Goal: Information Seeking & Learning: Find specific fact

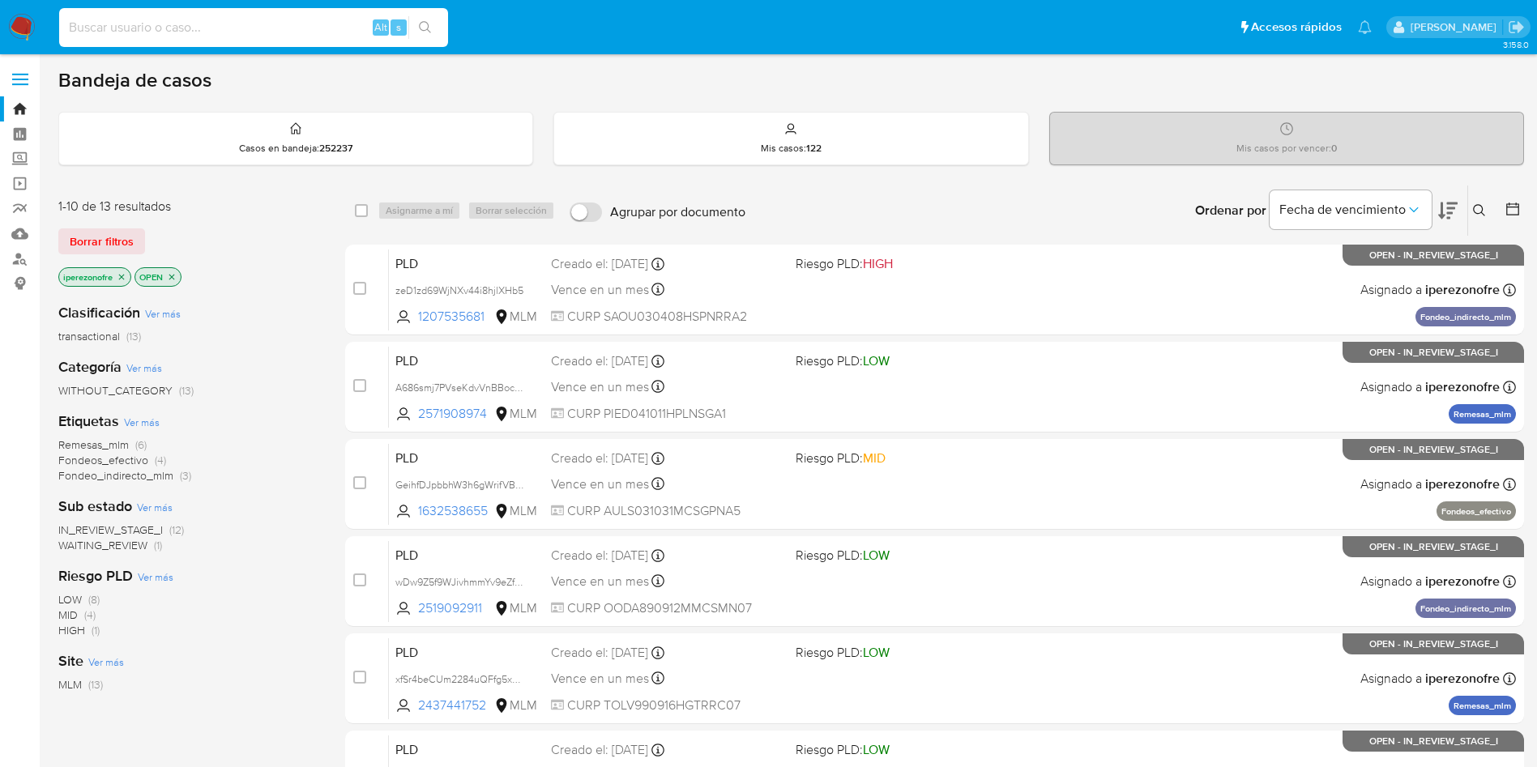
click at [247, 27] on input at bounding box center [253, 27] width 389 height 21
paste input "43249815"
type input "43249815"
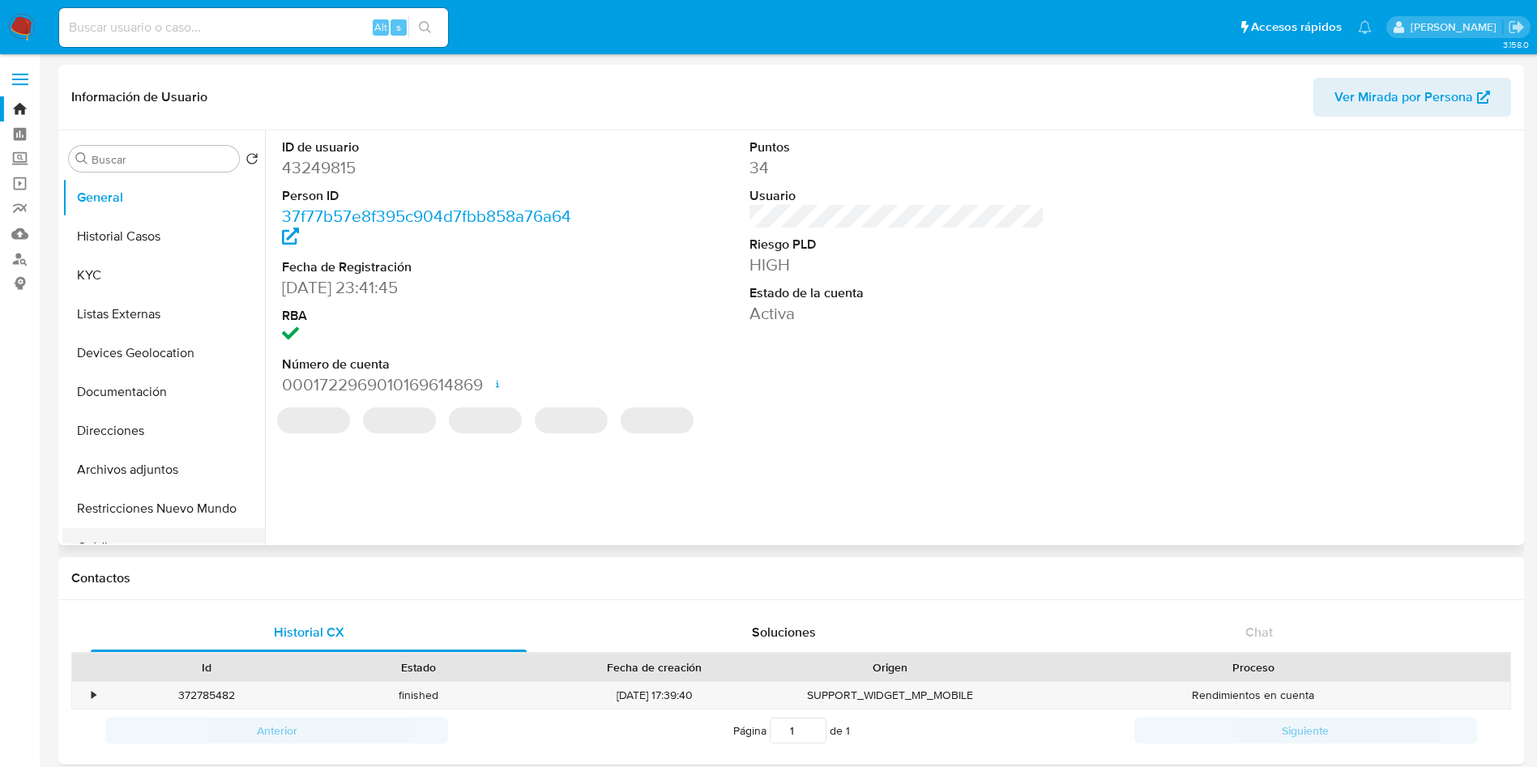
select select "10"
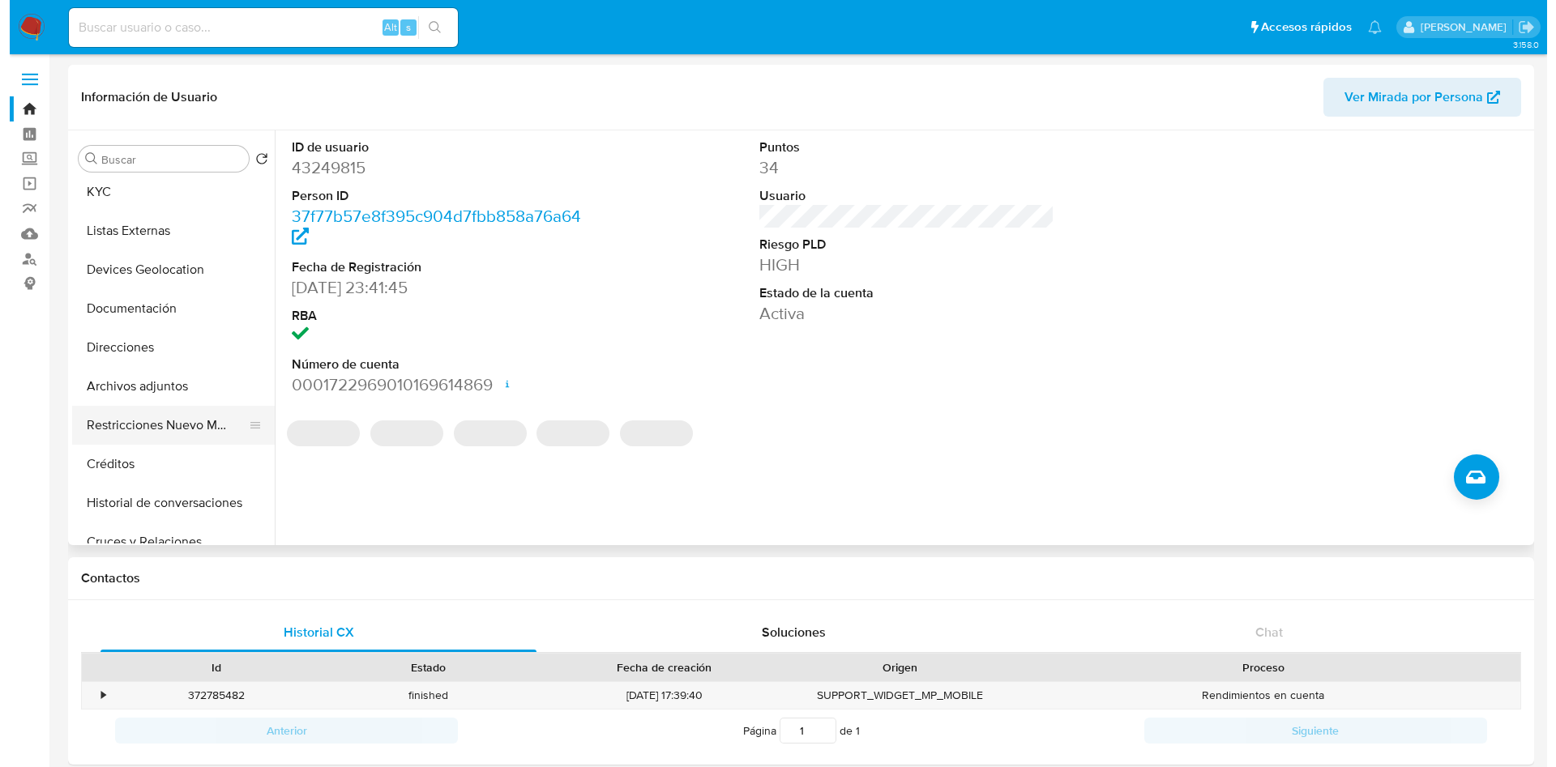
scroll to position [122, 0]
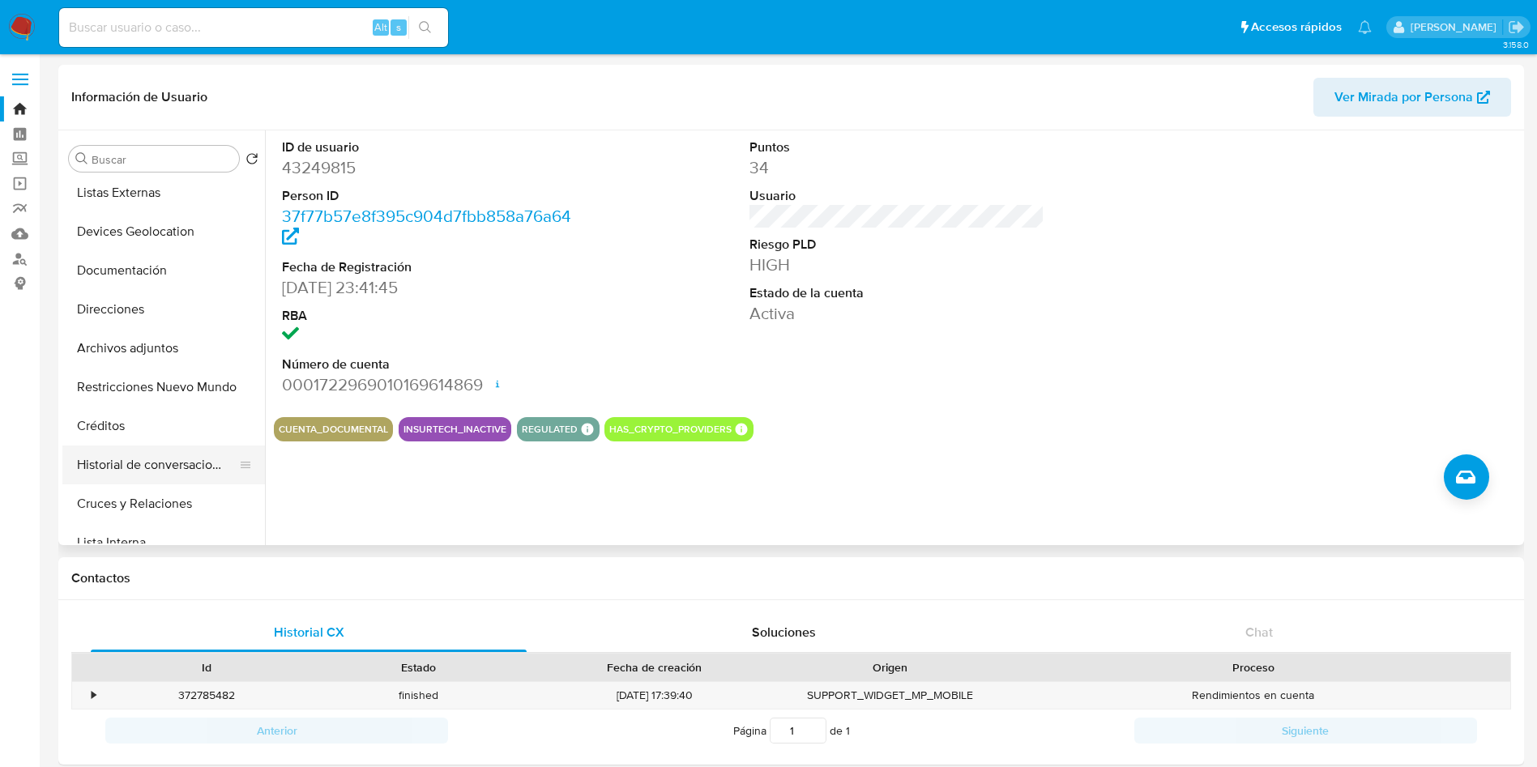
click at [194, 472] on button "Historial de conversaciones" at bounding box center [157, 465] width 190 height 39
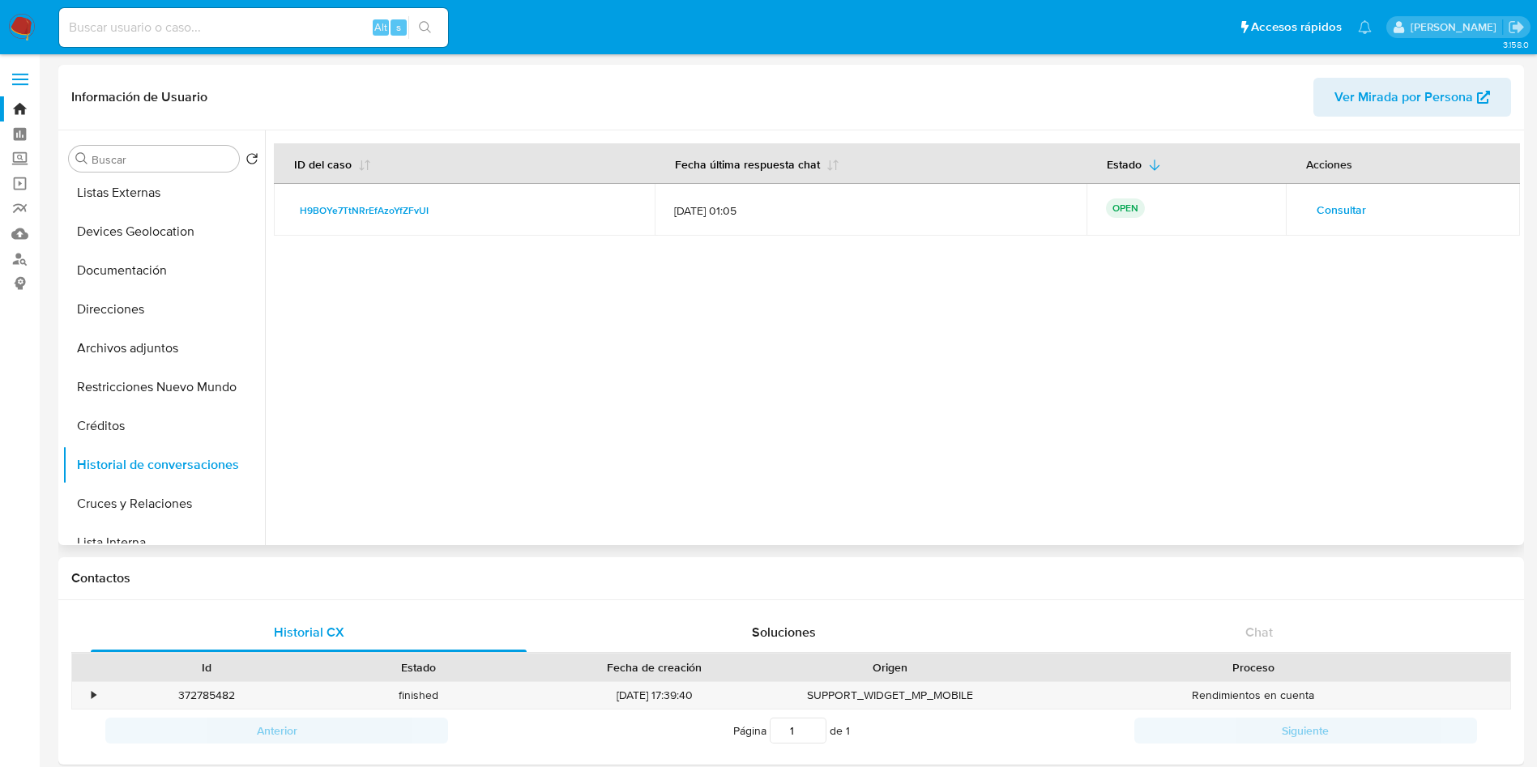
click at [1328, 207] on span "Consultar" at bounding box center [1341, 210] width 49 height 23
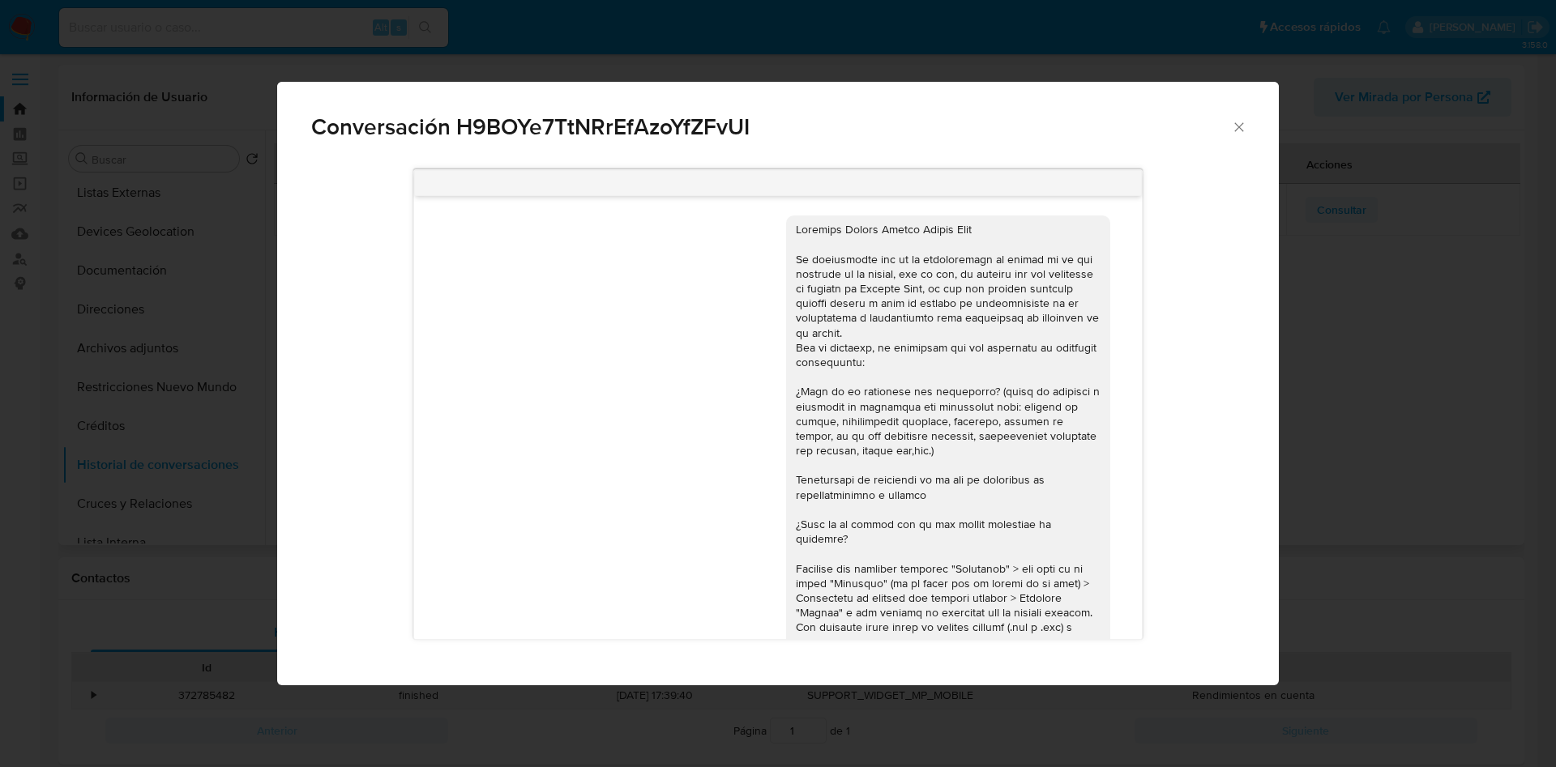
scroll to position [363, 0]
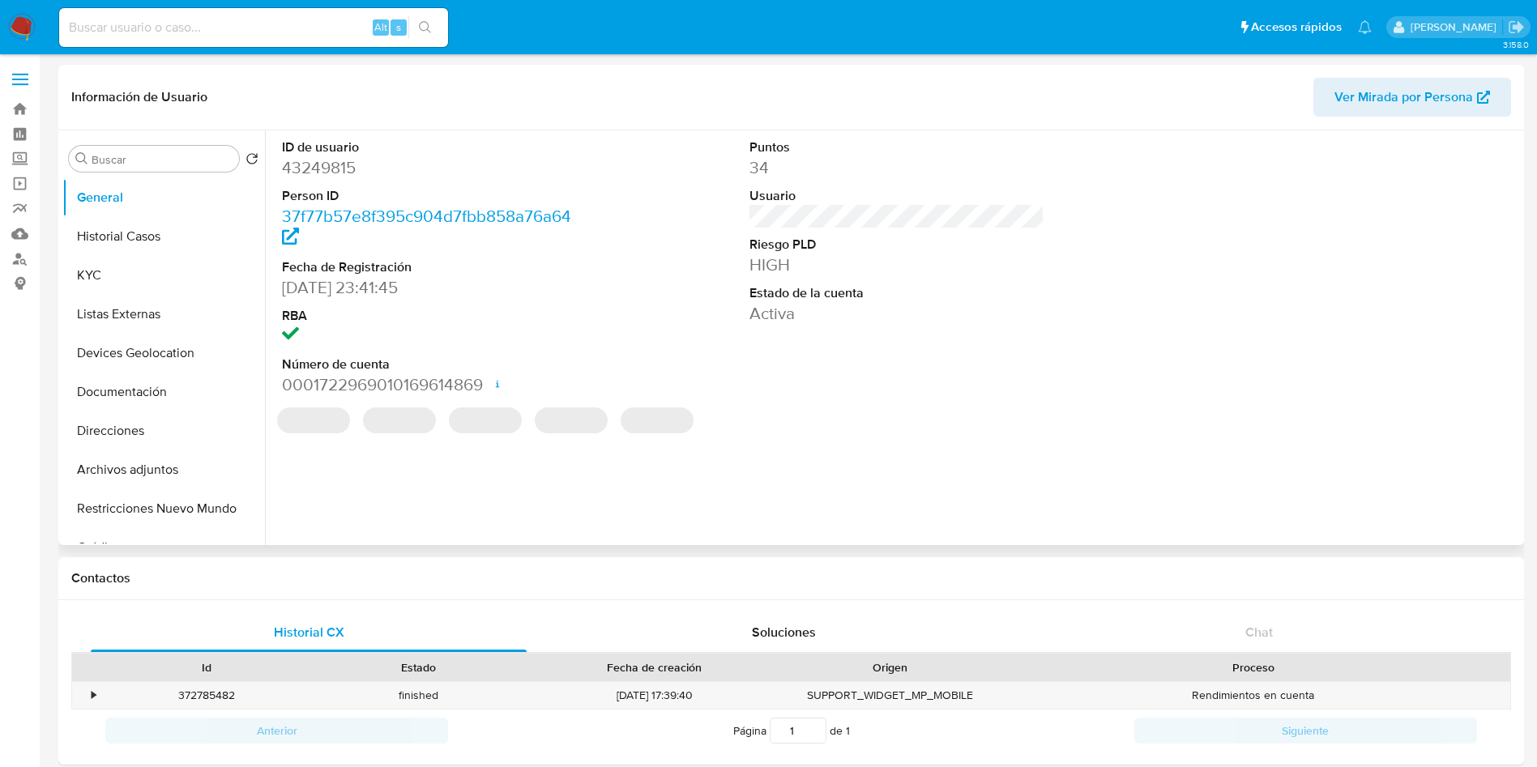
select select "10"
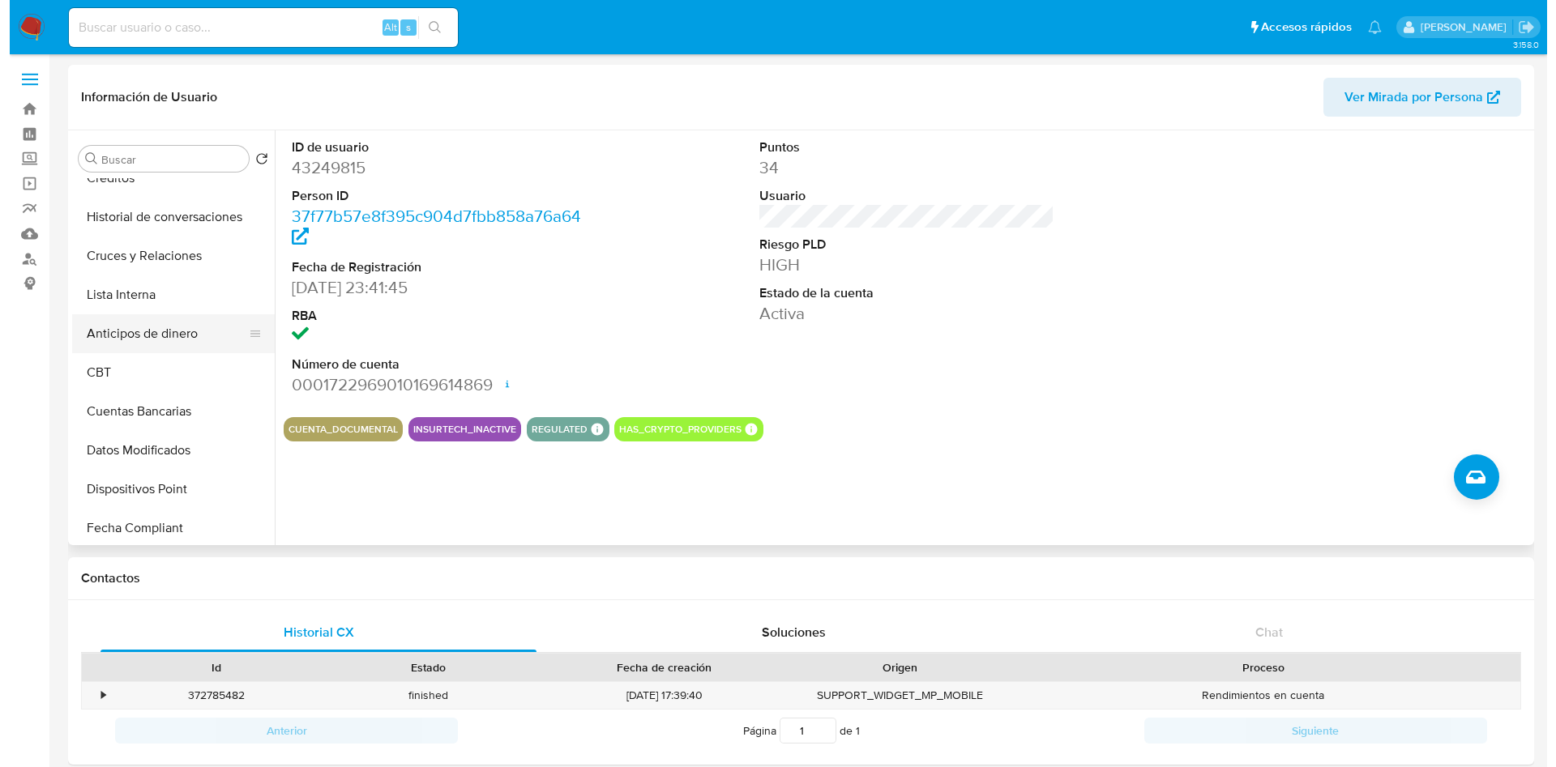
scroll to position [320, 0]
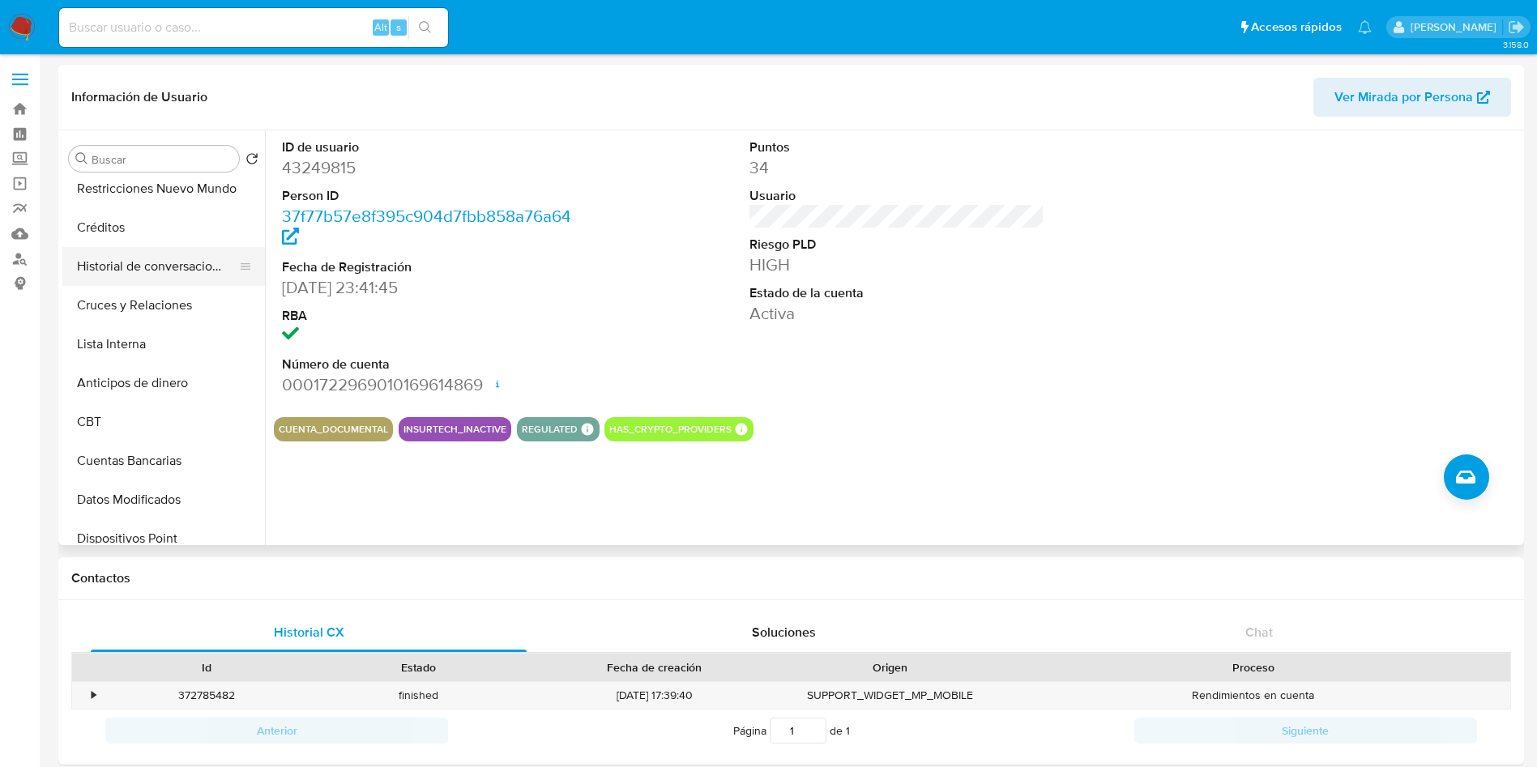
click at [173, 265] on button "Historial de conversaciones" at bounding box center [157, 266] width 190 height 39
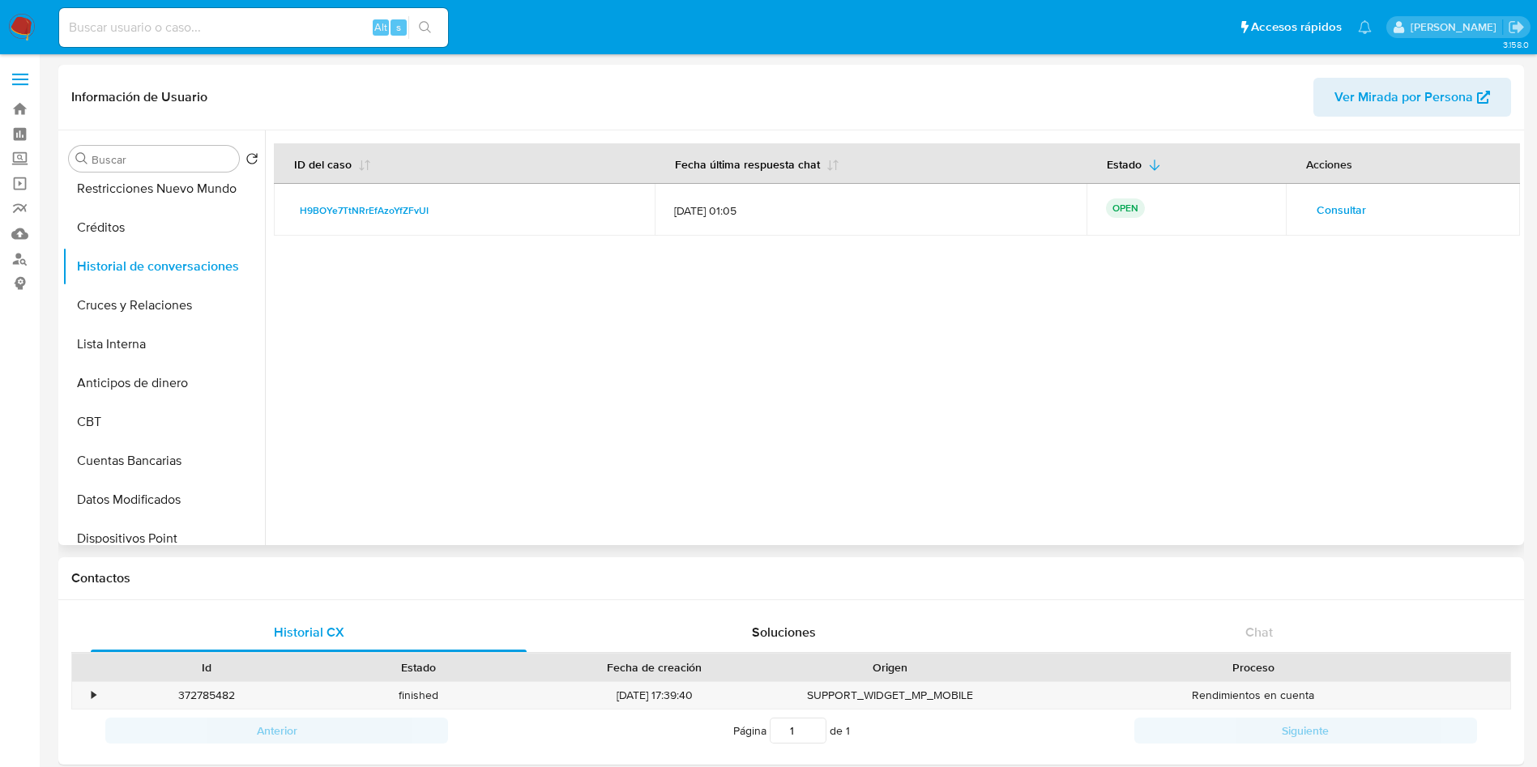
click at [1349, 209] on span "Consultar" at bounding box center [1341, 210] width 49 height 23
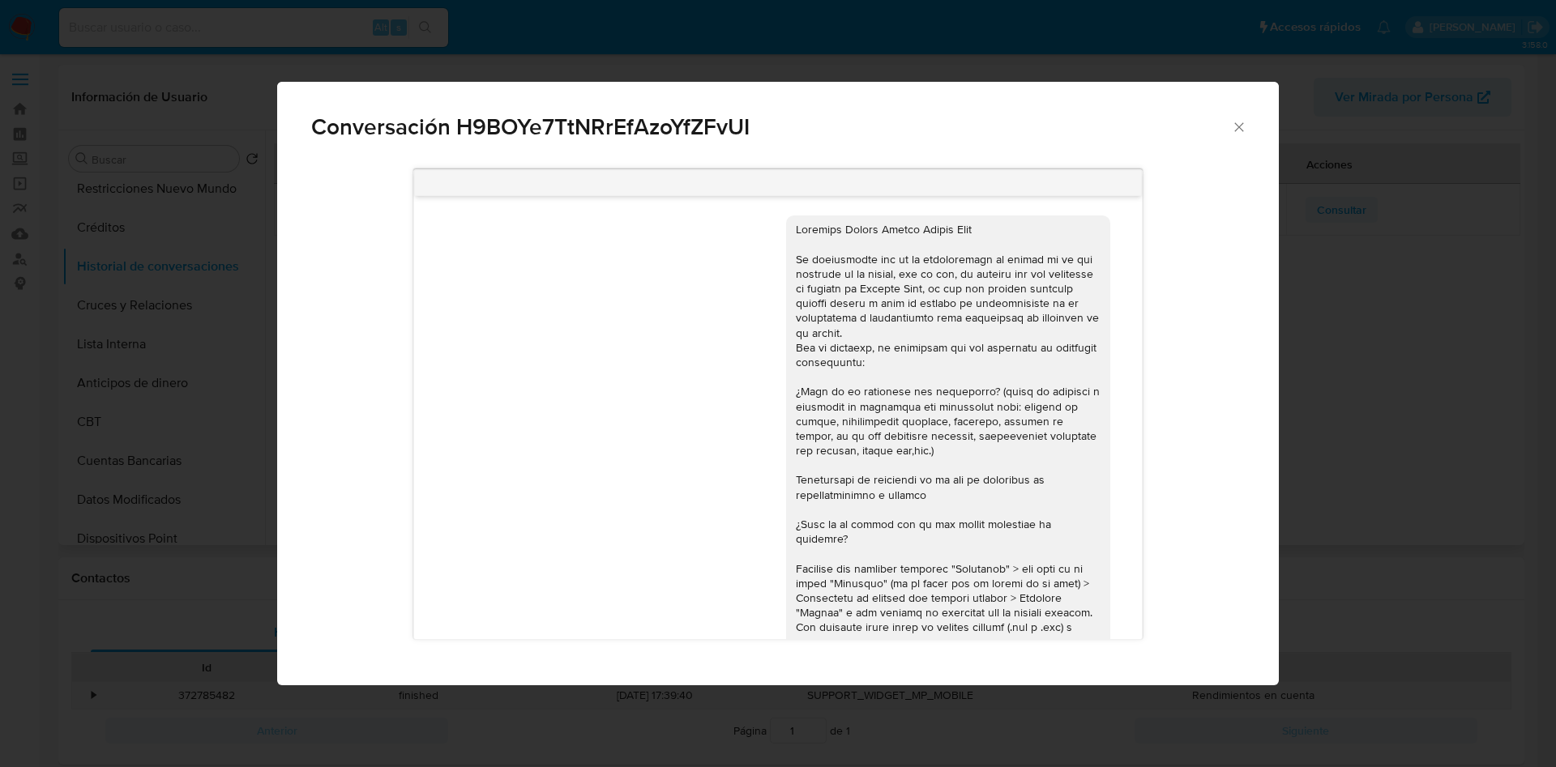
scroll to position [363, 0]
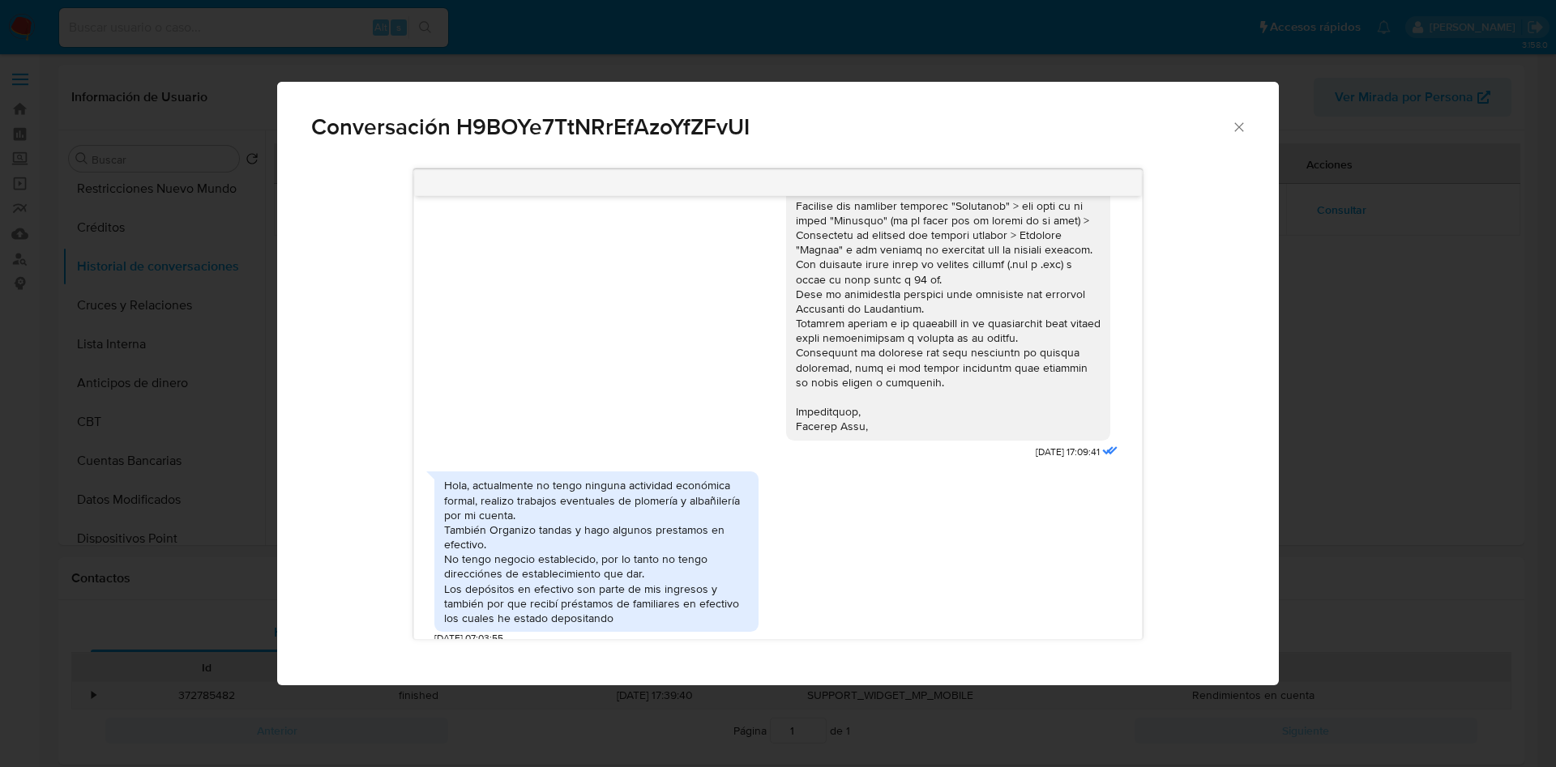
click at [515, 487] on div "Hola, actualmente no tengo ninguna actividad económica formal, realizo trabajos…" at bounding box center [596, 551] width 305 height 147
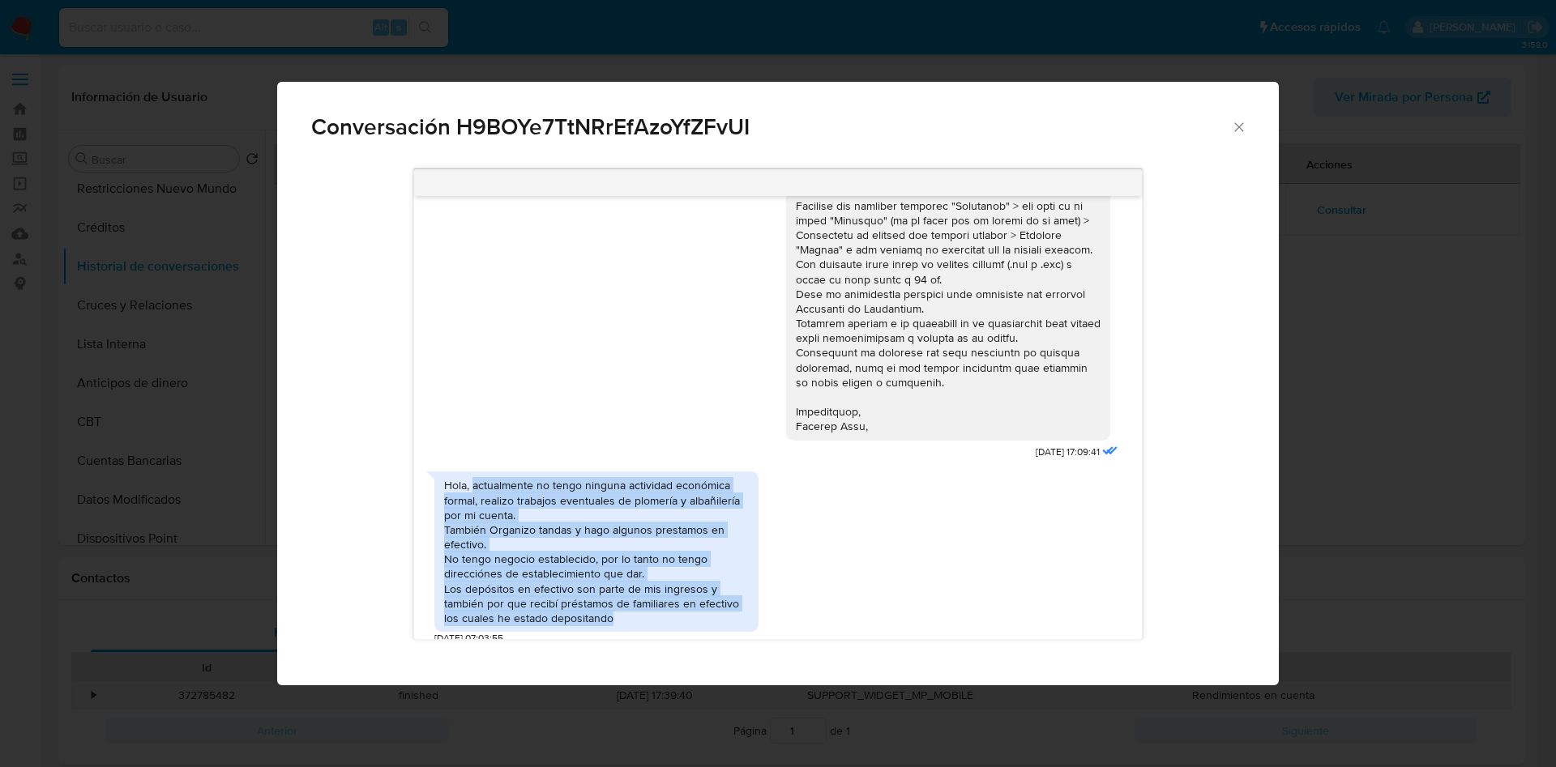
drag, startPoint x: 472, startPoint y: 474, endPoint x: 664, endPoint y: 603, distance: 231.9
click at [664, 603] on div "Hola, actualmente no tengo ninguna actividad económica formal, realizo trabajos…" at bounding box center [596, 551] width 305 height 147
copy div "actualmente no tengo ninguna actividad económica formal, realizo trabajos event…"
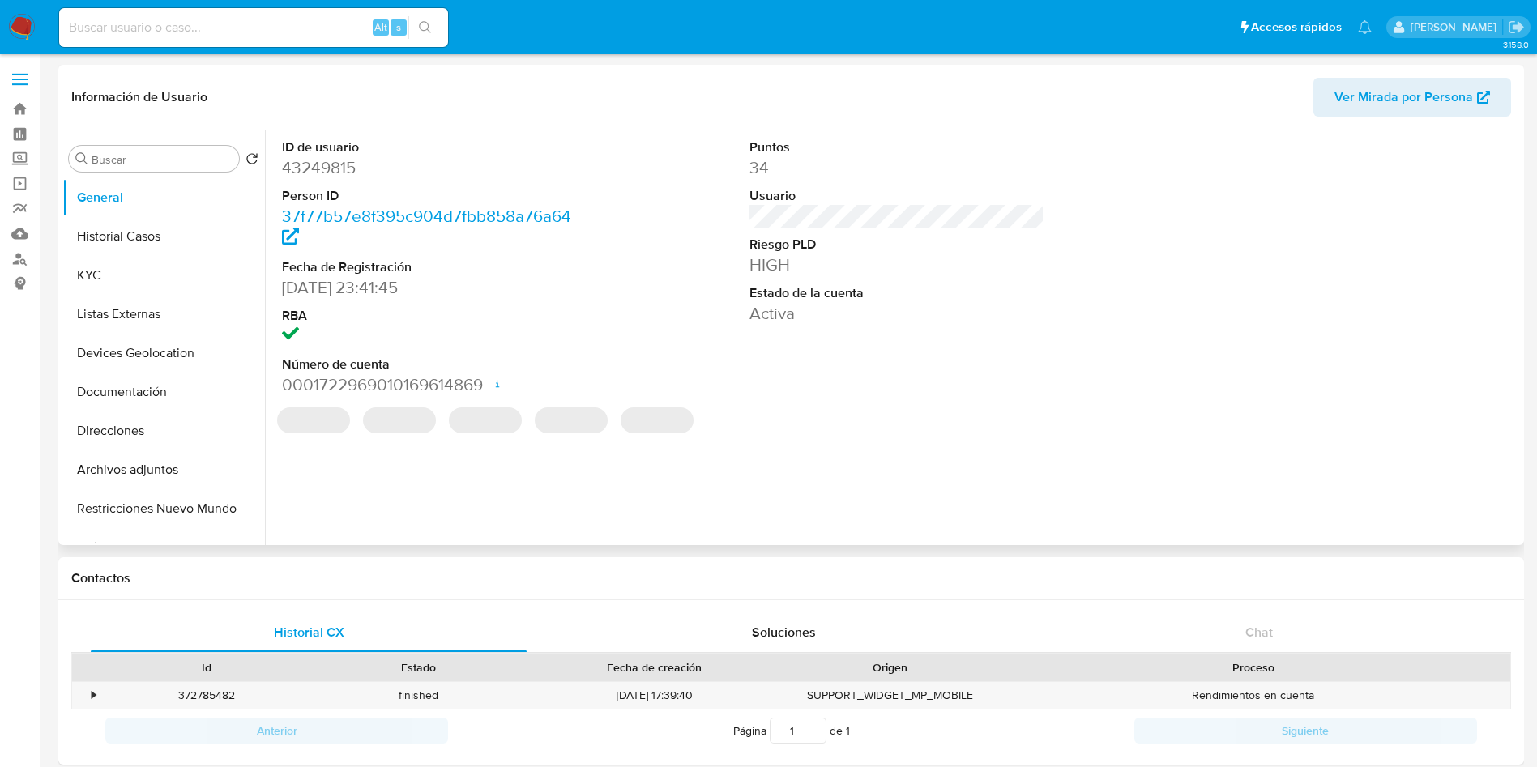
select select "10"
click at [306, 27] on input at bounding box center [253, 27] width 389 height 21
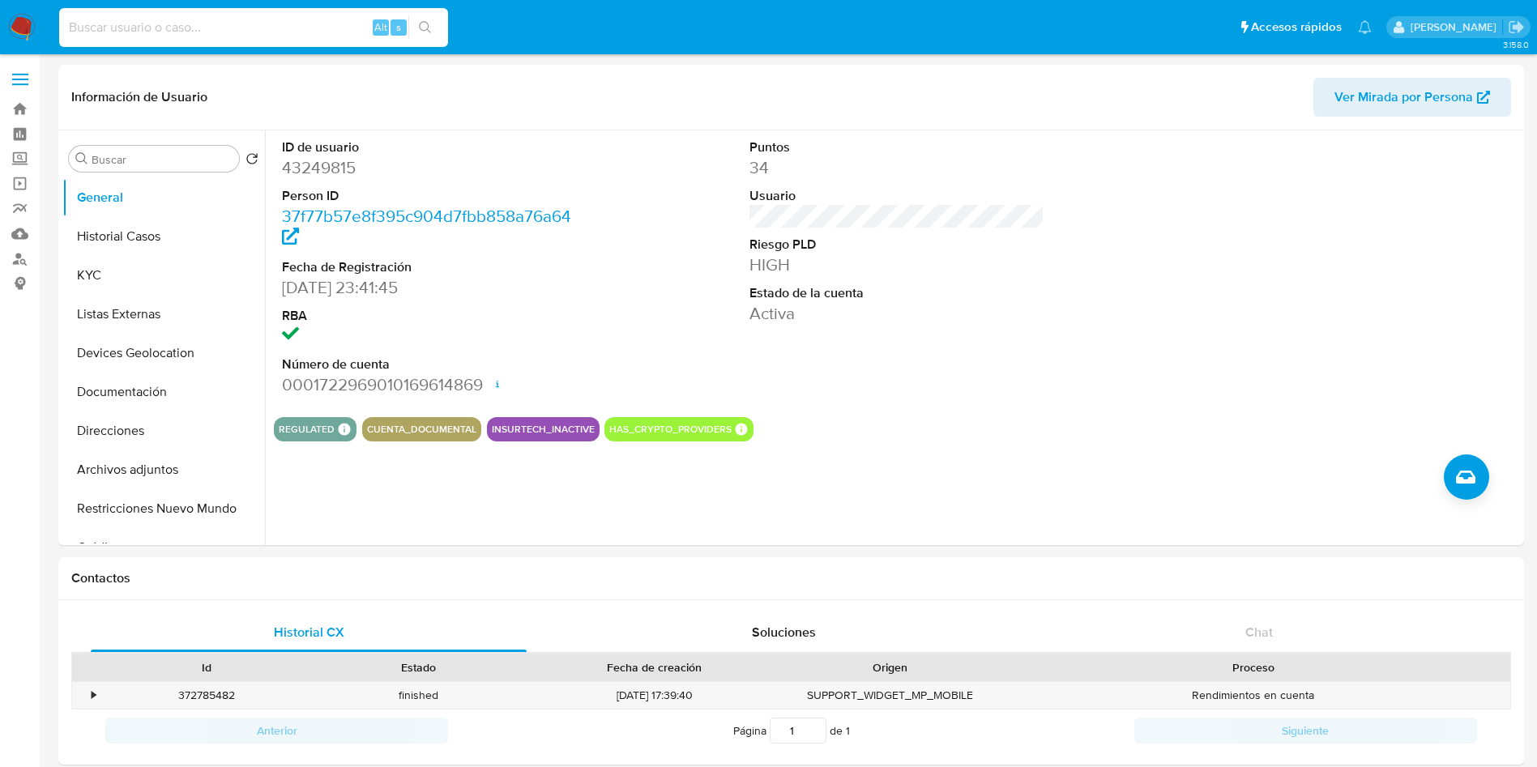
paste input "67979129"
type input "67979129"
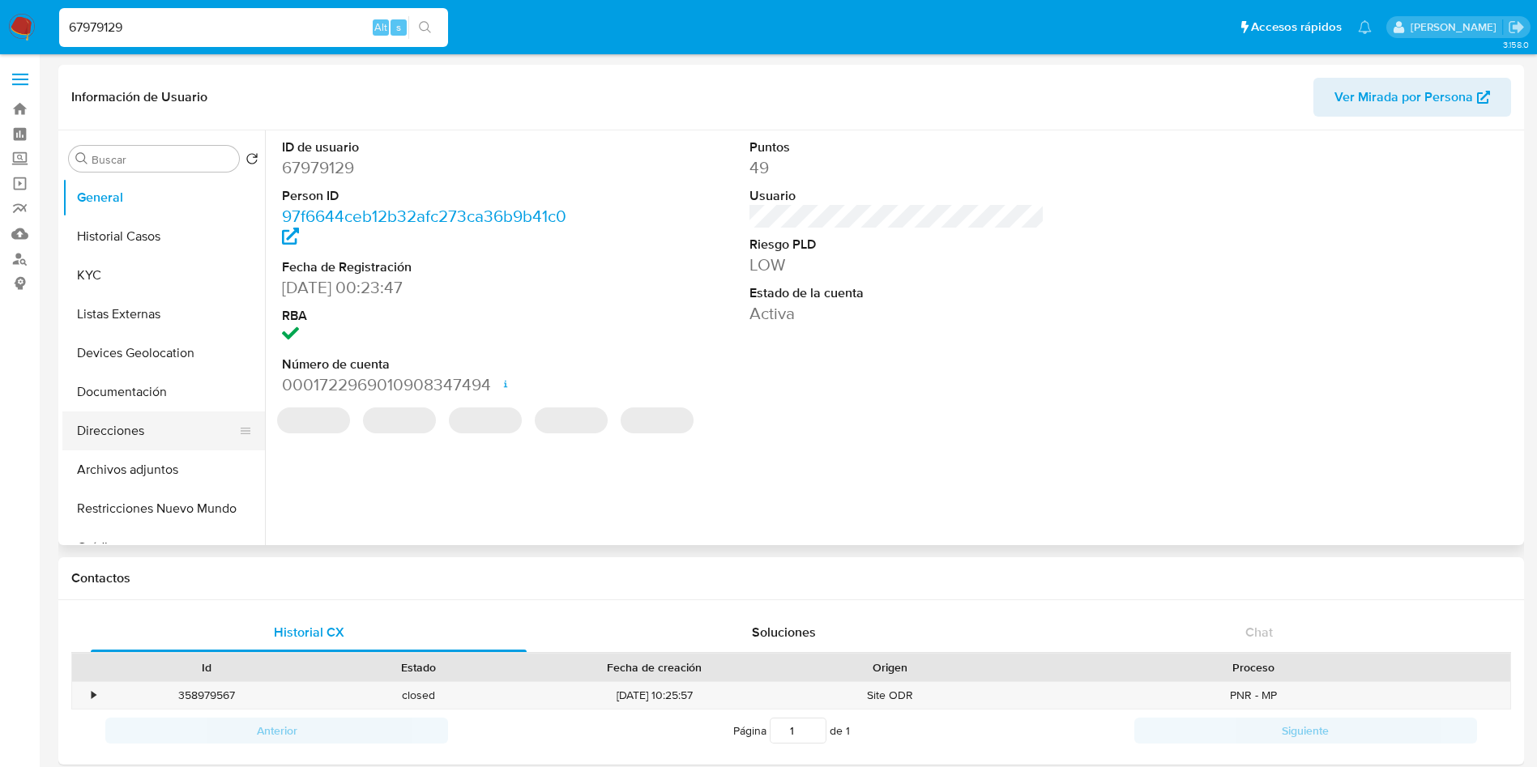
select select "10"
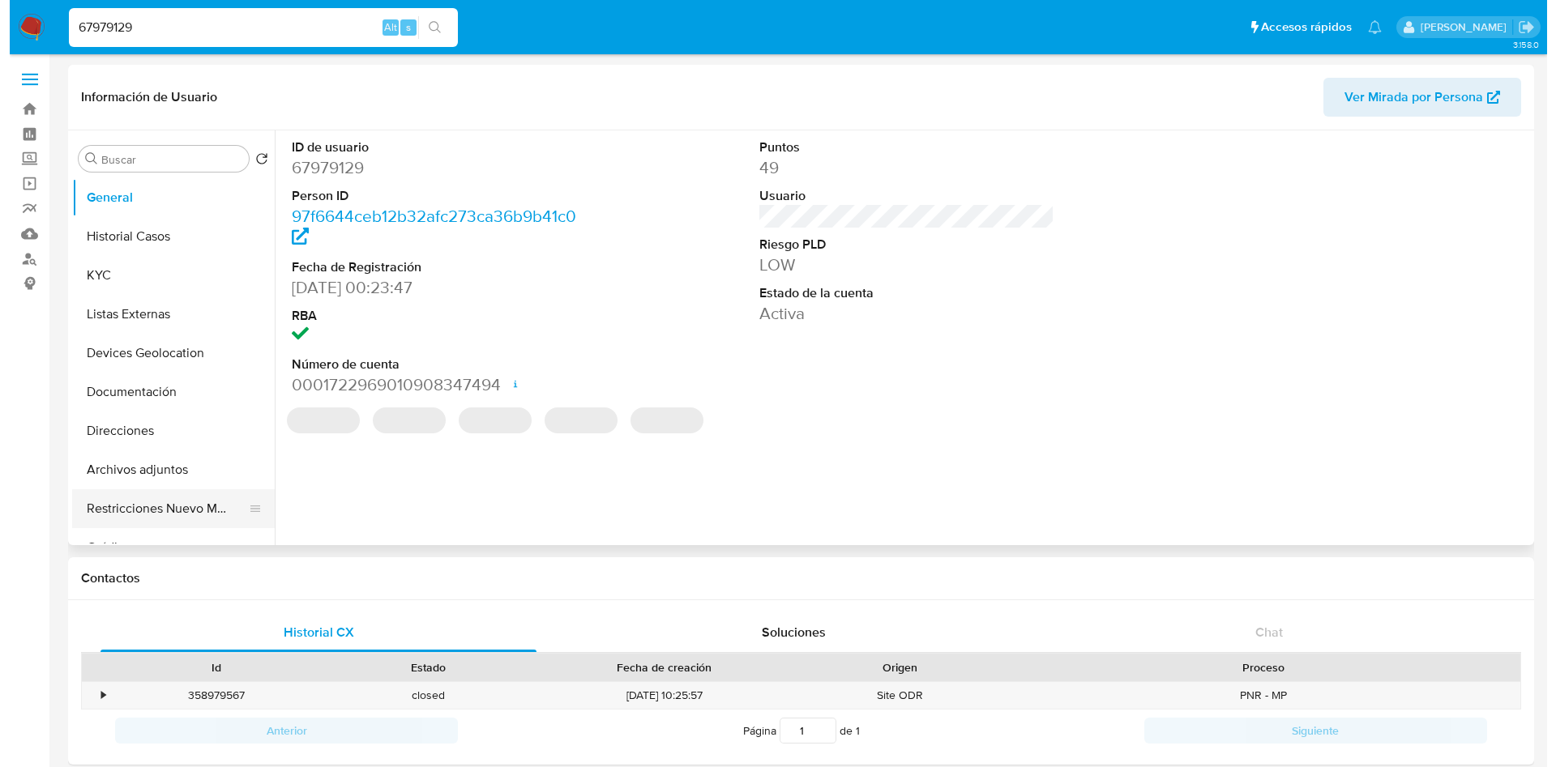
scroll to position [122, 0]
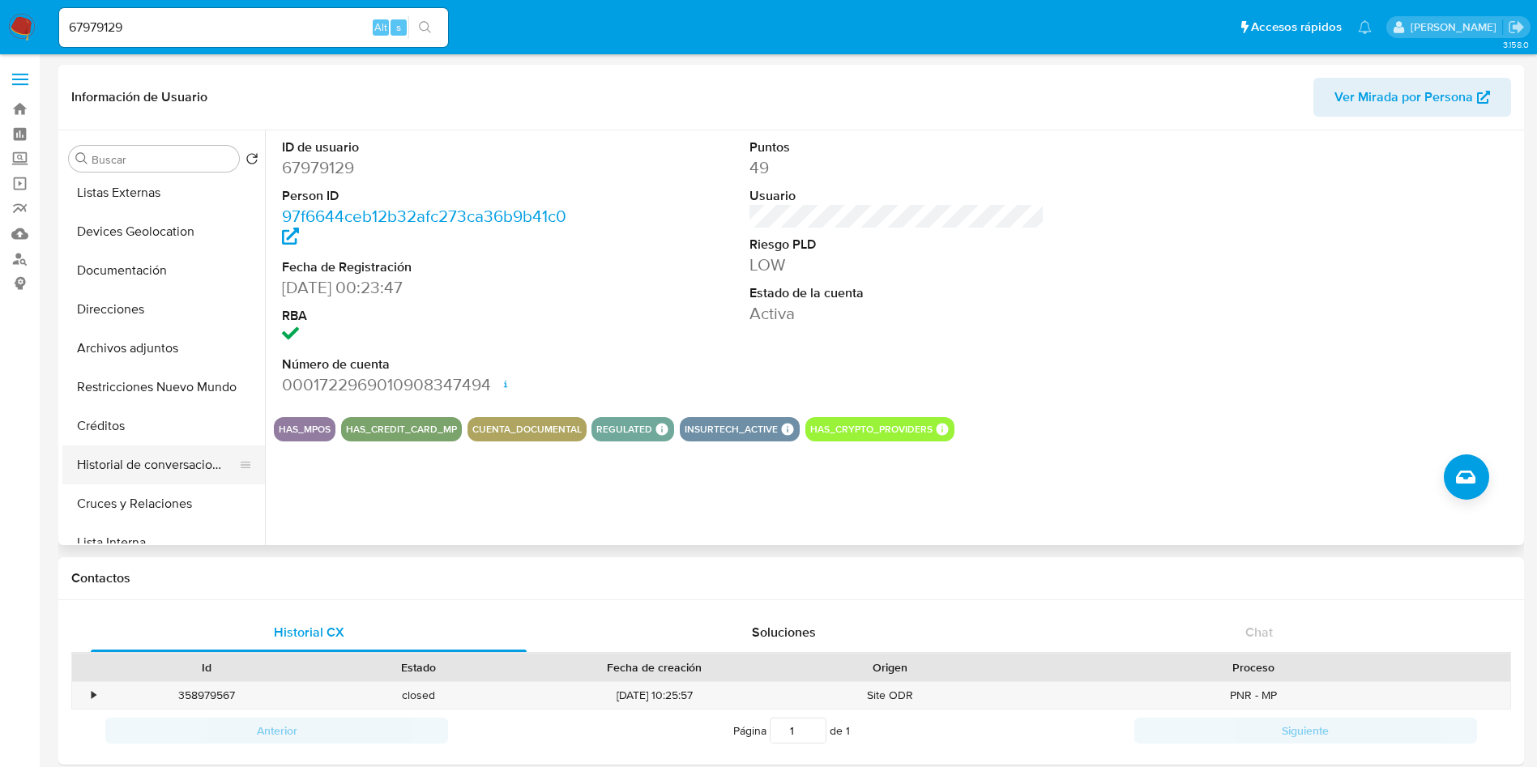
click at [177, 464] on button "Historial de conversaciones" at bounding box center [157, 465] width 190 height 39
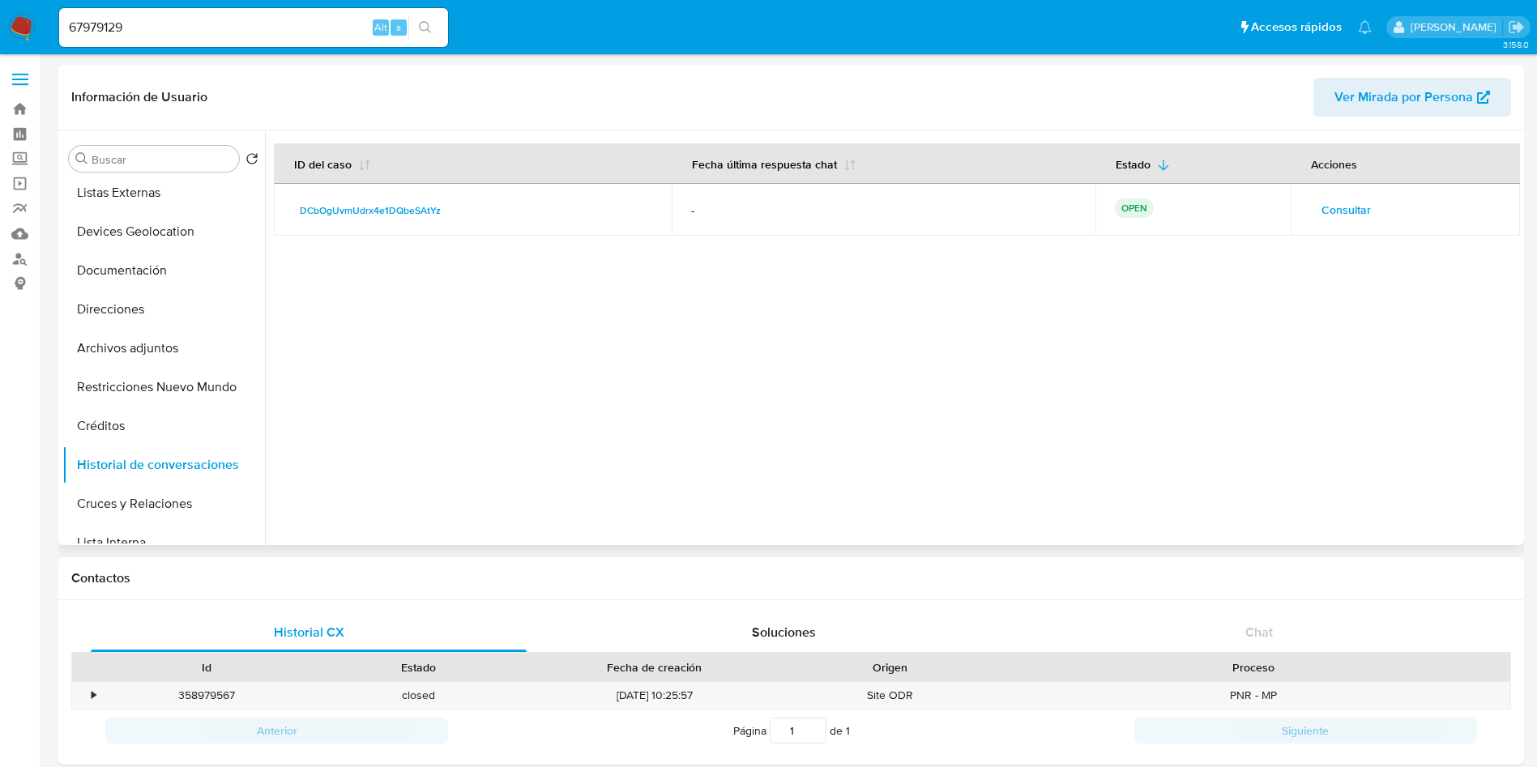
click at [1342, 206] on span "Consultar" at bounding box center [1346, 210] width 49 height 23
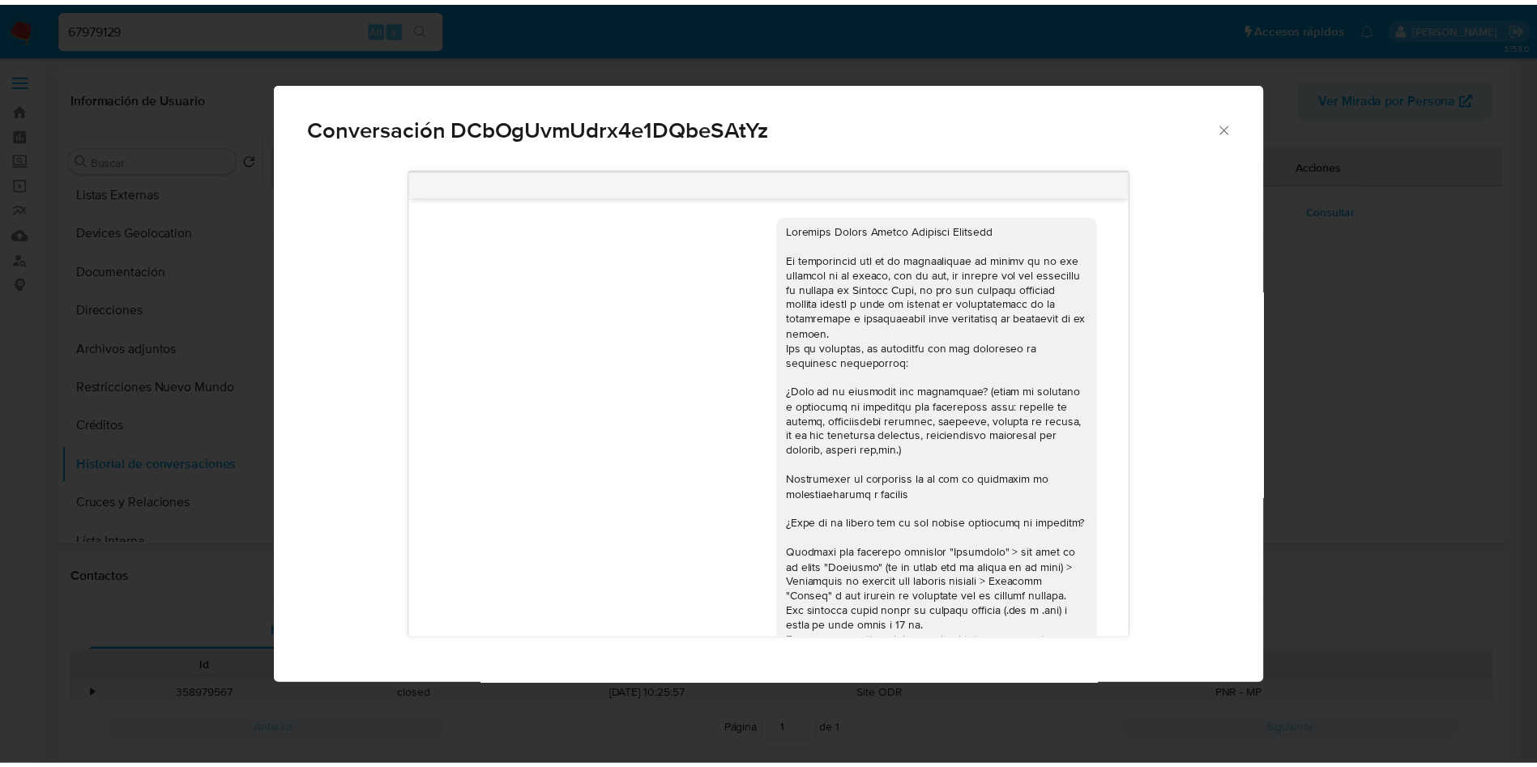
scroll to position [181, 0]
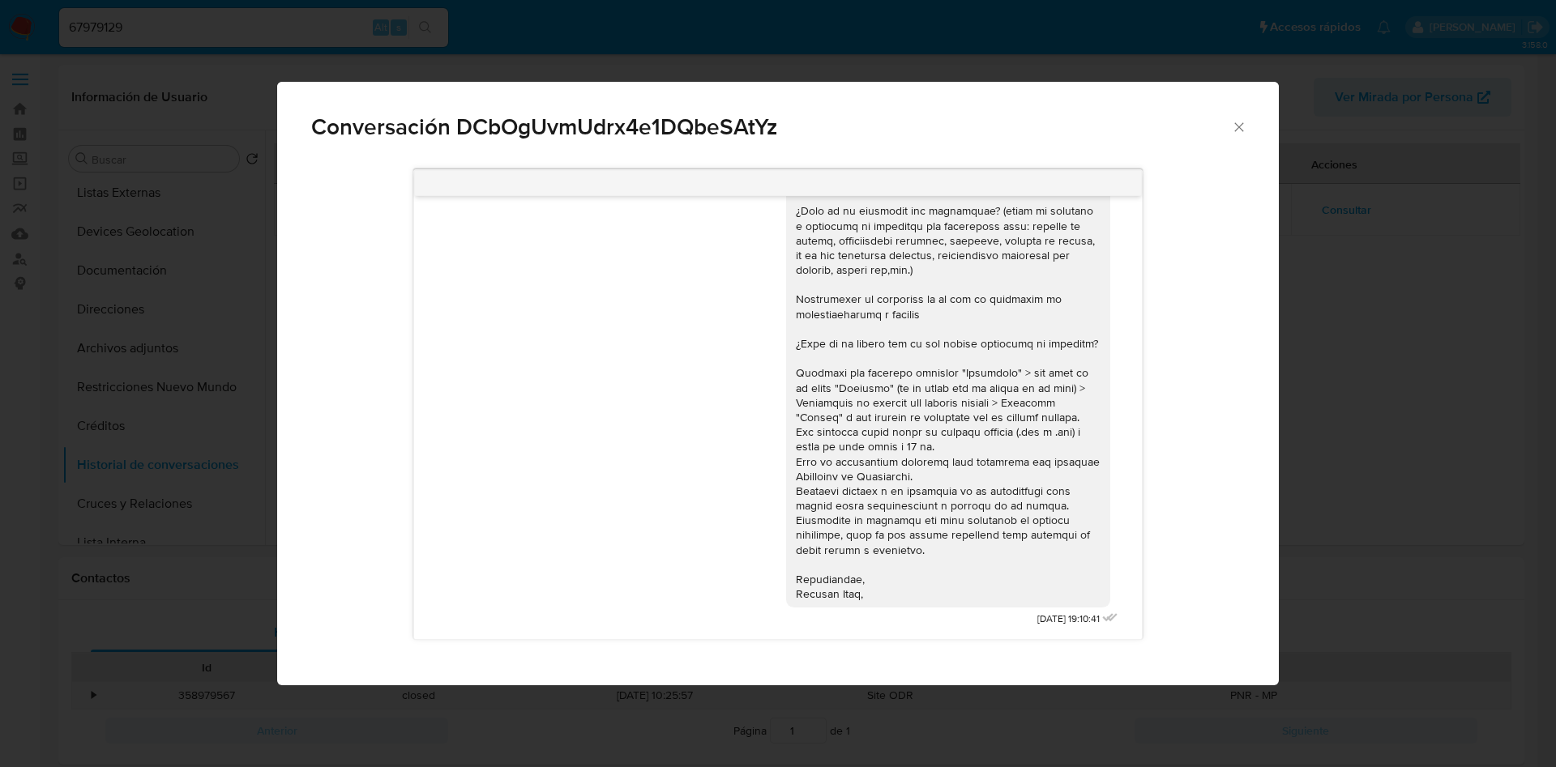
click at [1236, 130] on icon "Cerrar" at bounding box center [1238, 126] width 9 height 9
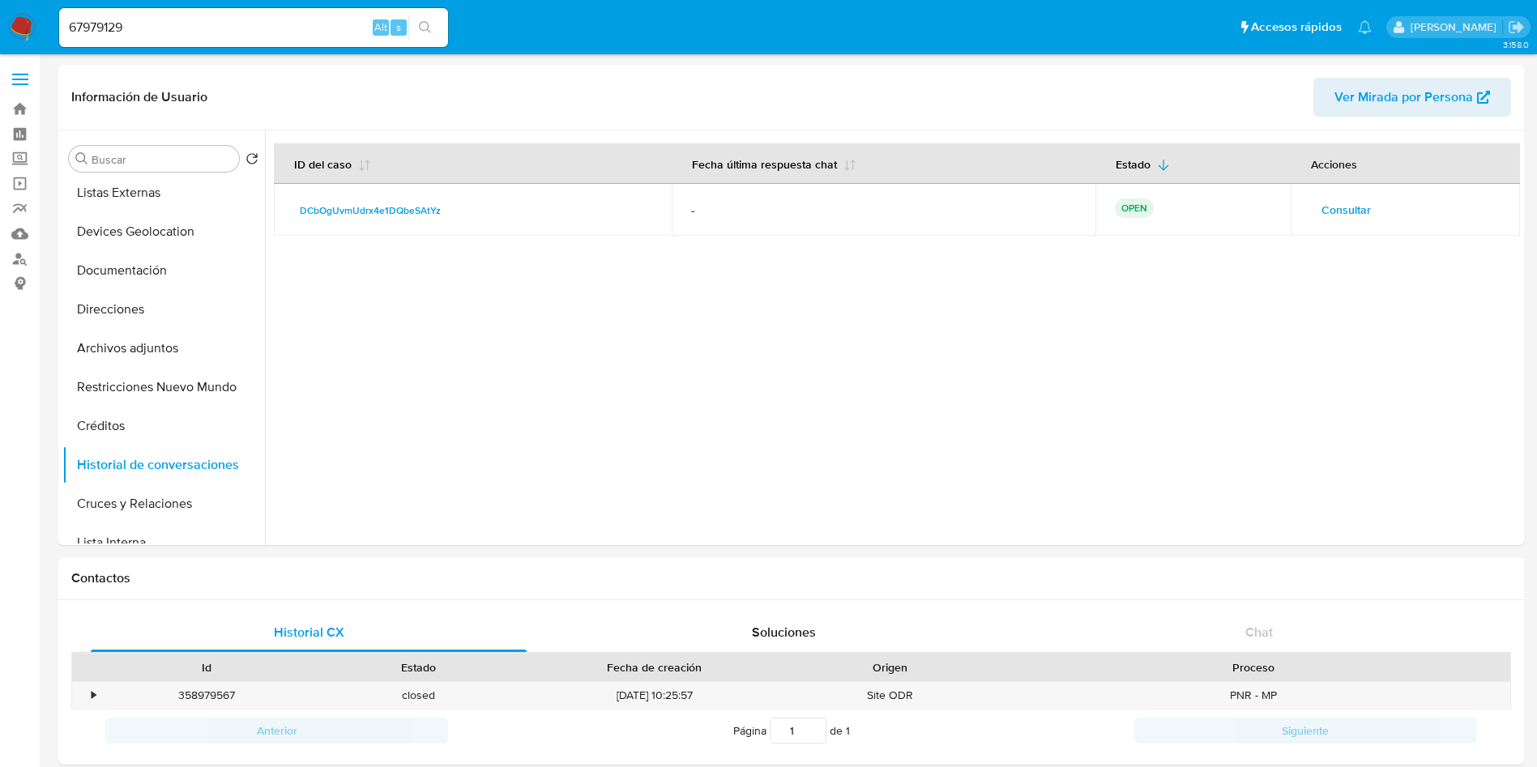
click at [205, 28] on input "67979129" at bounding box center [253, 27] width 389 height 21
drag, startPoint x: 222, startPoint y: 22, endPoint x: 0, endPoint y: 15, distance: 222.1
click at [0, 15] on nav "Pausado Ver notificaciones 67979129 Alt s Accesos rápidos Presiona las siguient…" at bounding box center [768, 27] width 1537 height 54
paste input "2496373746"
type input "2496373746"
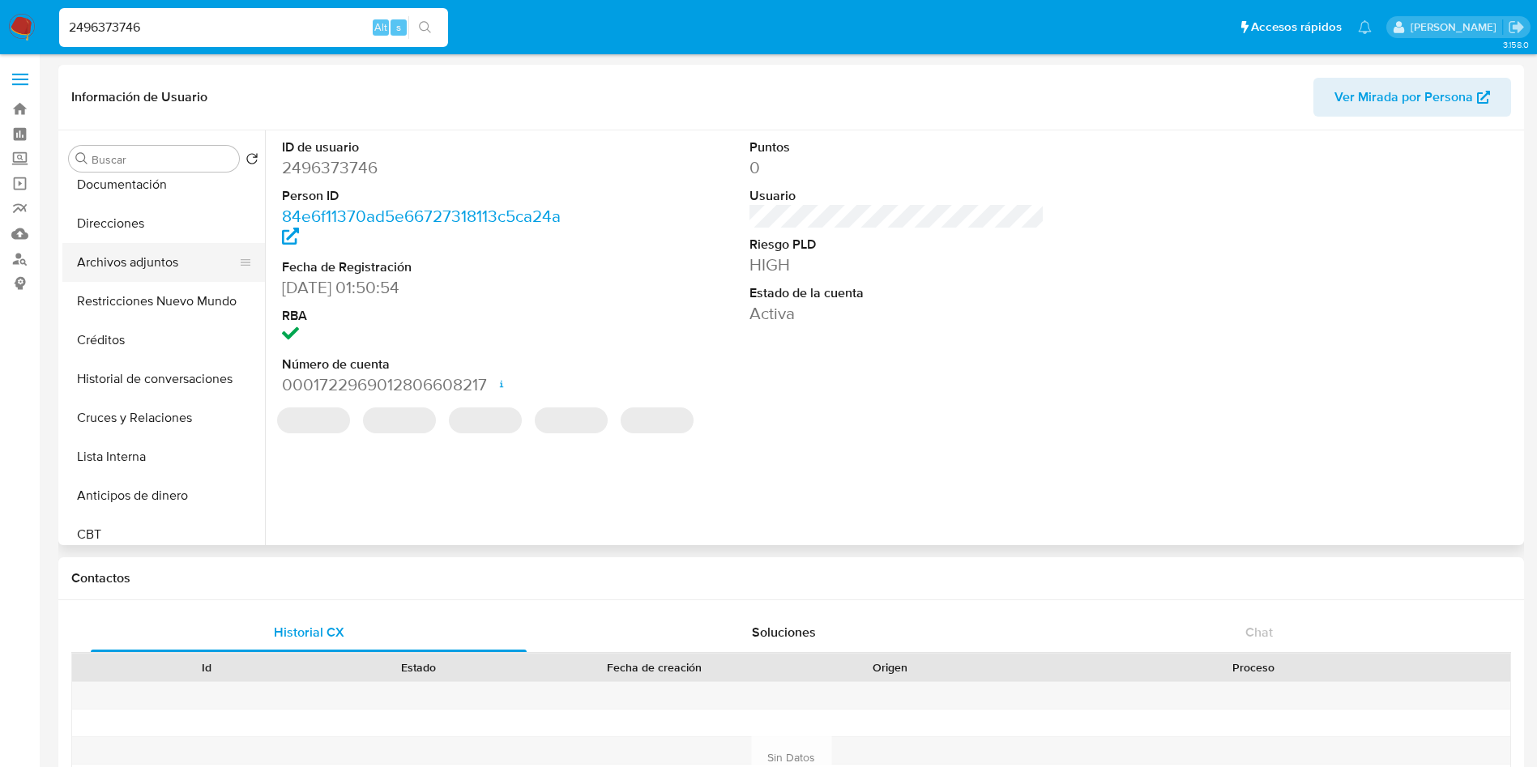
select select "10"
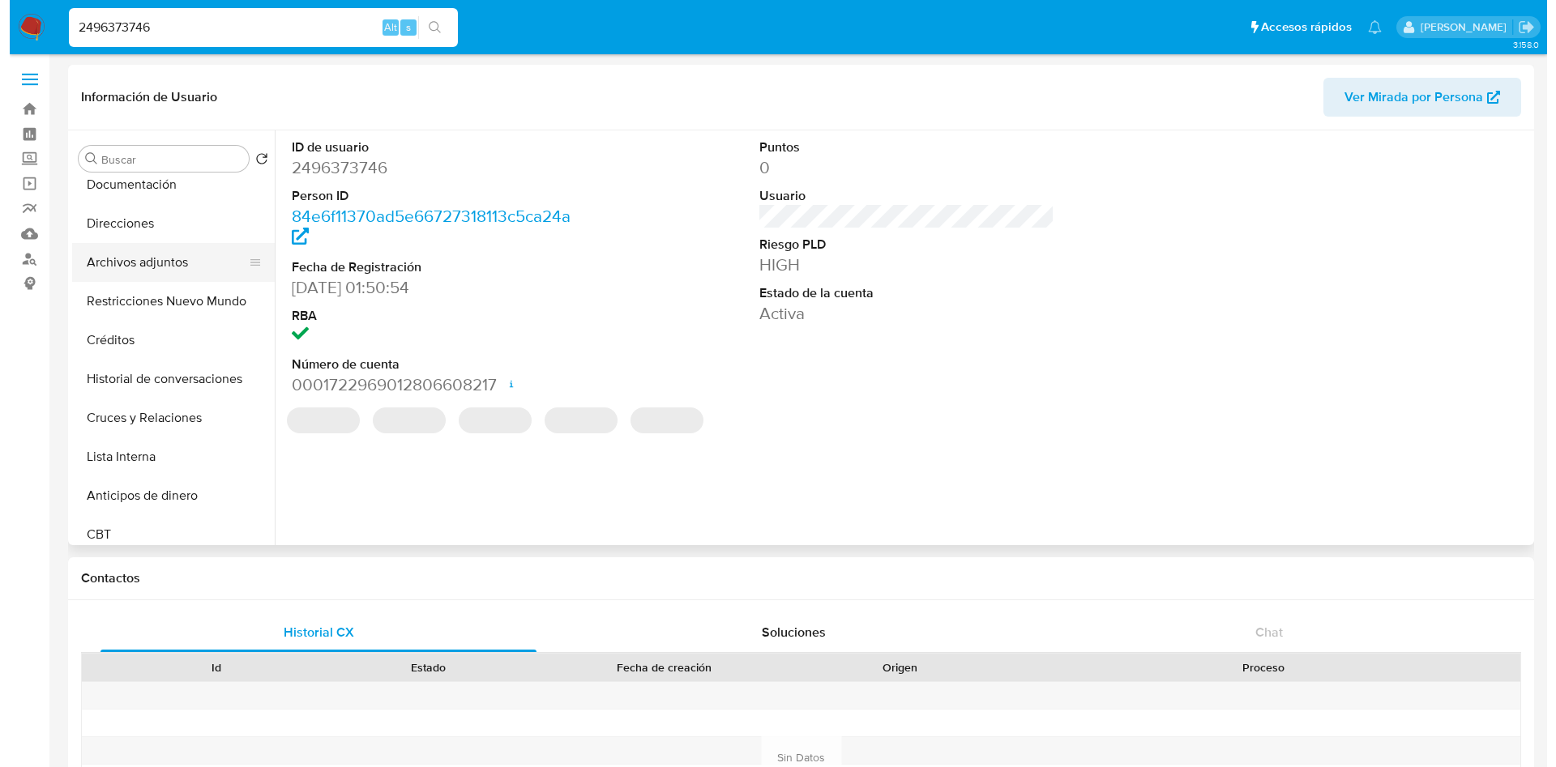
scroll to position [243, 0]
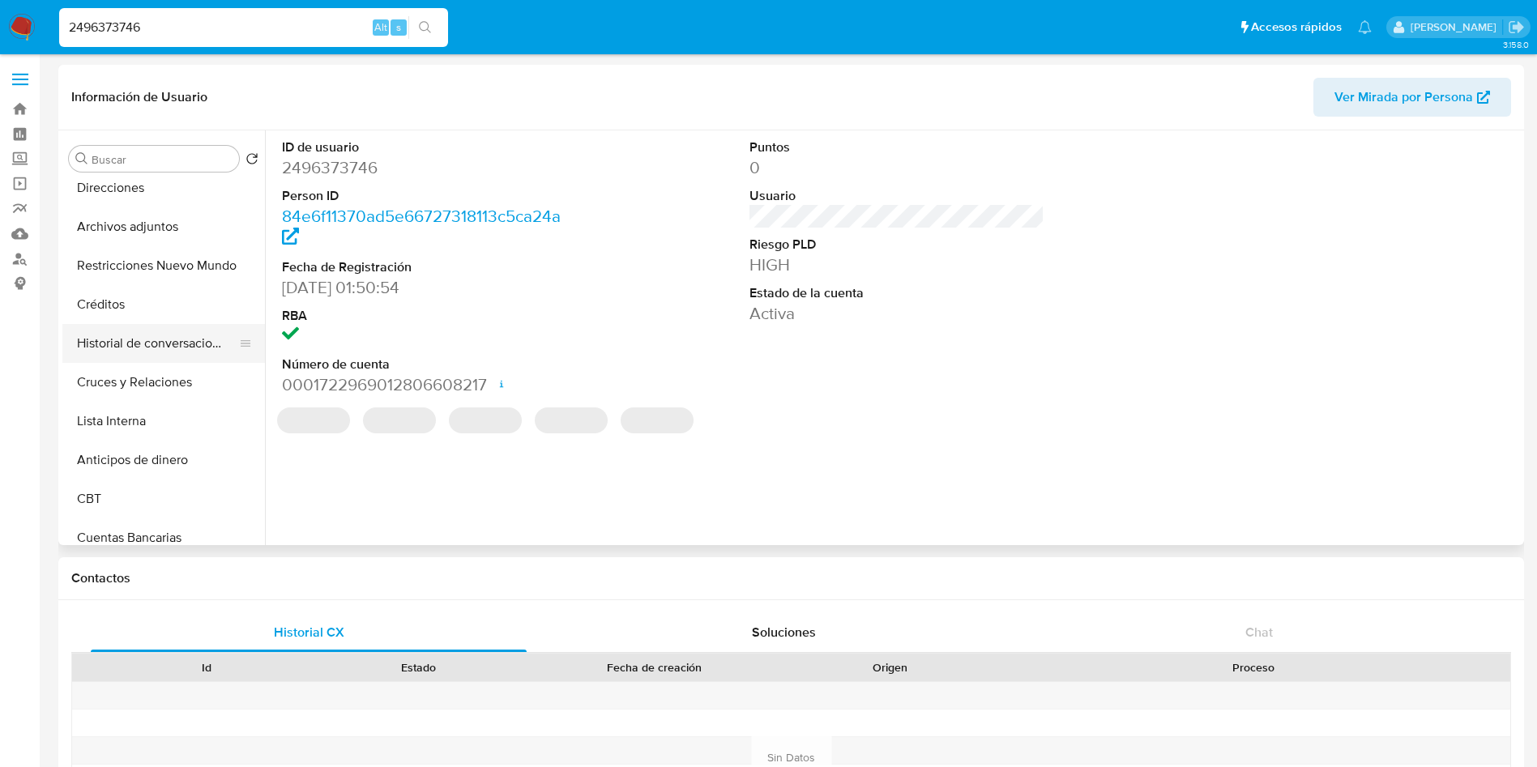
click at [173, 336] on button "Historial de conversaciones" at bounding box center [157, 343] width 190 height 39
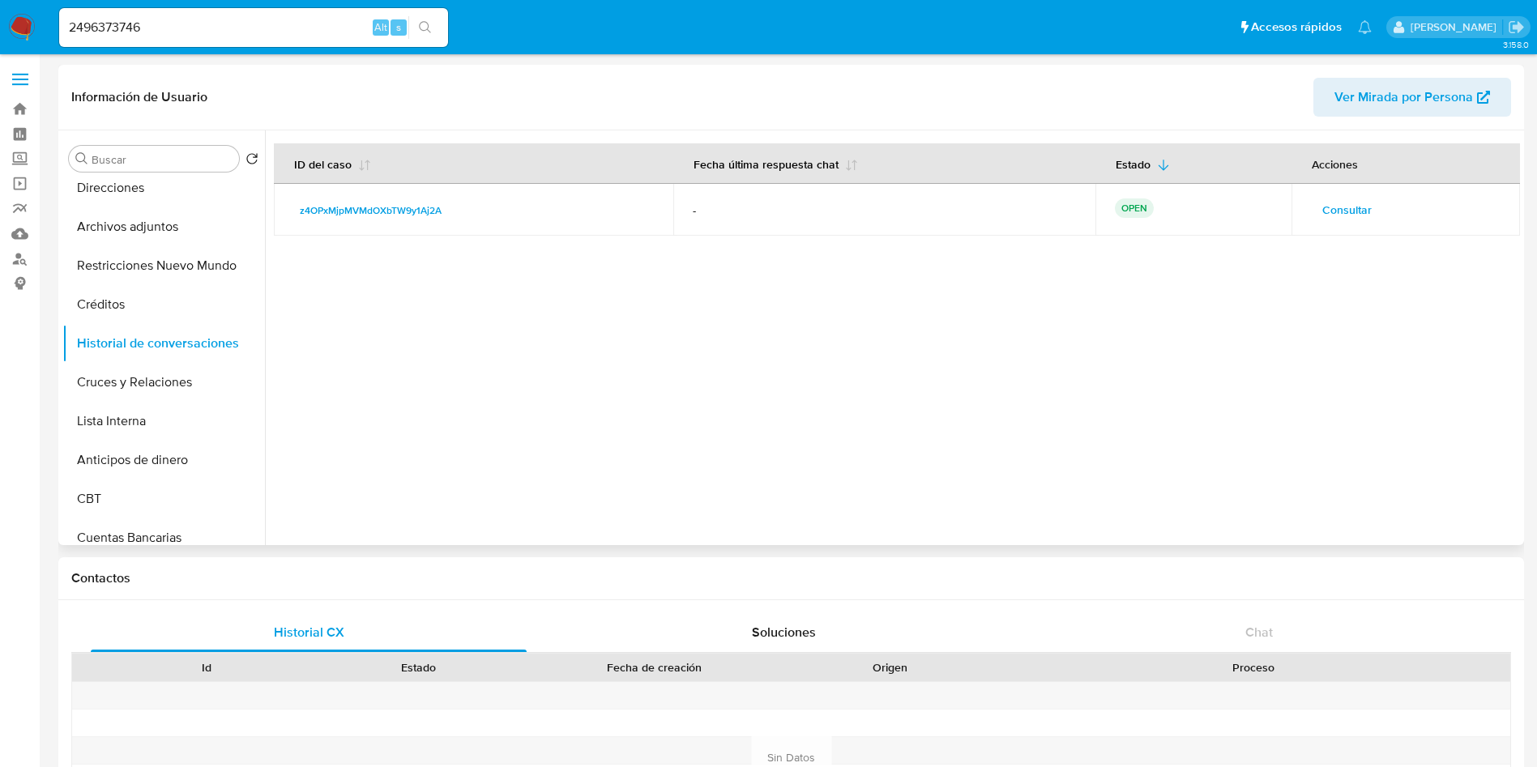
click at [1356, 215] on span "Consultar" at bounding box center [1346, 210] width 49 height 23
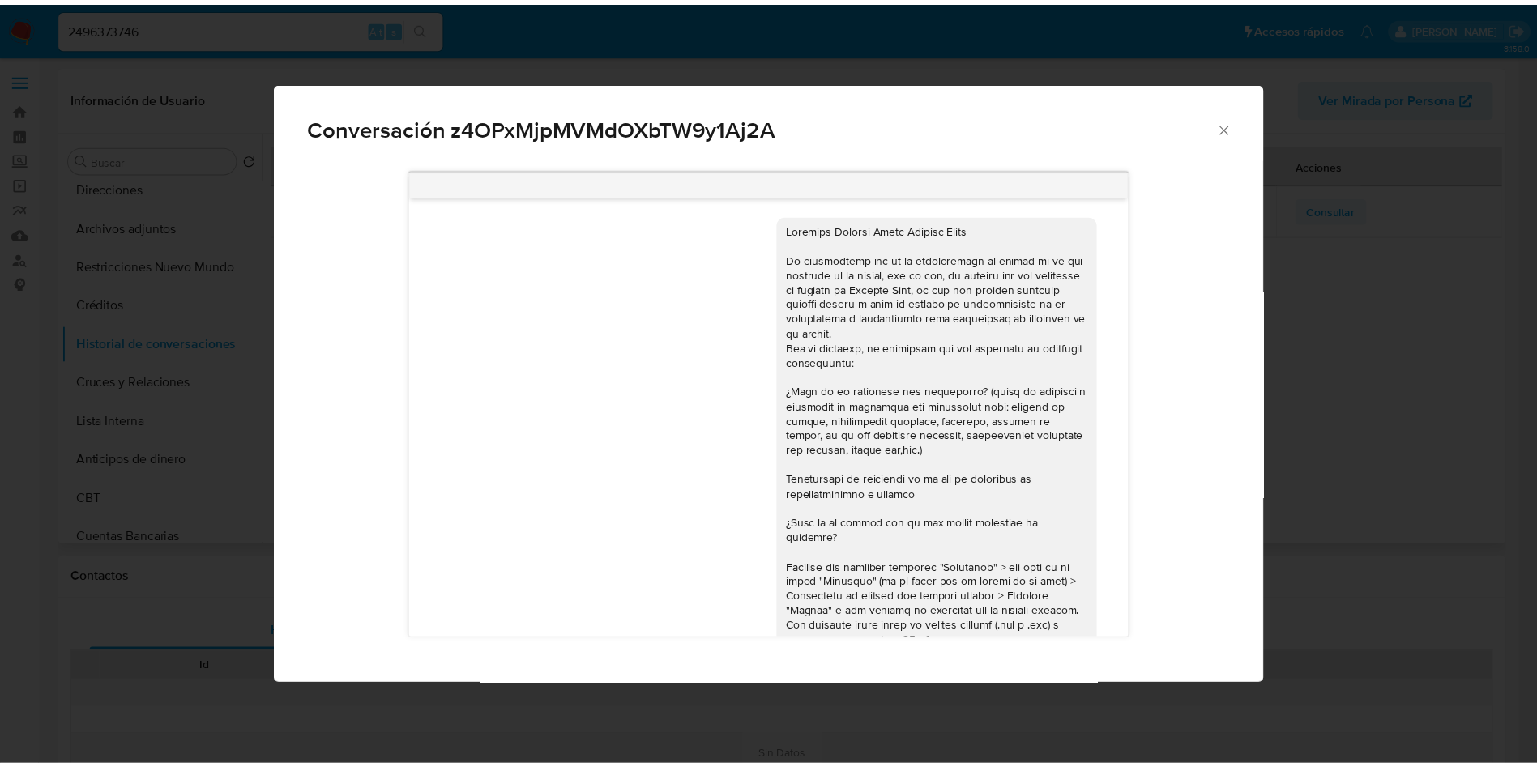
scroll to position [181, 0]
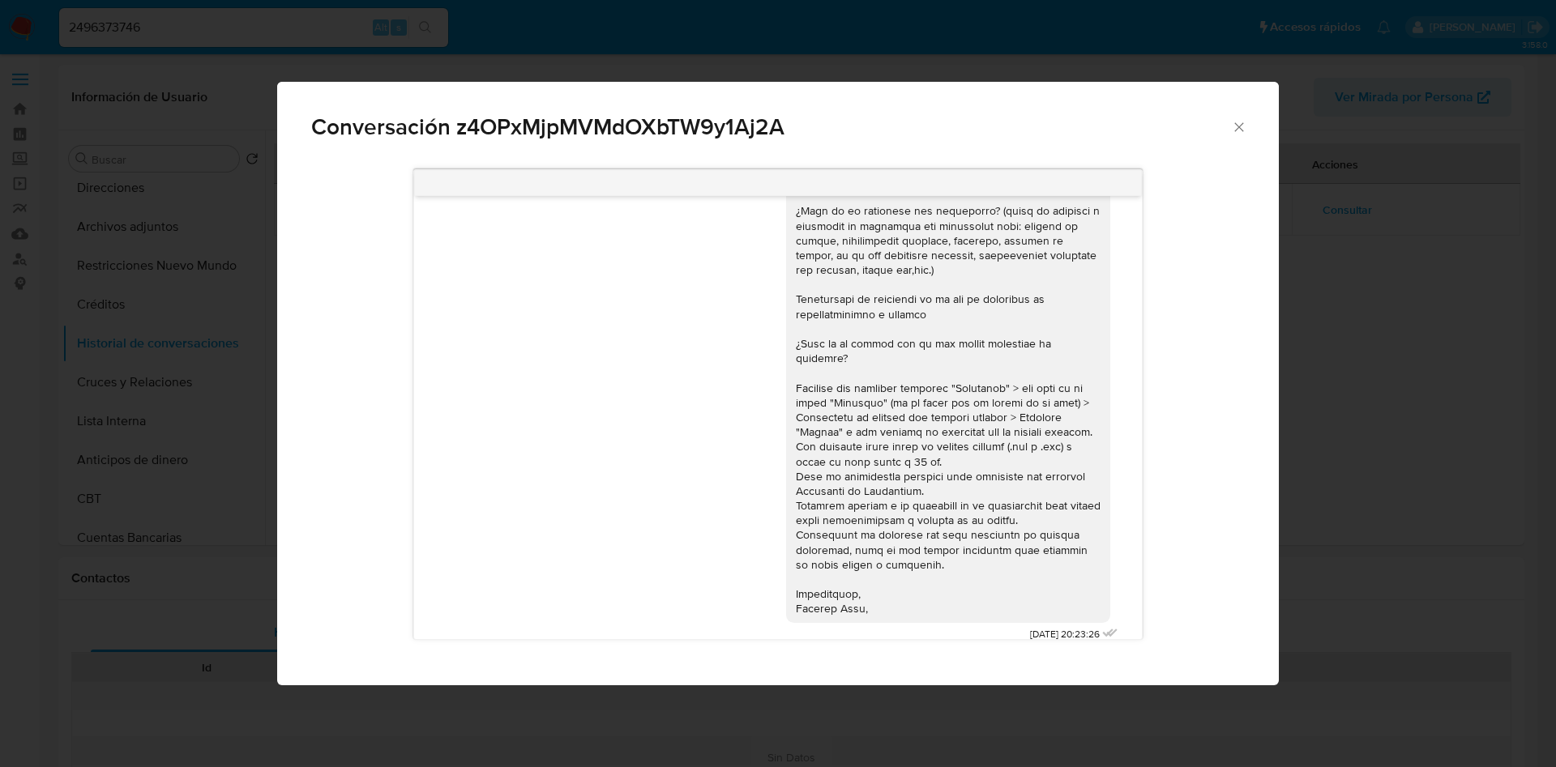
click at [1241, 127] on icon "Cerrar" at bounding box center [1239, 127] width 16 height 16
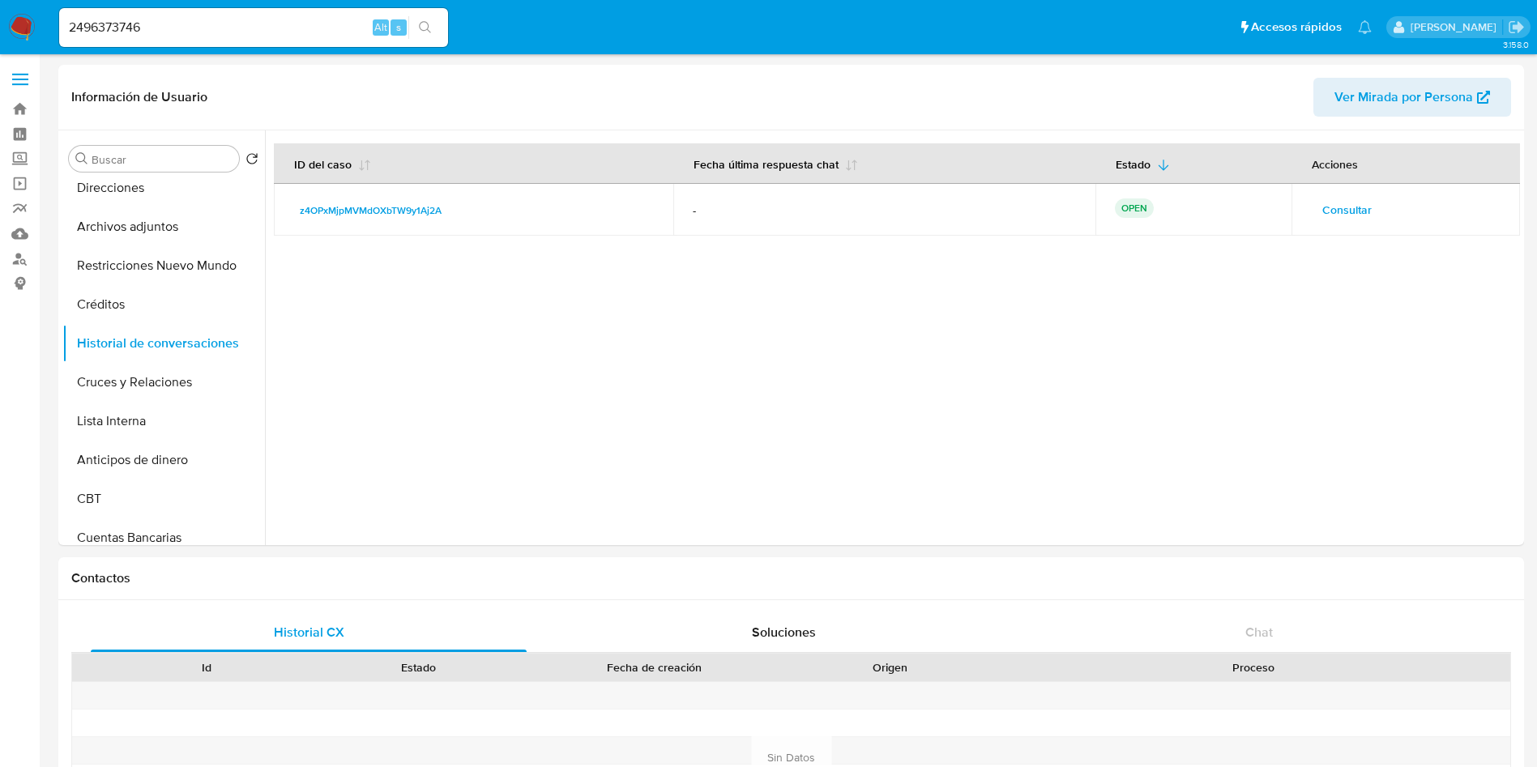
click at [215, 27] on input "2496373746" at bounding box center [253, 27] width 389 height 21
click at [88, 23] on input "2496373746" at bounding box center [253, 27] width 389 height 21
paste input "1283368675"
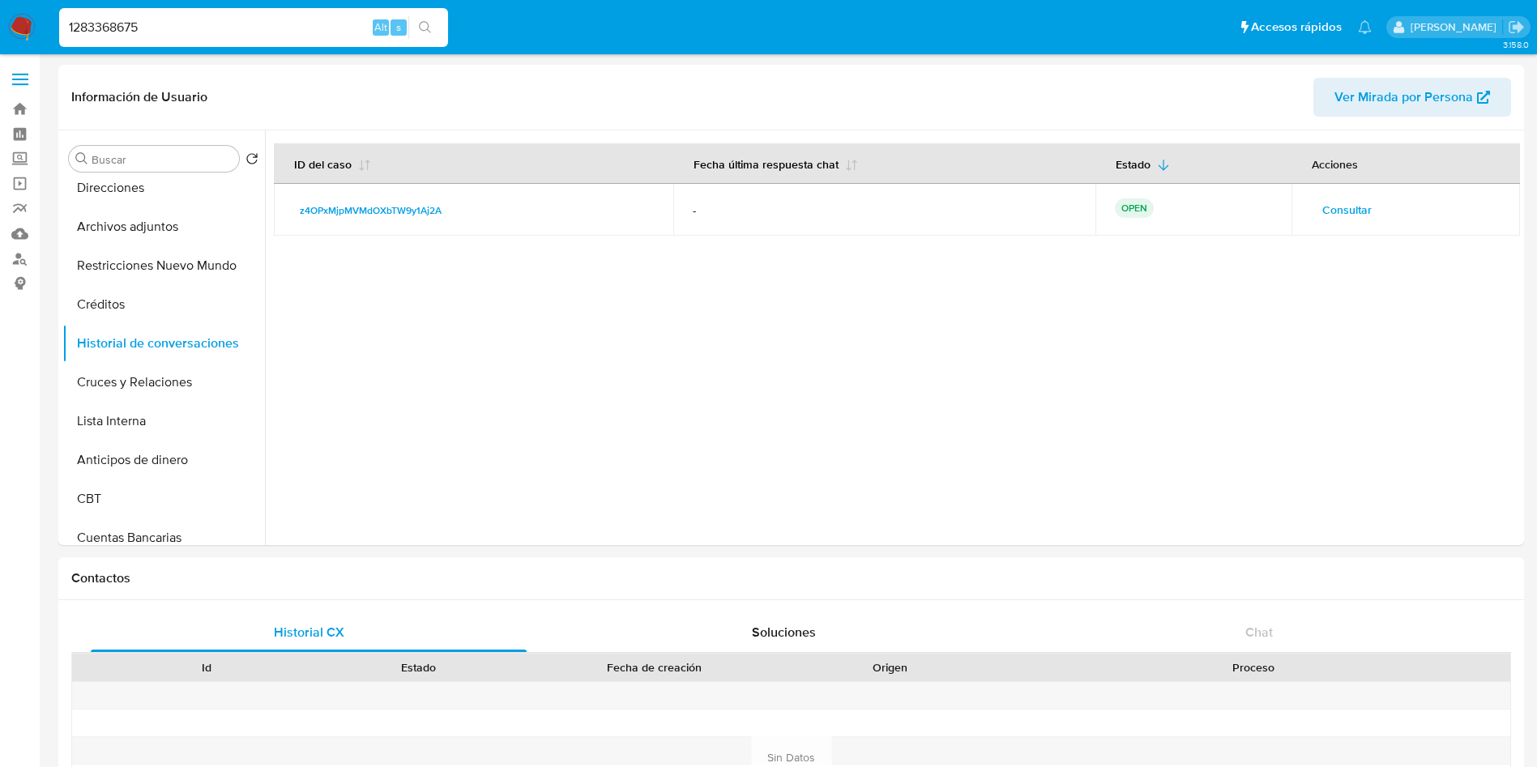
type input "1283368675"
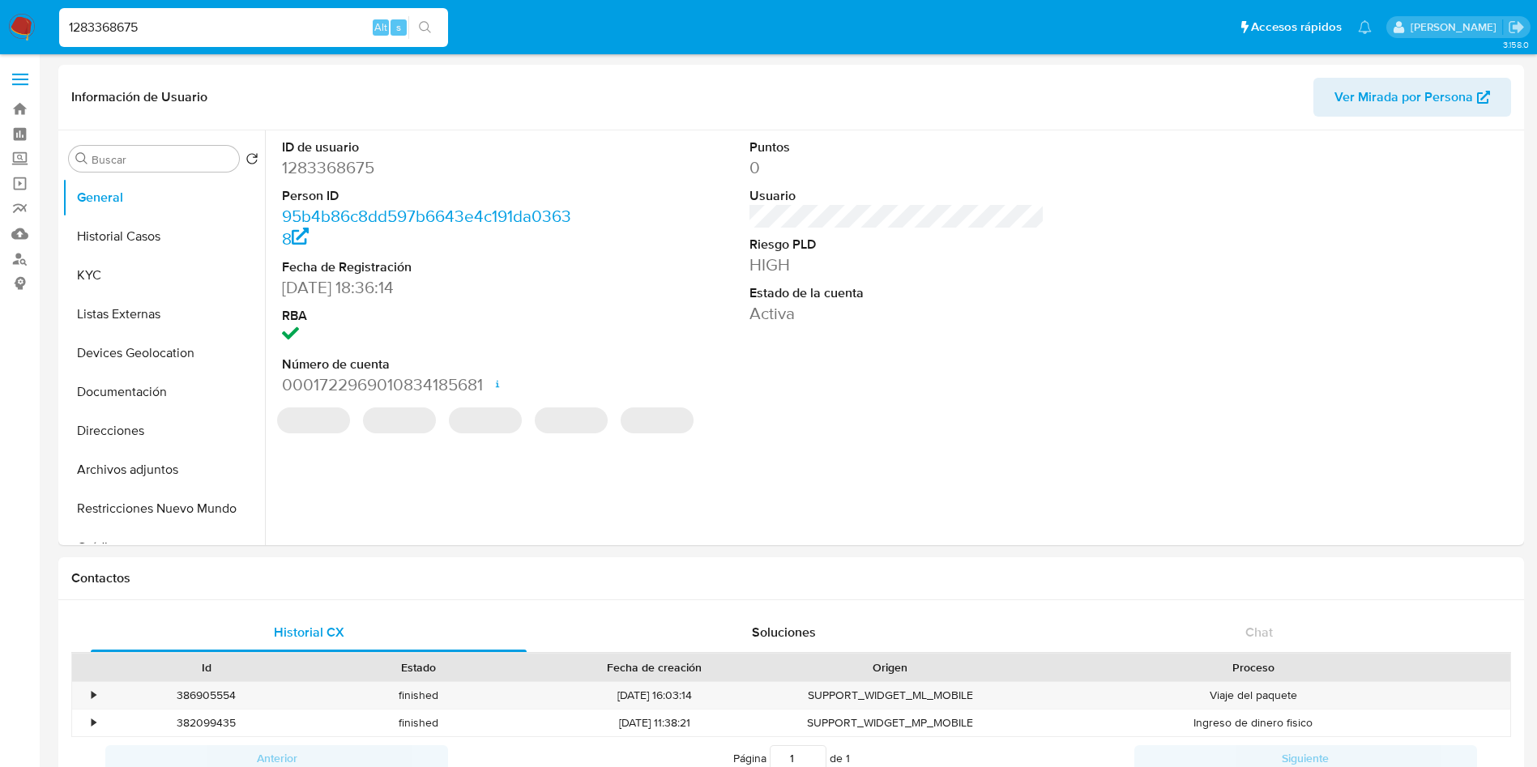
select select "10"
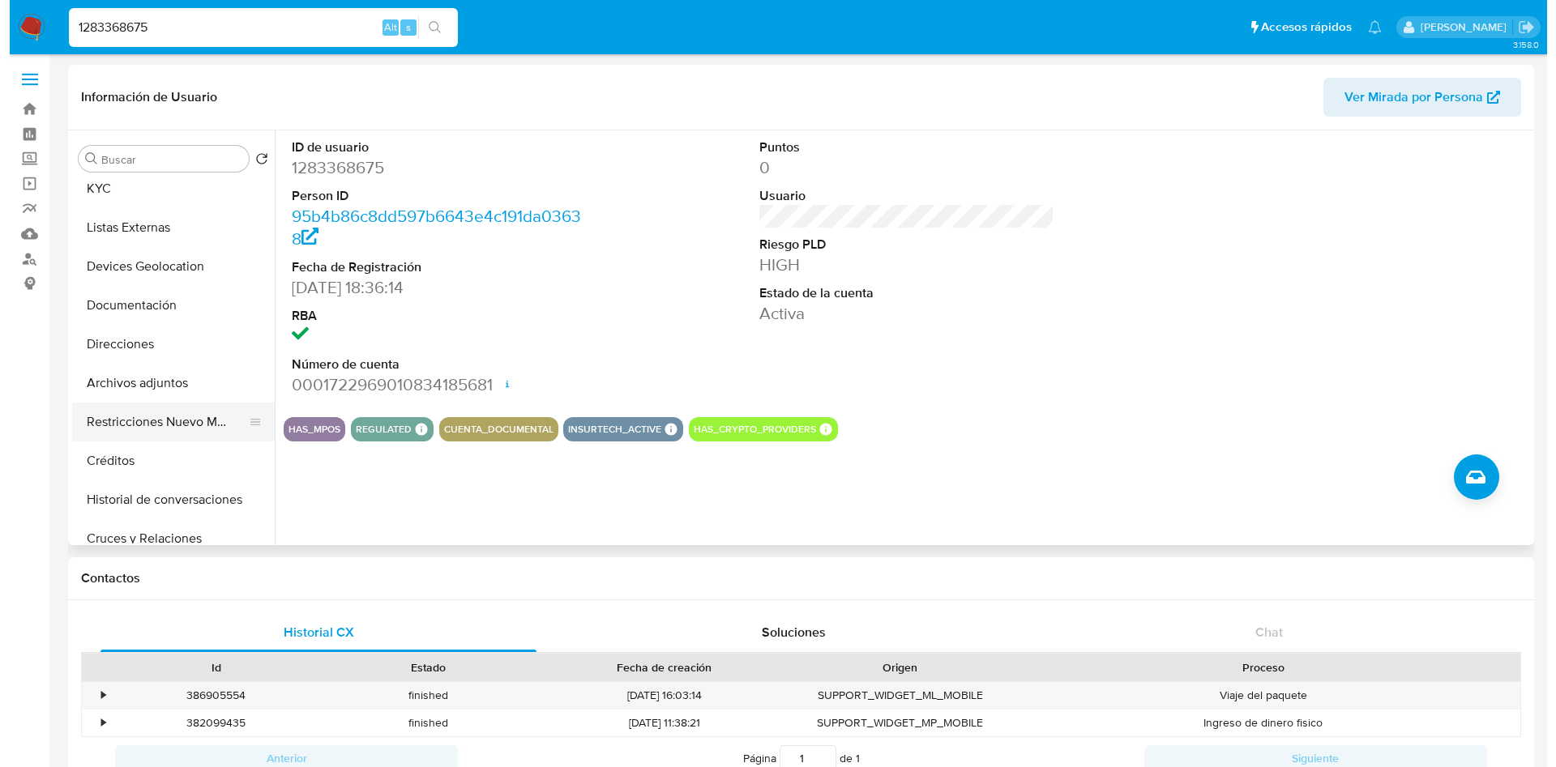
scroll to position [122, 0]
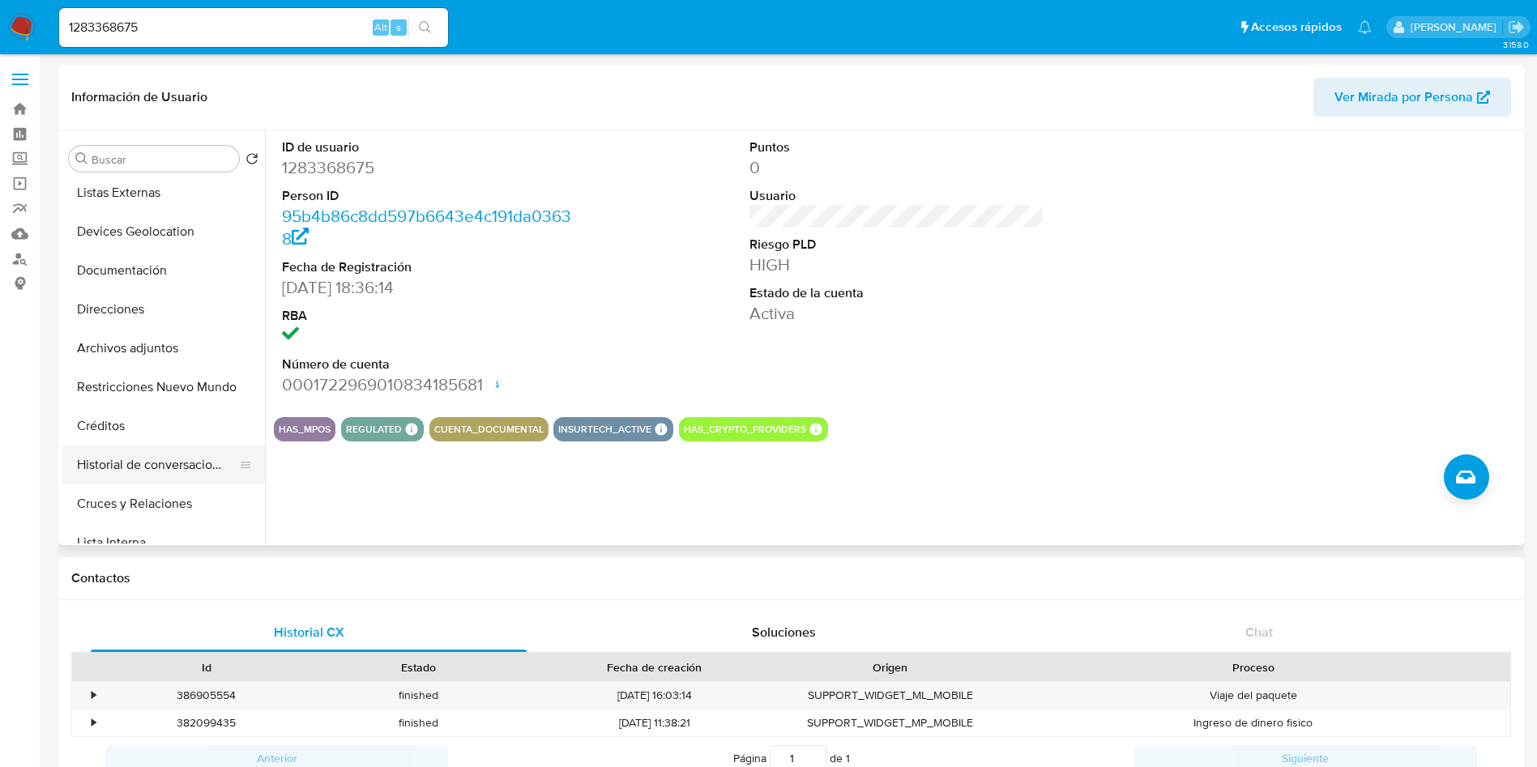
click at [164, 470] on button "Historial de conversaciones" at bounding box center [157, 465] width 190 height 39
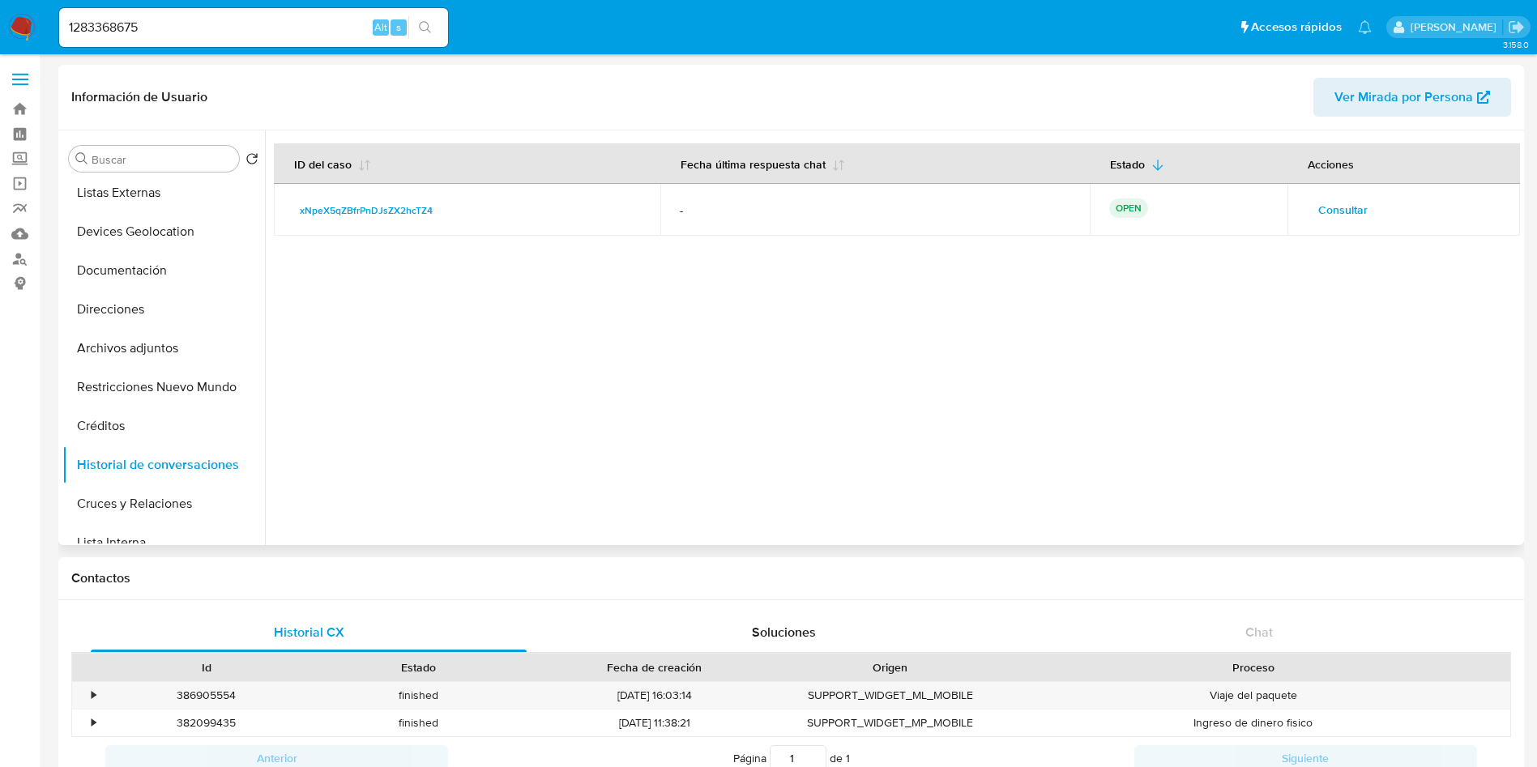
click at [1348, 216] on span "Consultar" at bounding box center [1342, 210] width 49 height 23
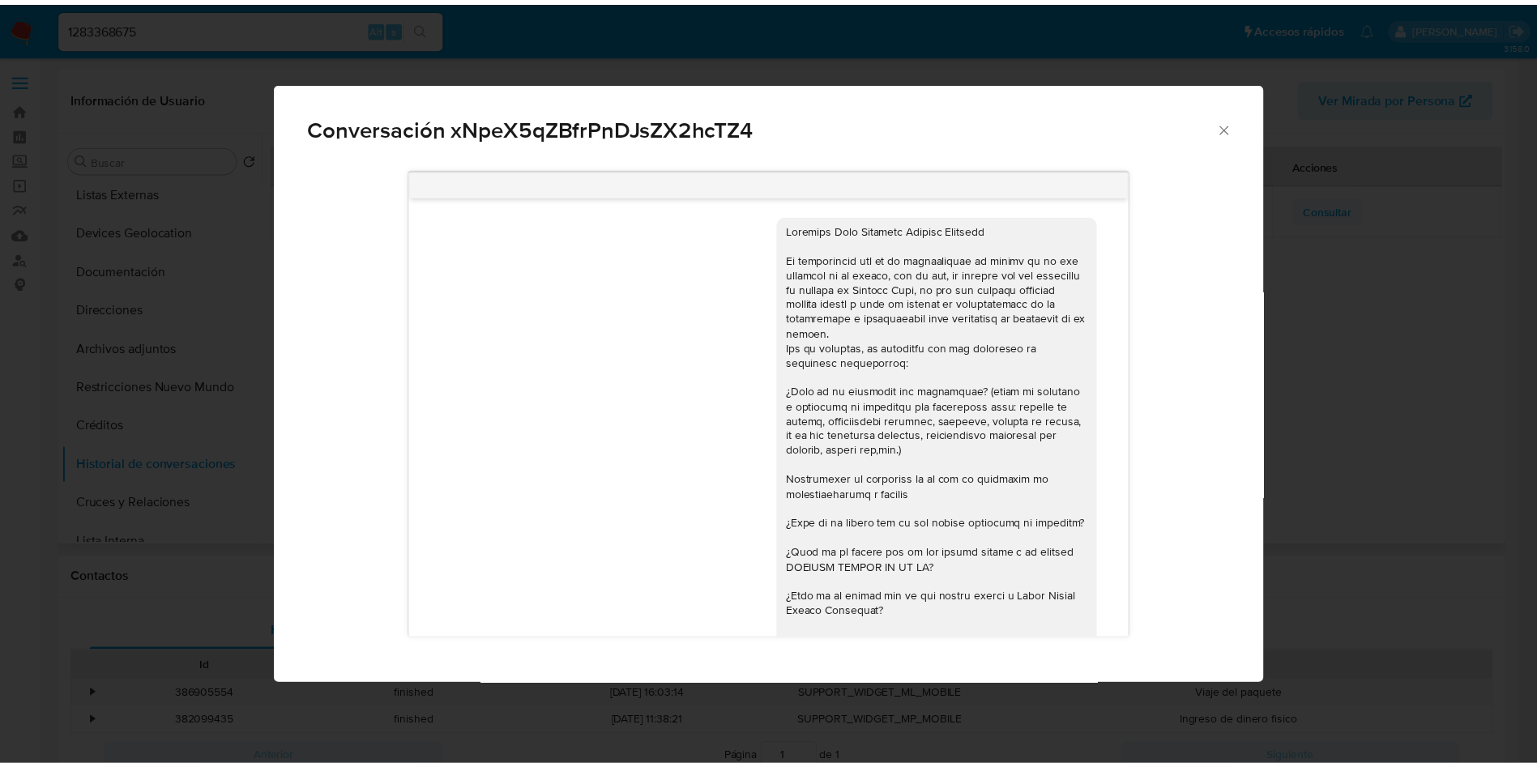
scroll to position [284, 0]
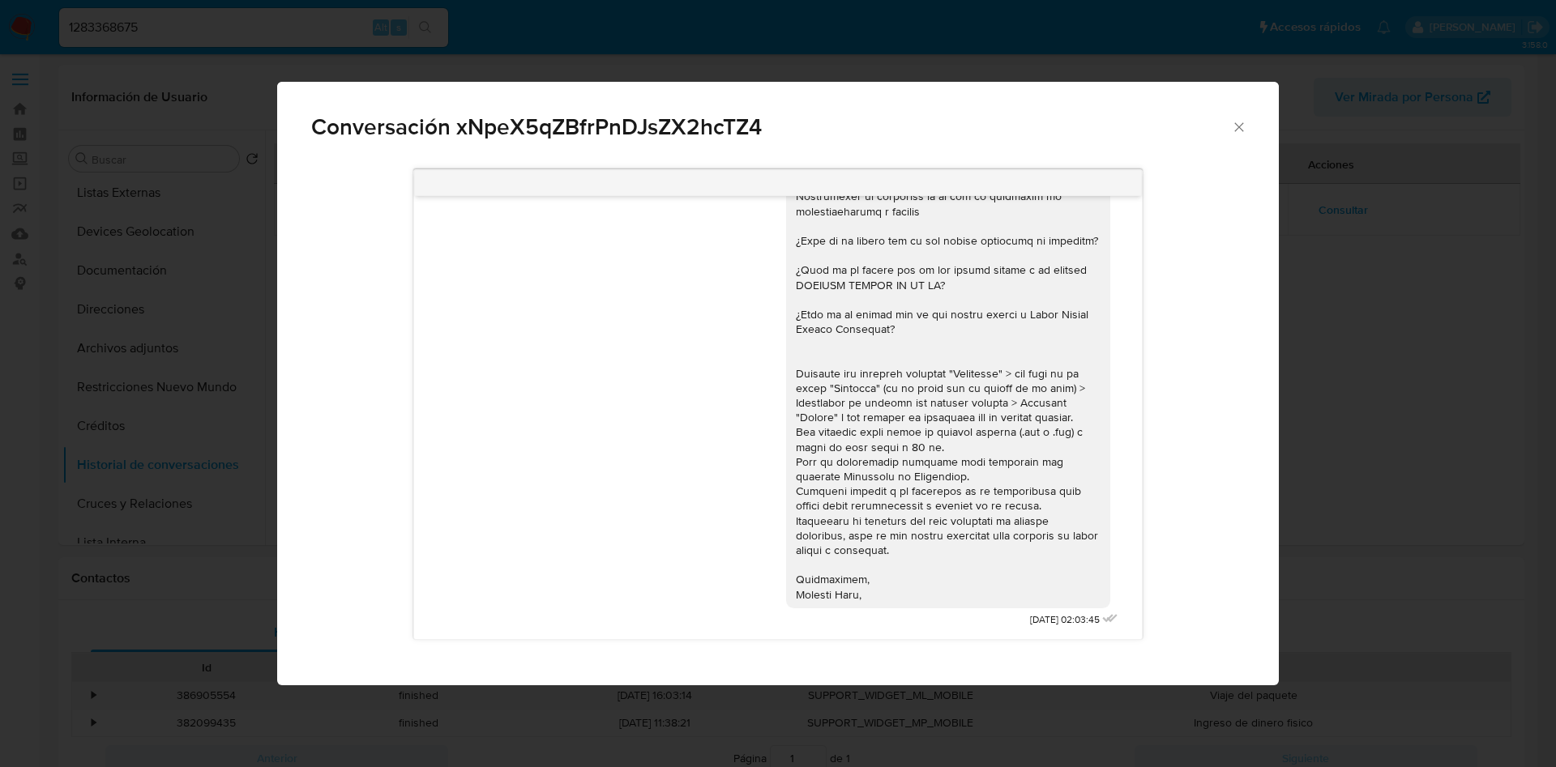
click at [1238, 124] on icon "Cerrar" at bounding box center [1239, 127] width 16 height 16
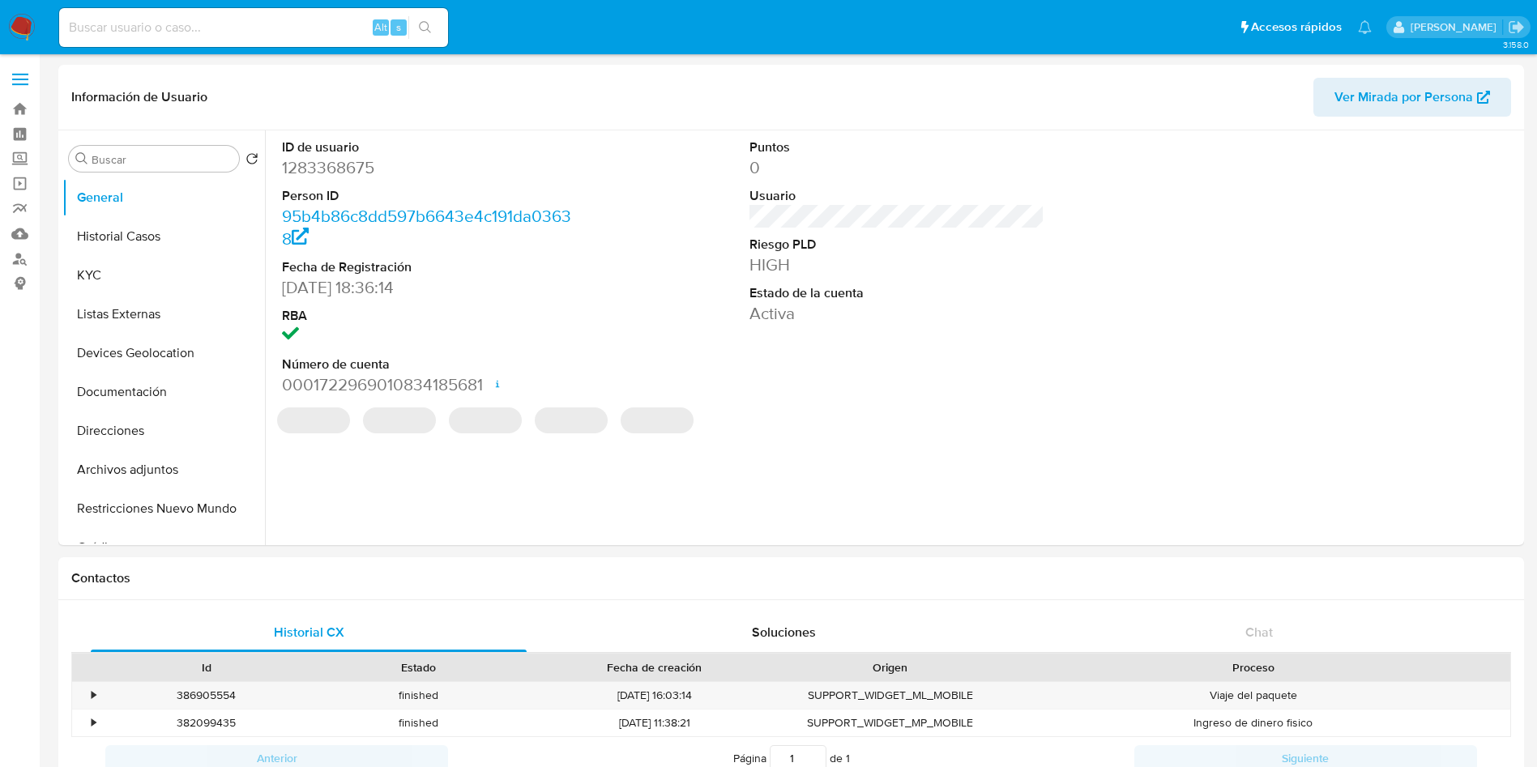
select select "10"
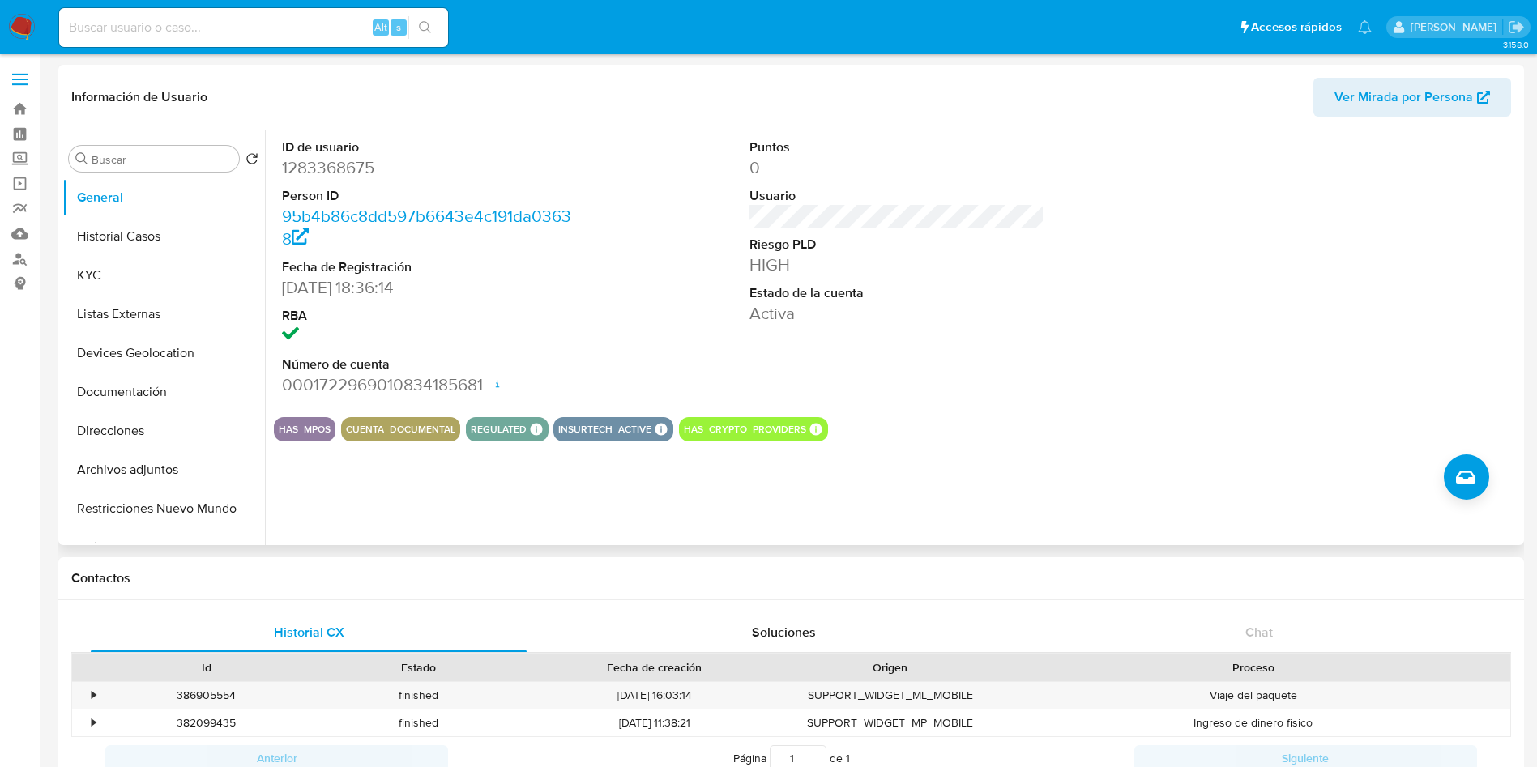
click at [1144, 410] on section "ID de usuario 1283368675 Person ID 95b4b86c8dd597b6643e4c191da03638 Fecha de Re…" at bounding box center [897, 285] width 1246 height 311
click at [1008, 334] on div "Puntos 0 Usuario Riesgo PLD HIGH Estado de la cuenta Activa" at bounding box center [897, 267] width 312 height 274
click at [319, 23] on input at bounding box center [253, 27] width 389 height 21
paste input "1632538655"
type input "1632538655"
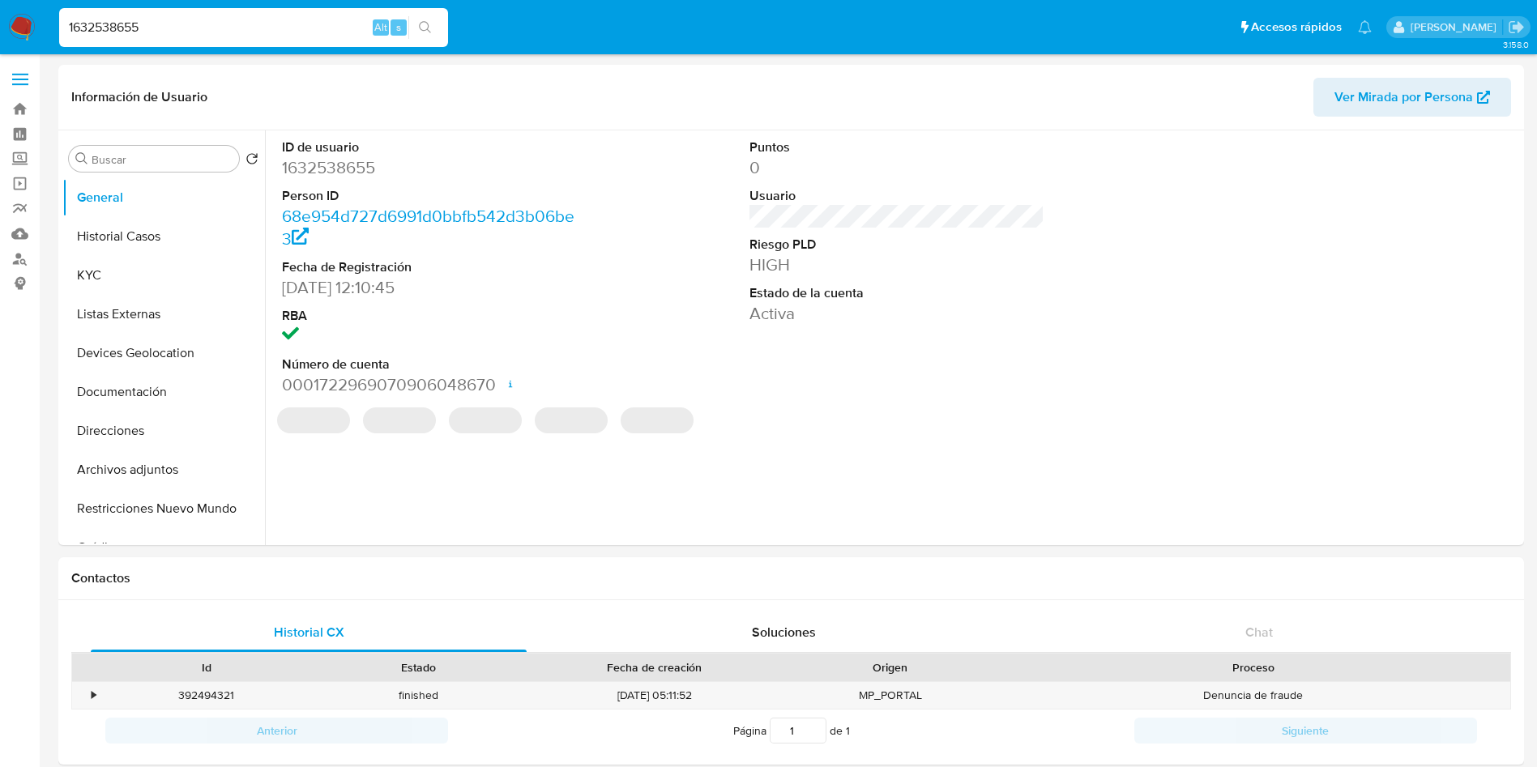
select select "10"
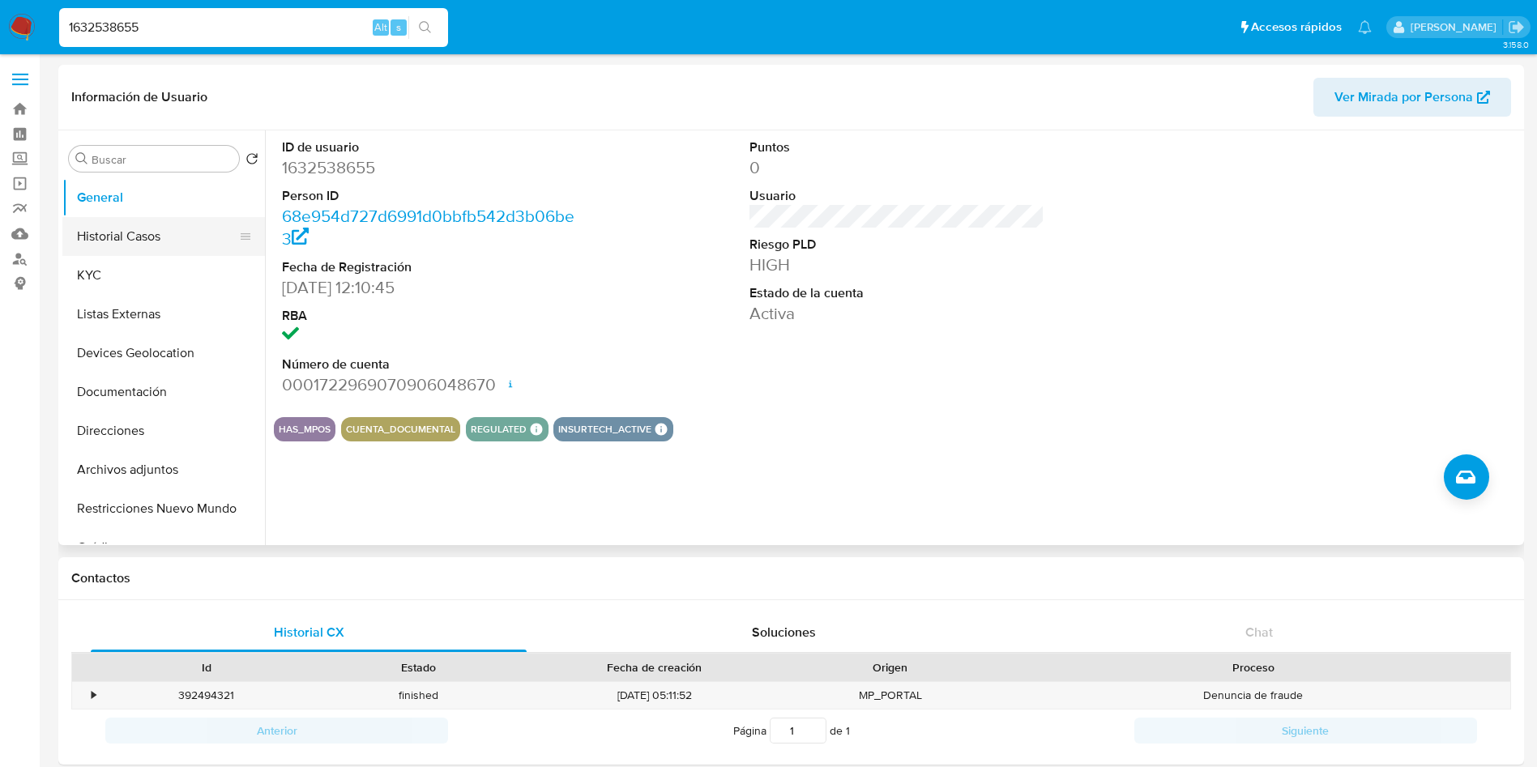
click at [142, 222] on button "Historial Casos" at bounding box center [157, 236] width 190 height 39
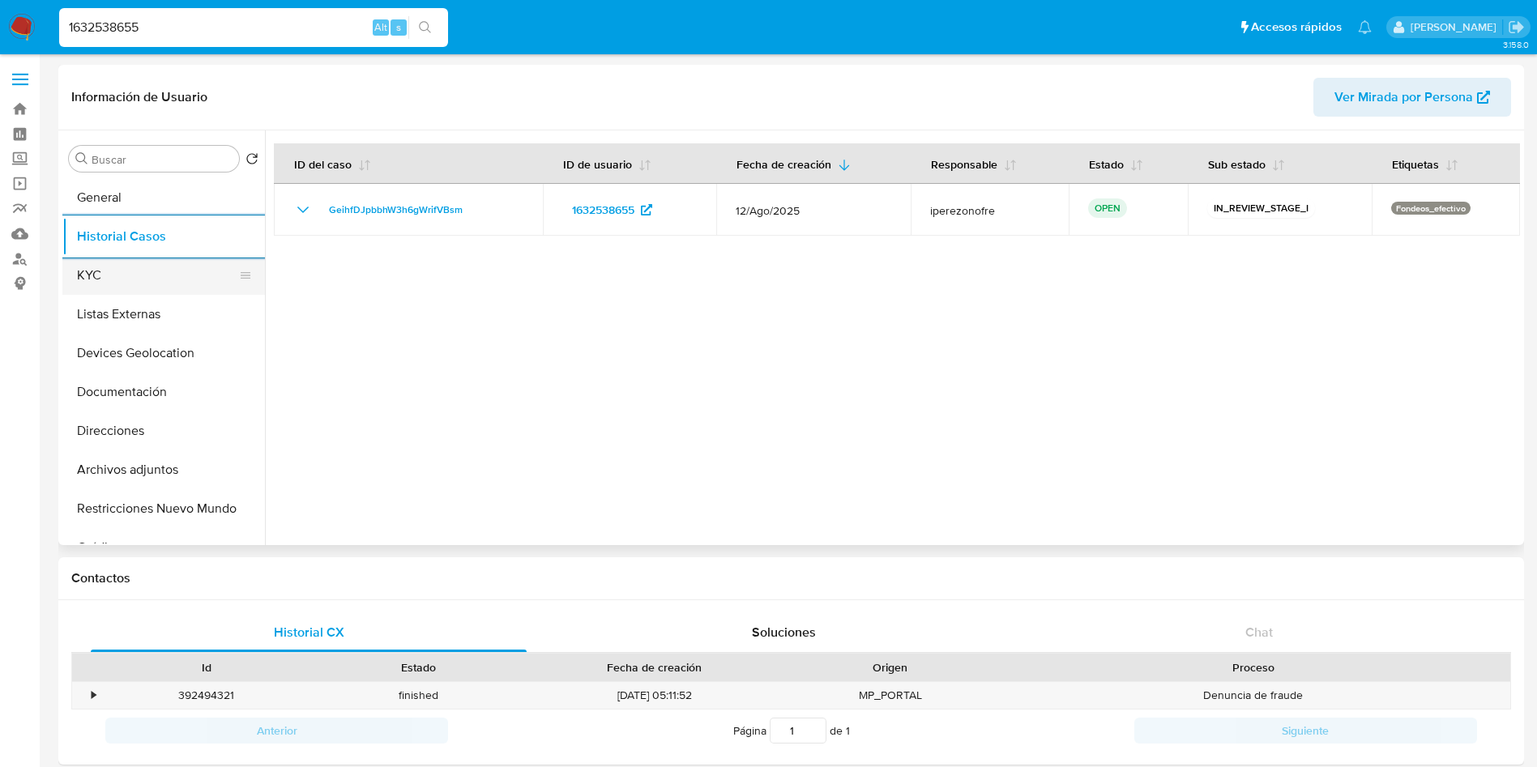
click at [127, 273] on button "KYC" at bounding box center [157, 275] width 190 height 39
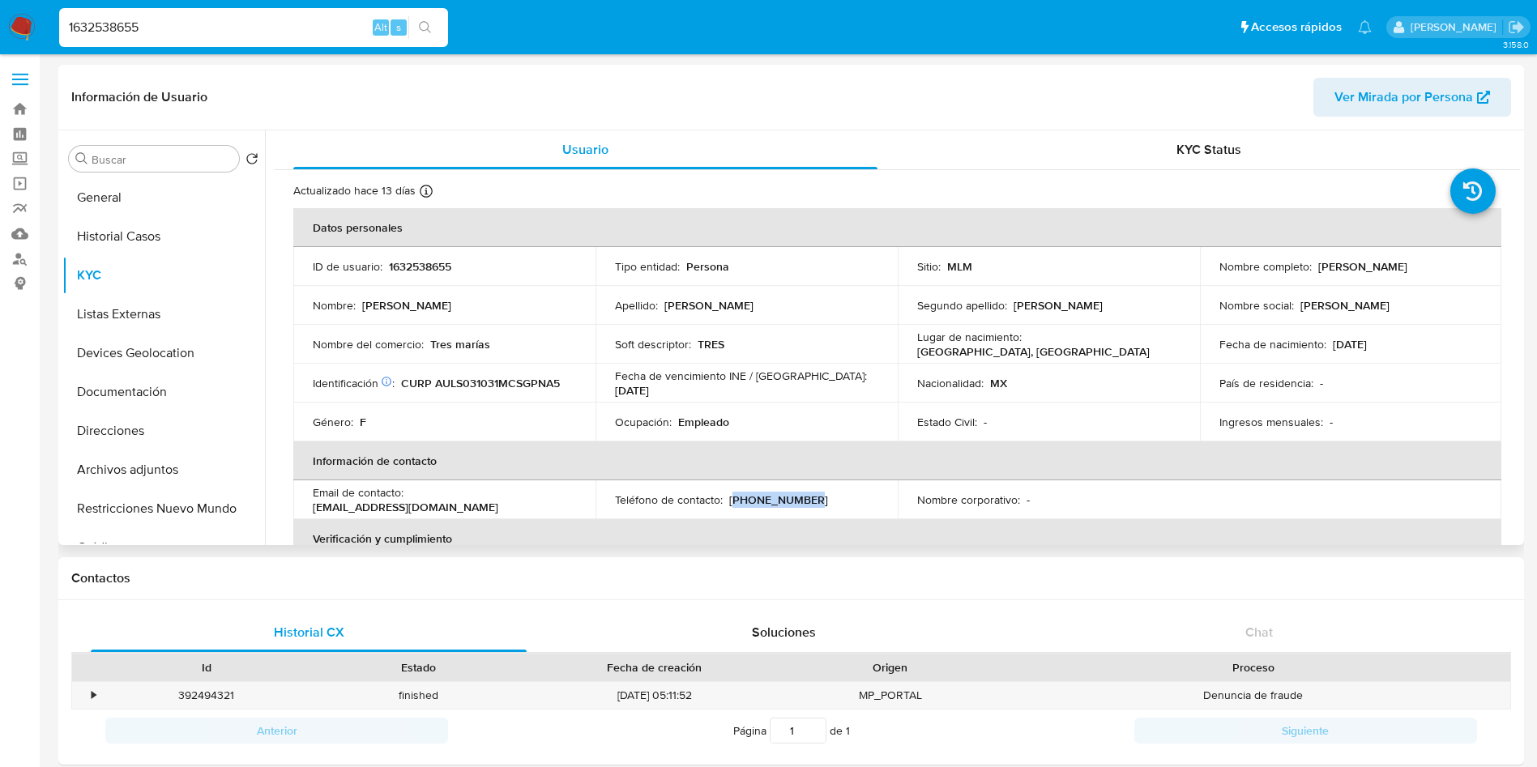
drag, startPoint x: 808, startPoint y: 498, endPoint x: 731, endPoint y: 503, distance: 77.1
click at [731, 503] on div "Teléfono de contacto : (961) 6256239" at bounding box center [746, 500] width 263 height 15
copy p "961) 6256239"
drag, startPoint x: 562, startPoint y: 501, endPoint x: 409, endPoint y: 502, distance: 152.3
click at [409, 502] on div "Email de contacto : anthovelasco076@gmail.com" at bounding box center [444, 499] width 263 height 29
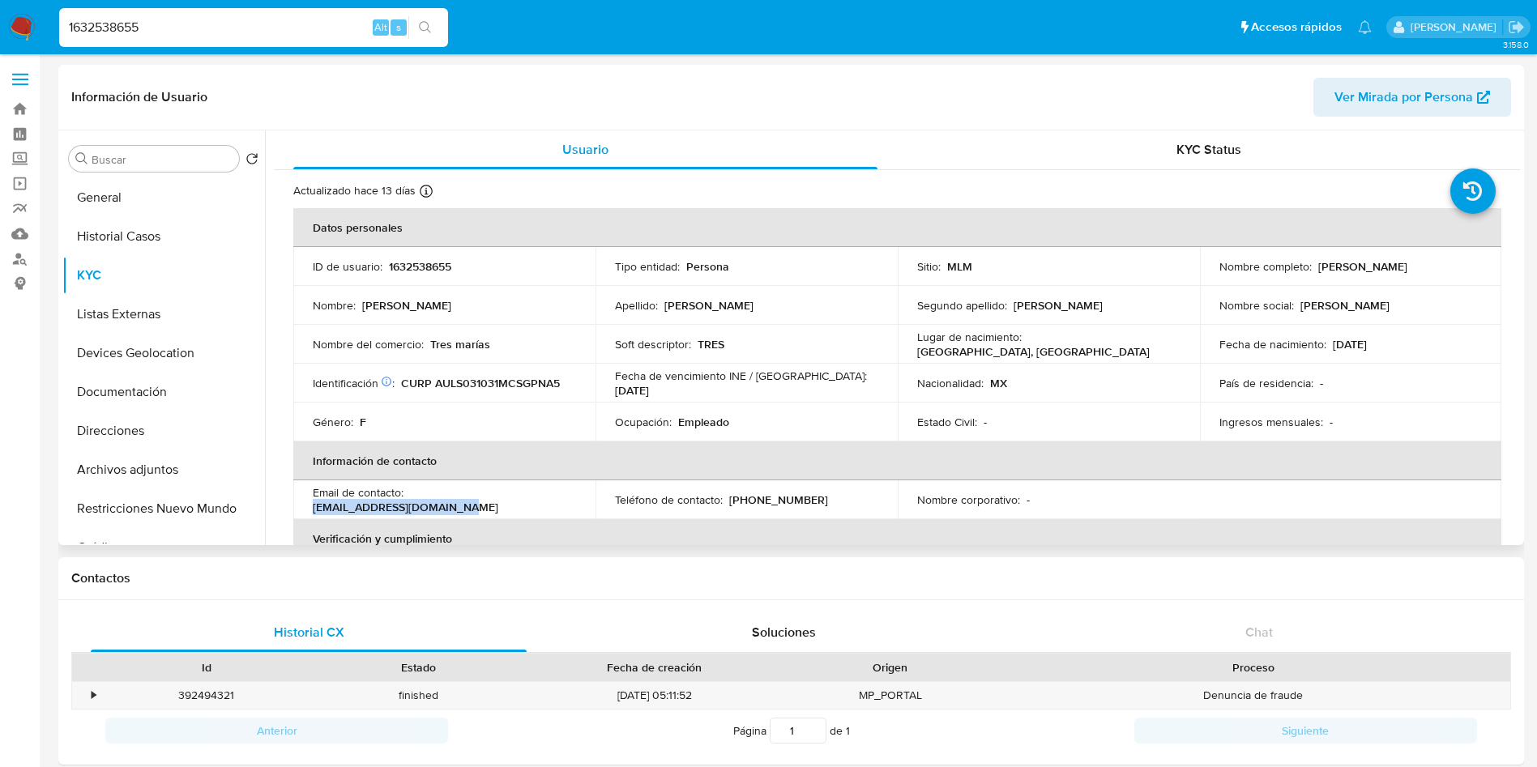
copy p "anthovelasco076@gmail.com"
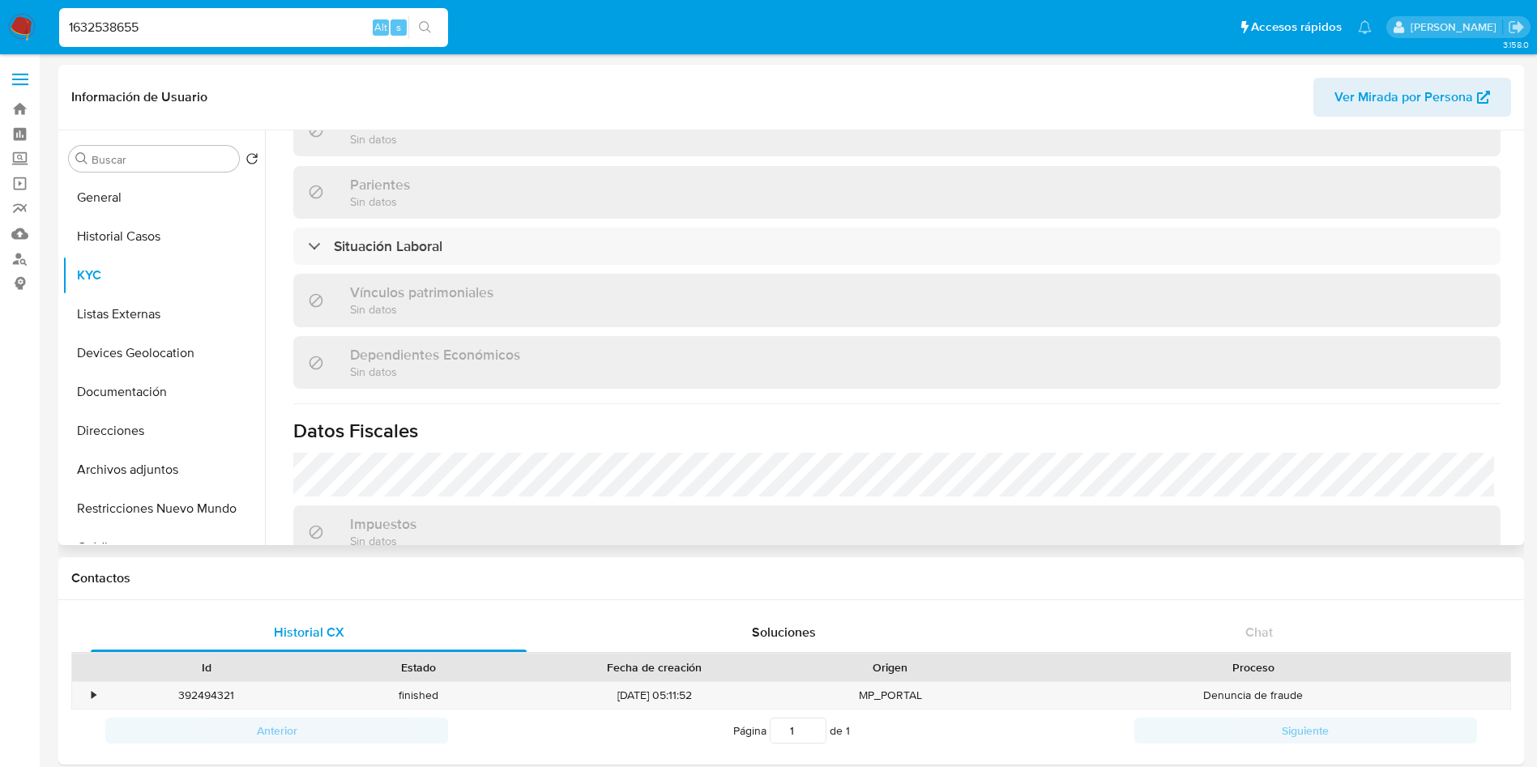
scroll to position [751, 0]
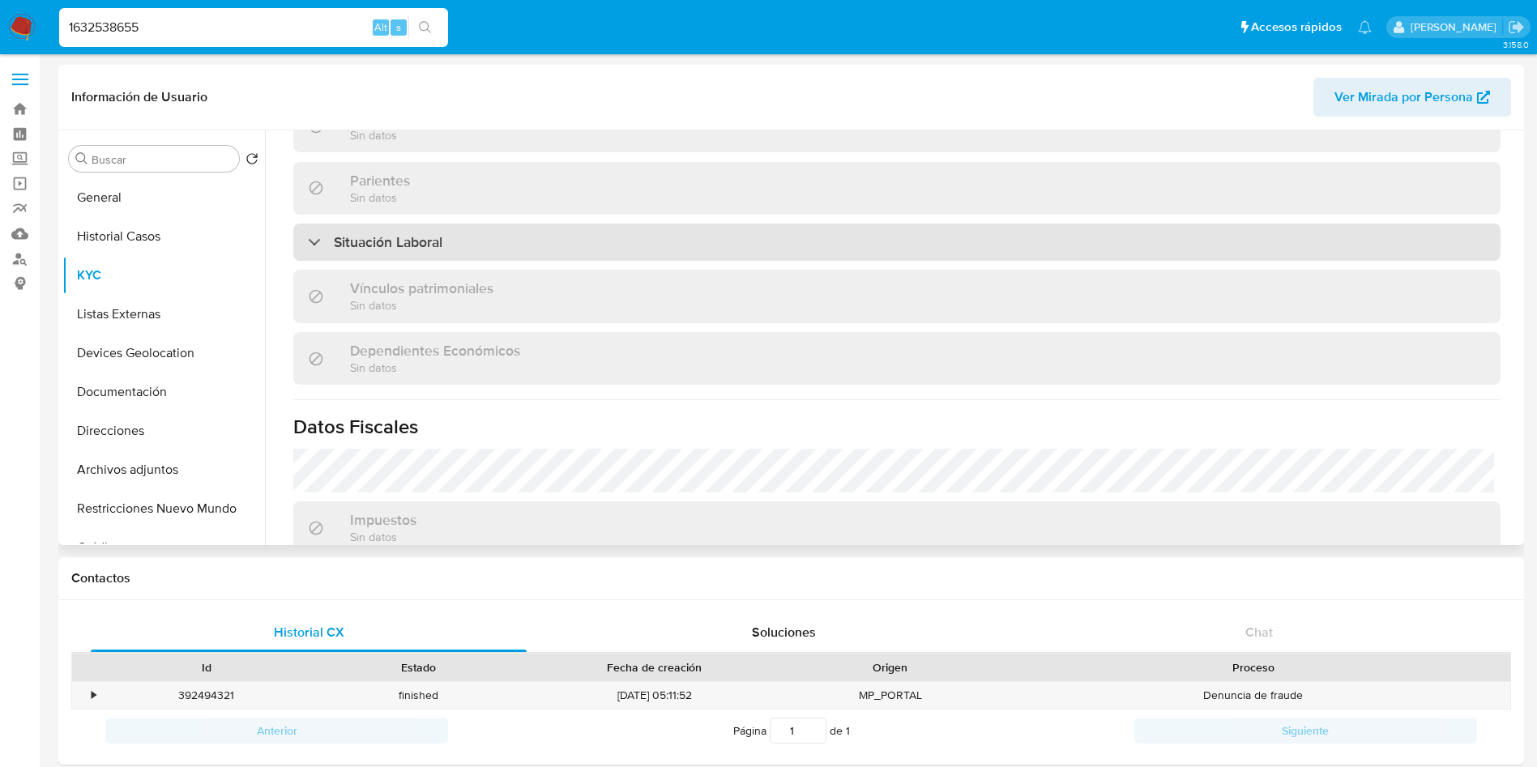
click at [719, 227] on div "Situación Laboral" at bounding box center [896, 242] width 1207 height 37
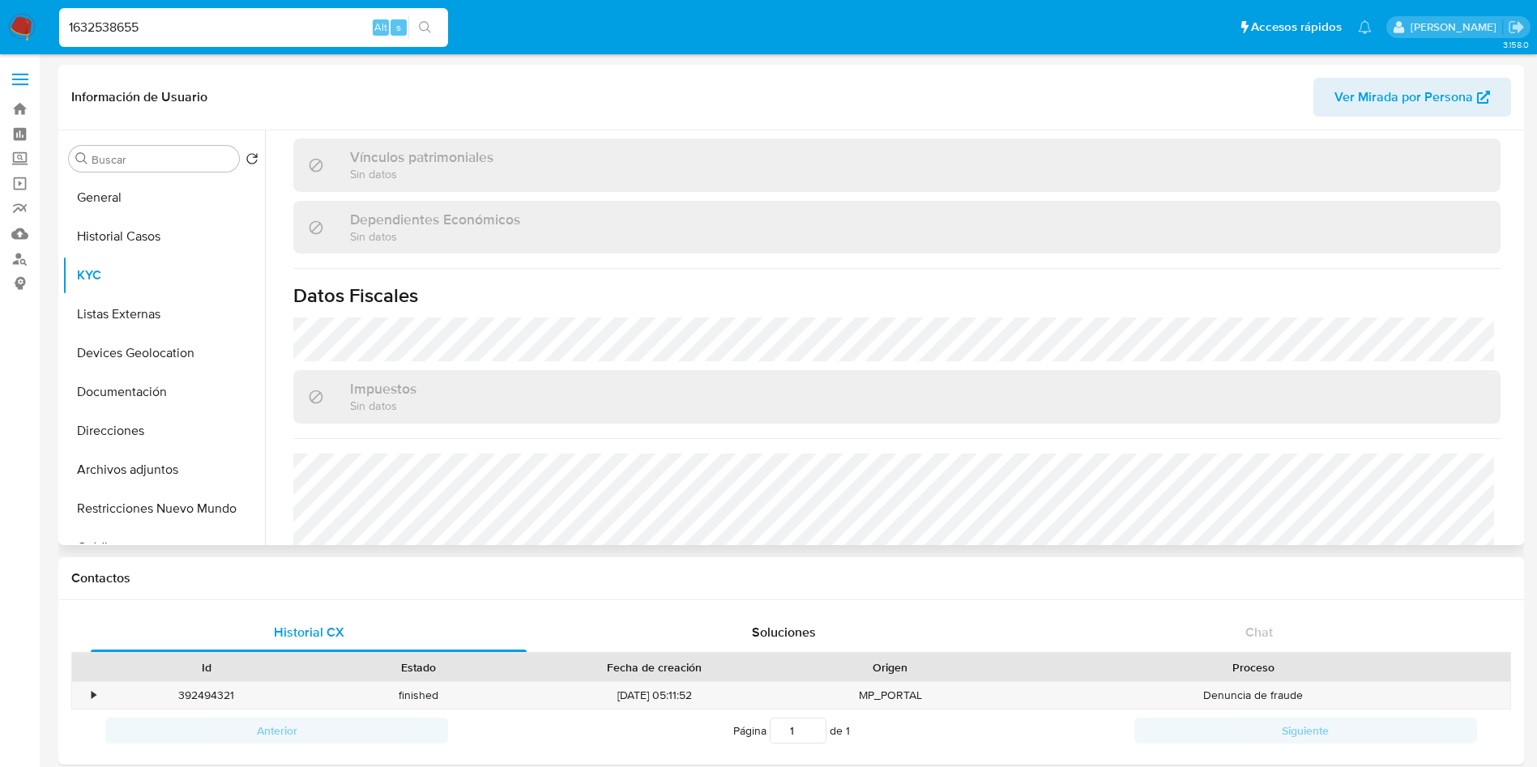
scroll to position [1222, 0]
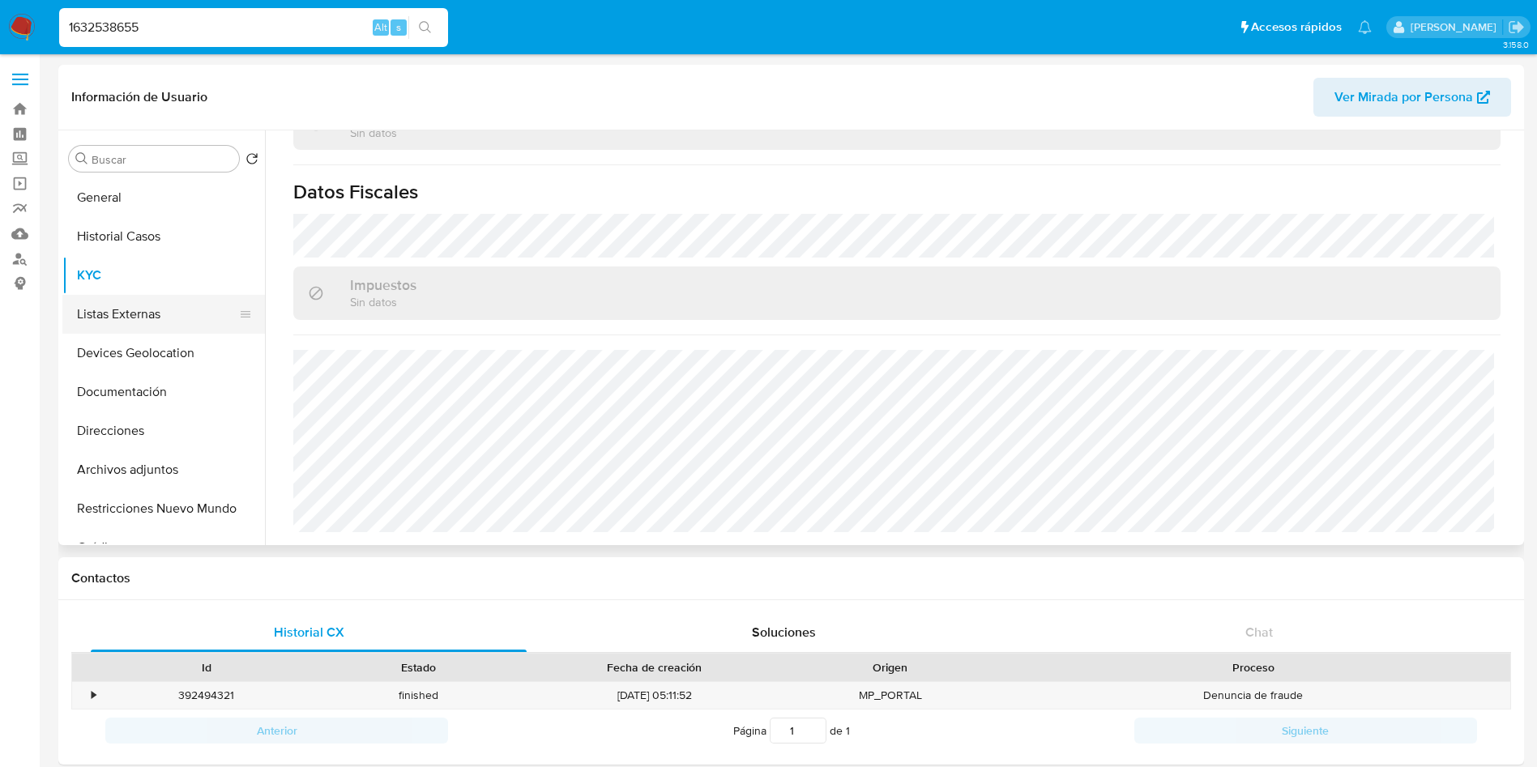
click at [105, 305] on button "Listas Externas" at bounding box center [157, 314] width 190 height 39
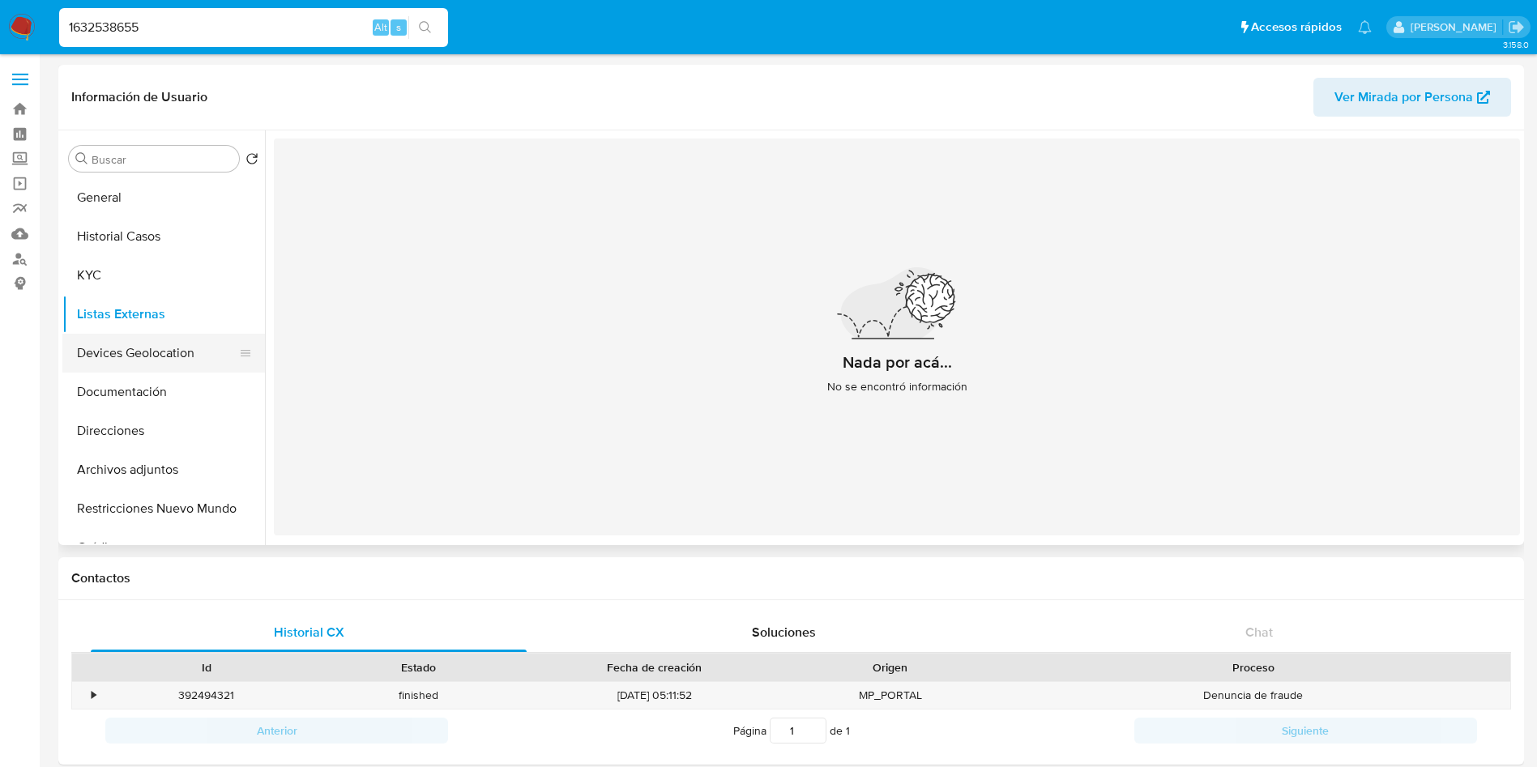
click at [130, 341] on button "Devices Geolocation" at bounding box center [157, 353] width 190 height 39
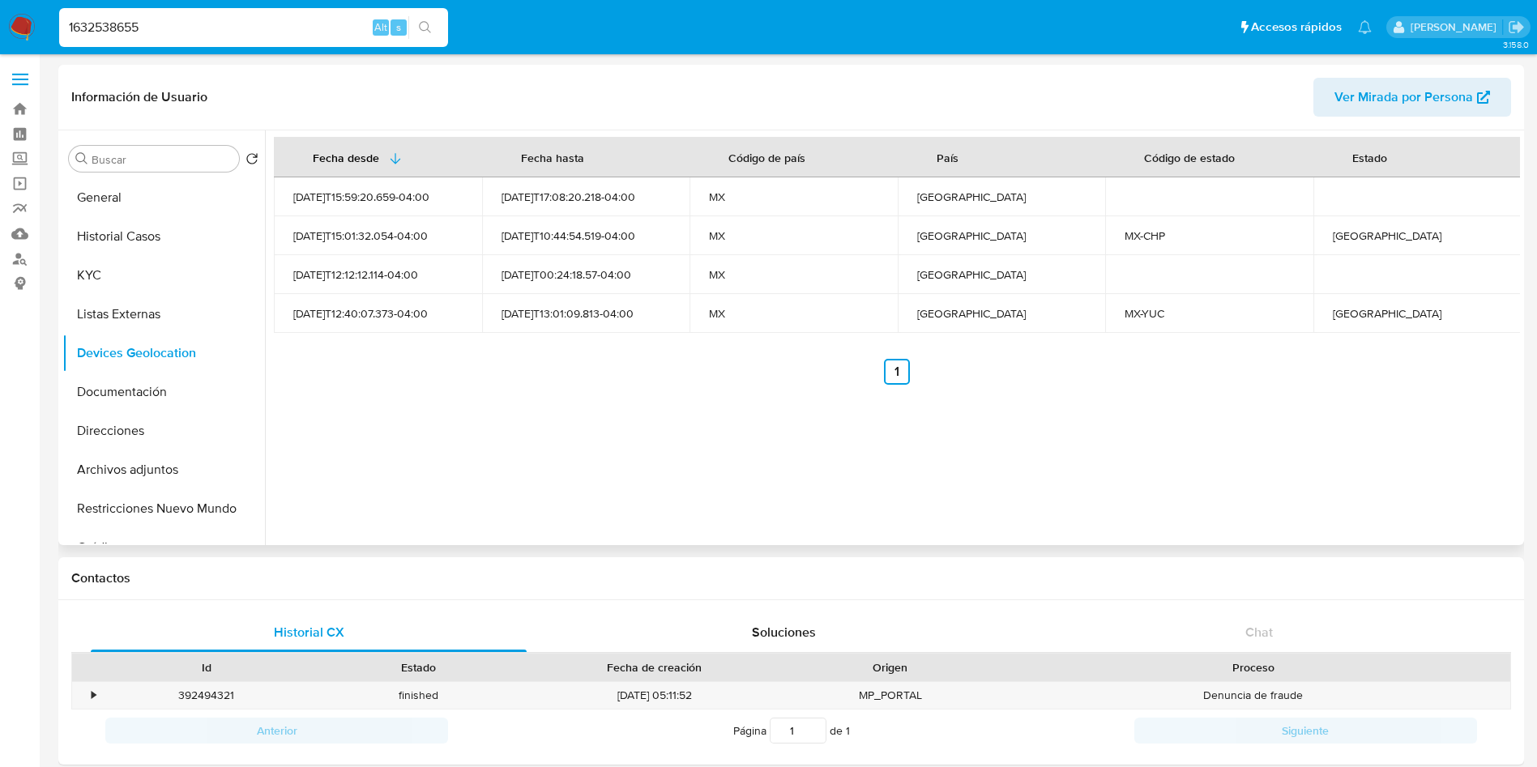
click at [1348, 231] on div "Chiapas" at bounding box center [1417, 236] width 169 height 15
copy div "Chiapas"
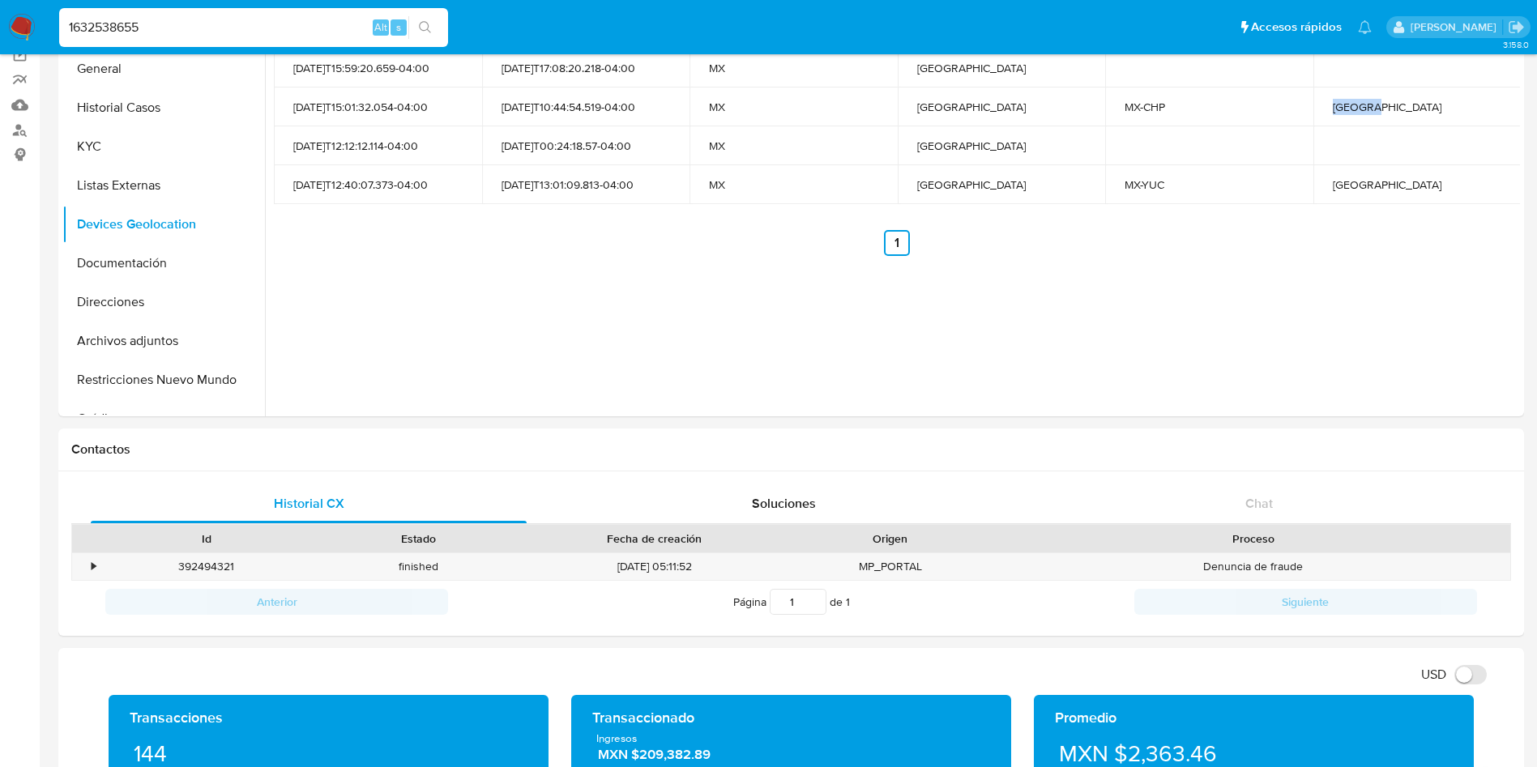
scroll to position [608, 0]
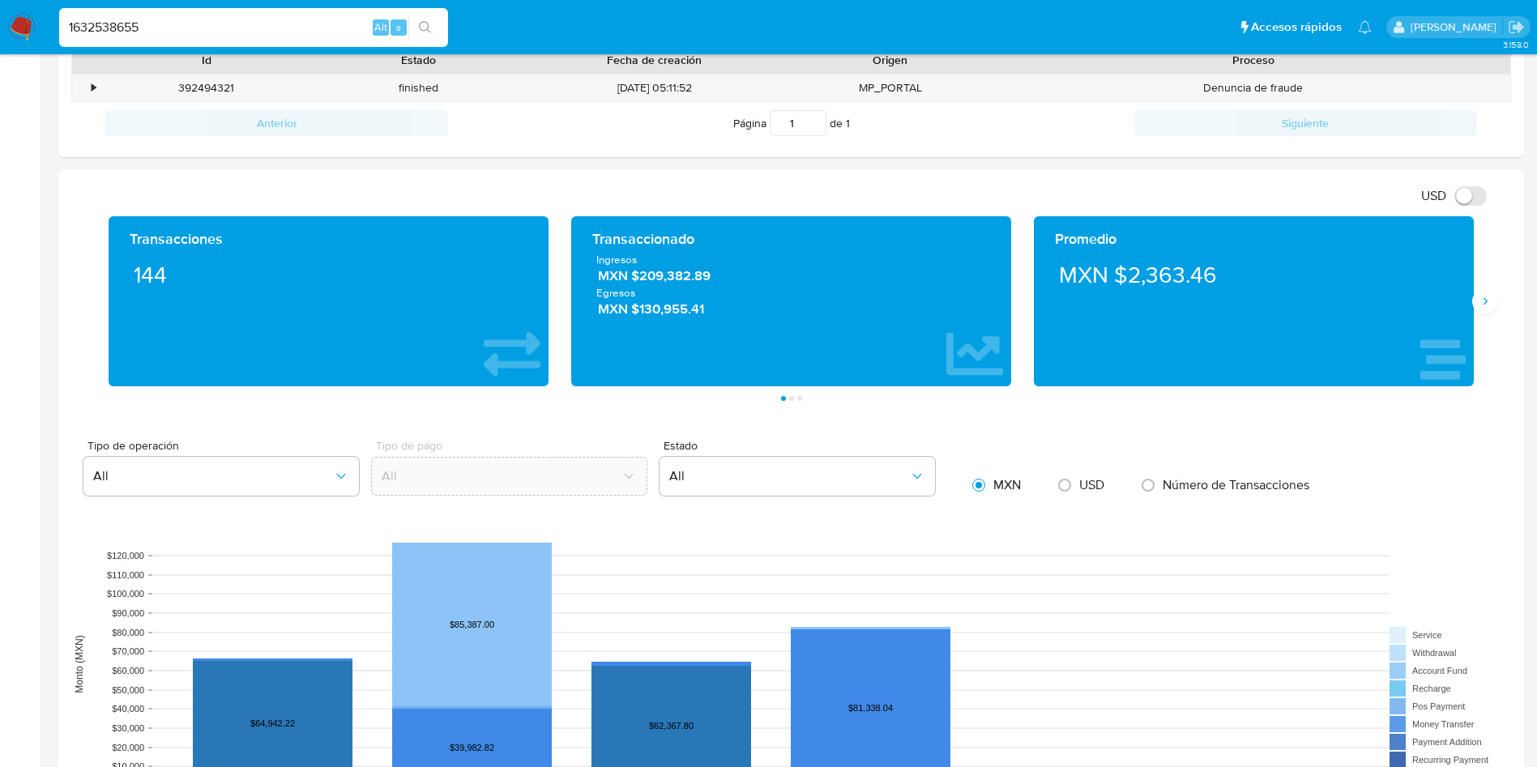
click at [1475, 316] on div "Promedio MXN $2,363.46" at bounding box center [1254, 301] width 463 height 170
click at [1489, 298] on icon "Siguiente" at bounding box center [1485, 301] width 13 height 13
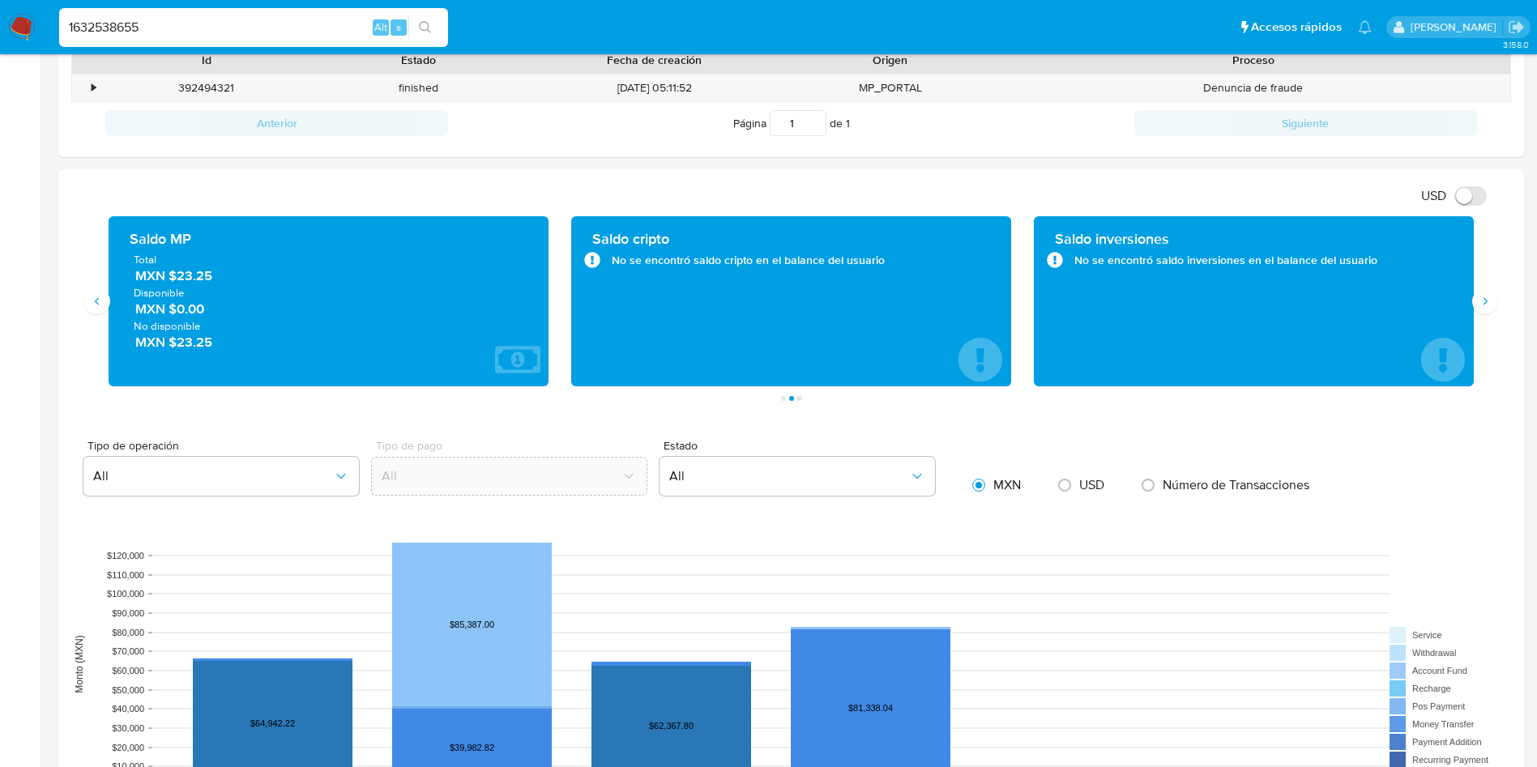
drag, startPoint x: 229, startPoint y: 283, endPoint x: 177, endPoint y: 280, distance: 51.9
click at [177, 280] on span "MXN $23.25" at bounding box center [329, 276] width 388 height 19
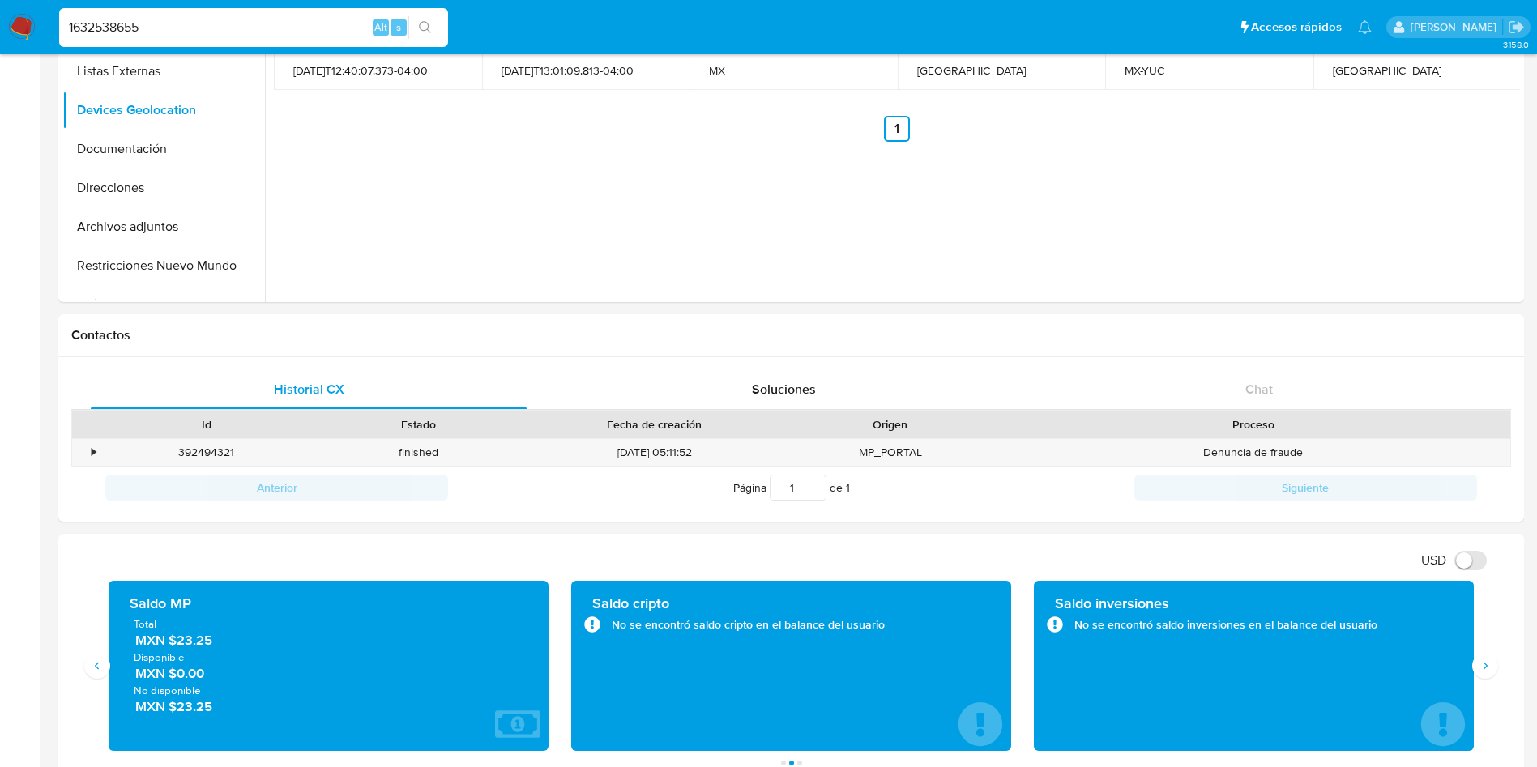
scroll to position [0, 0]
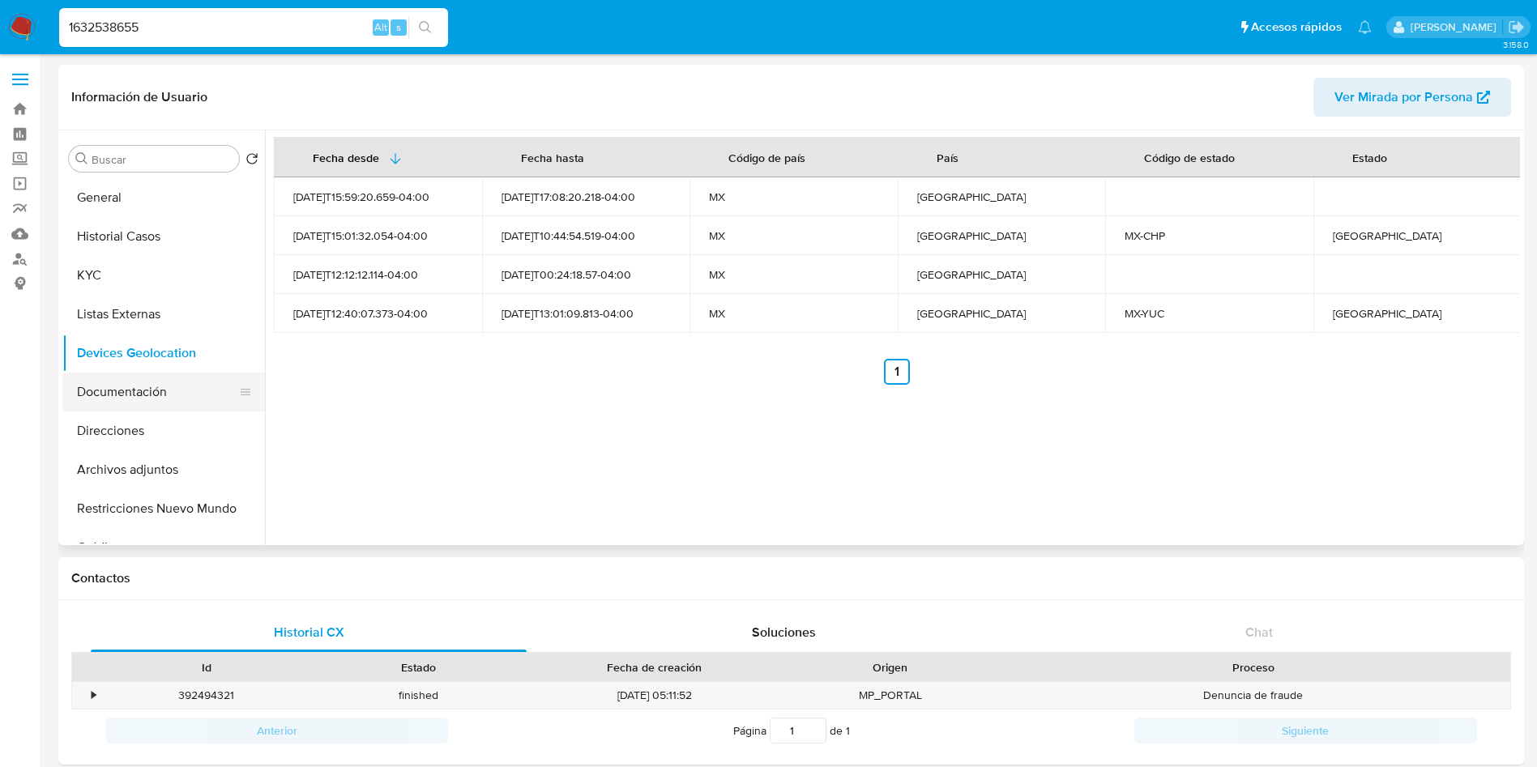
click at [149, 387] on button "Documentación" at bounding box center [157, 392] width 190 height 39
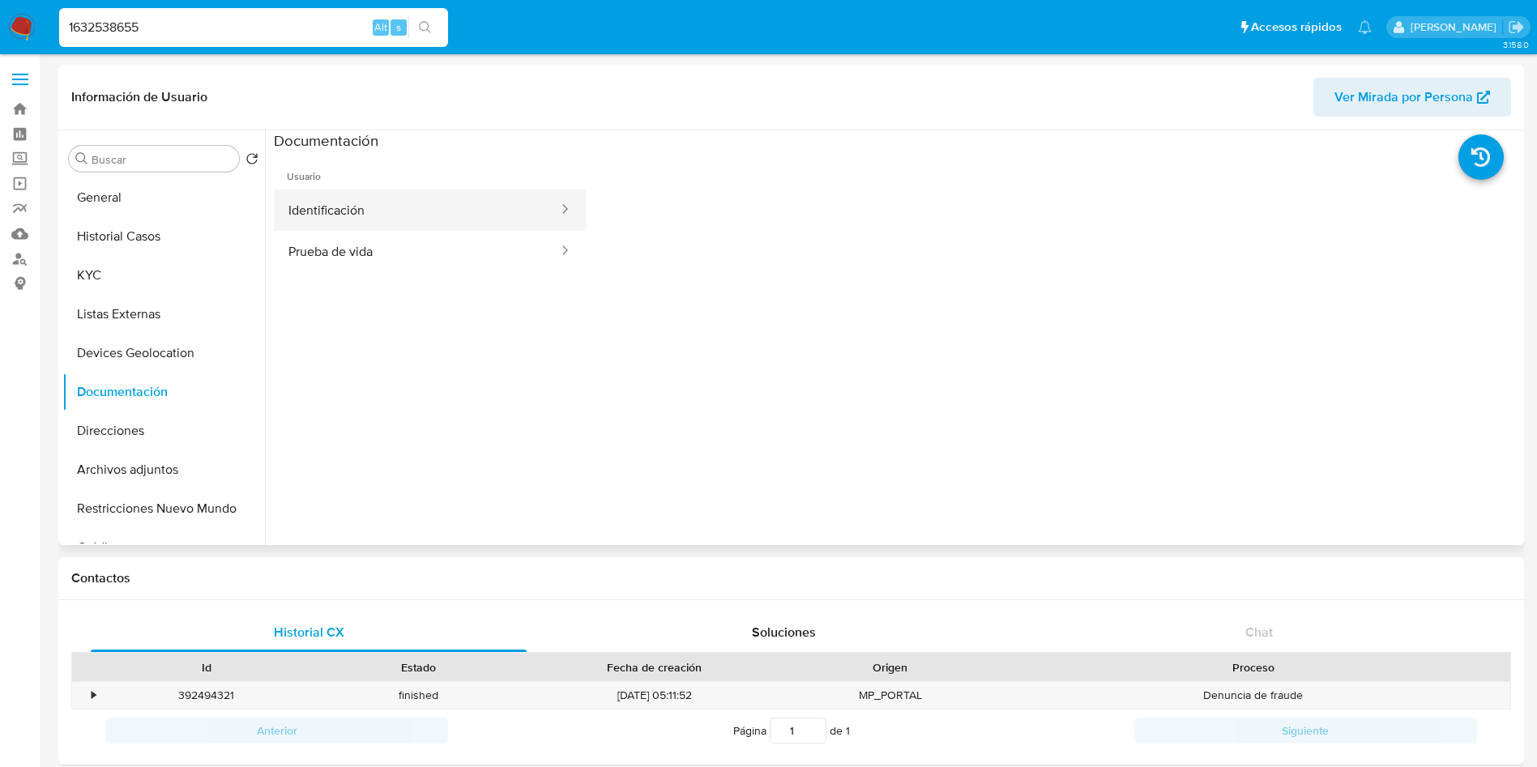
click at [412, 210] on button "Identificación" at bounding box center [417, 210] width 286 height 41
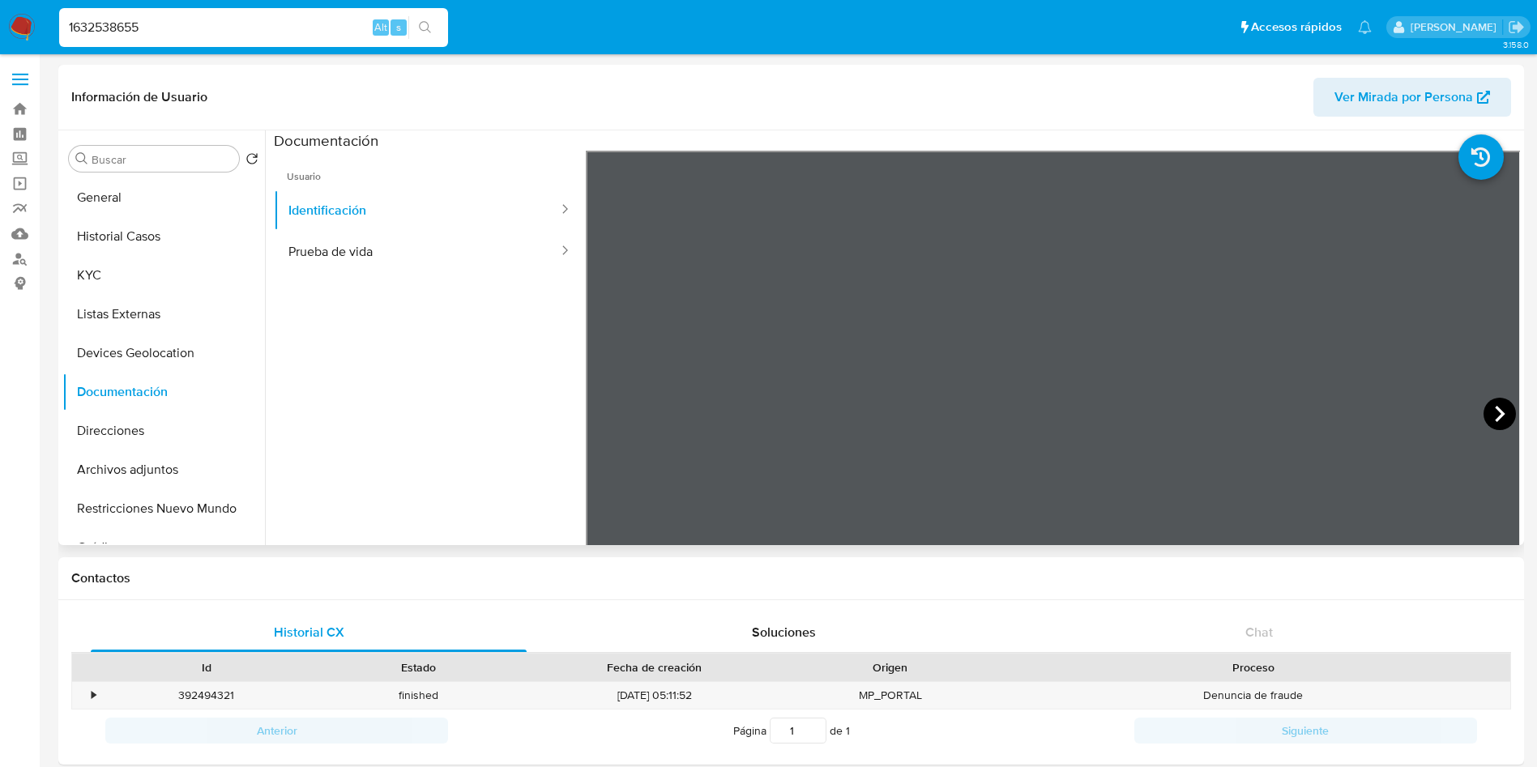
click at [1502, 408] on icon at bounding box center [1500, 414] width 32 height 32
click at [381, 266] on button "Prueba de vida" at bounding box center [417, 251] width 286 height 41
click at [147, 270] on button "KYC" at bounding box center [157, 275] width 190 height 39
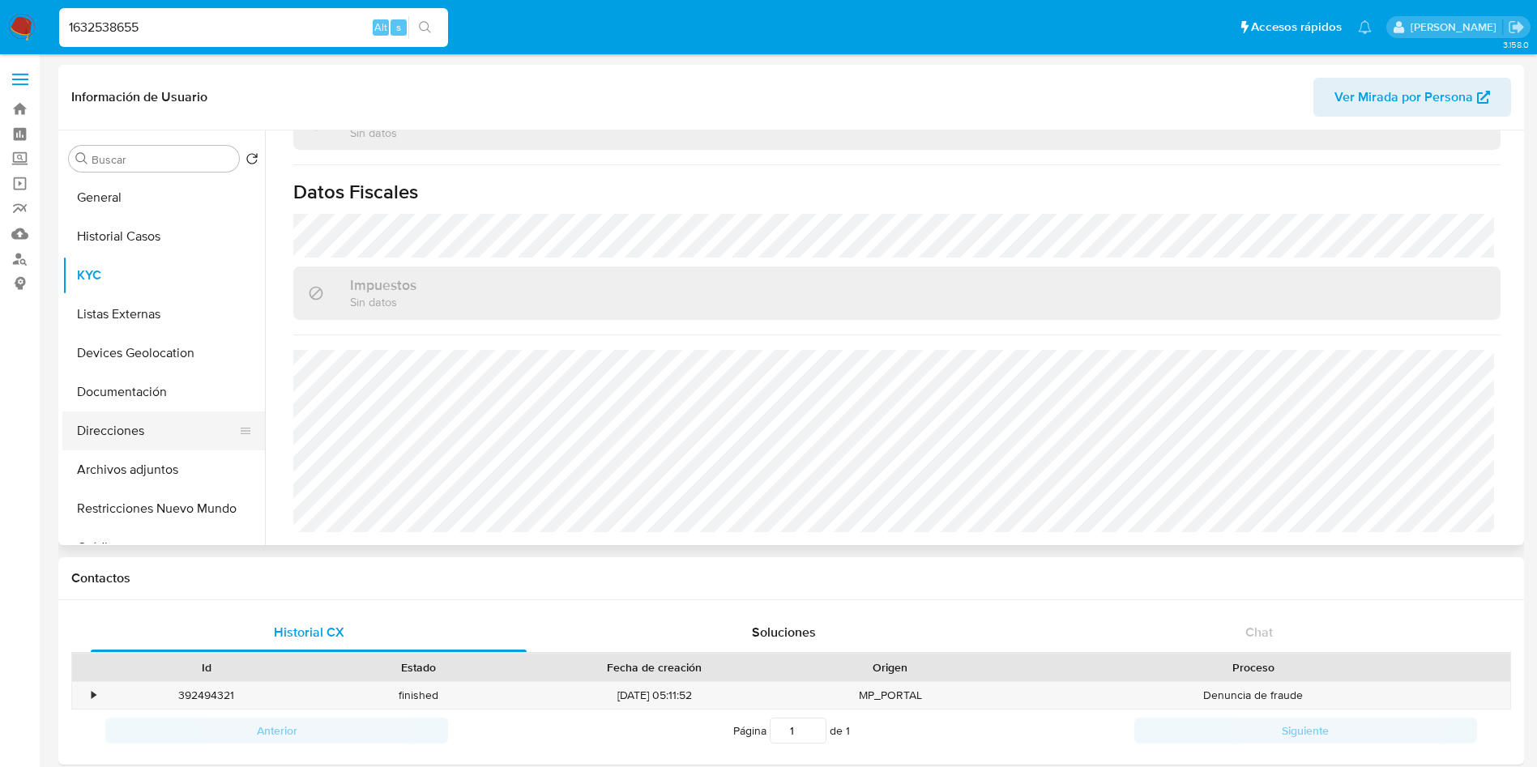
click at [146, 425] on button "Direcciones" at bounding box center [157, 431] width 190 height 39
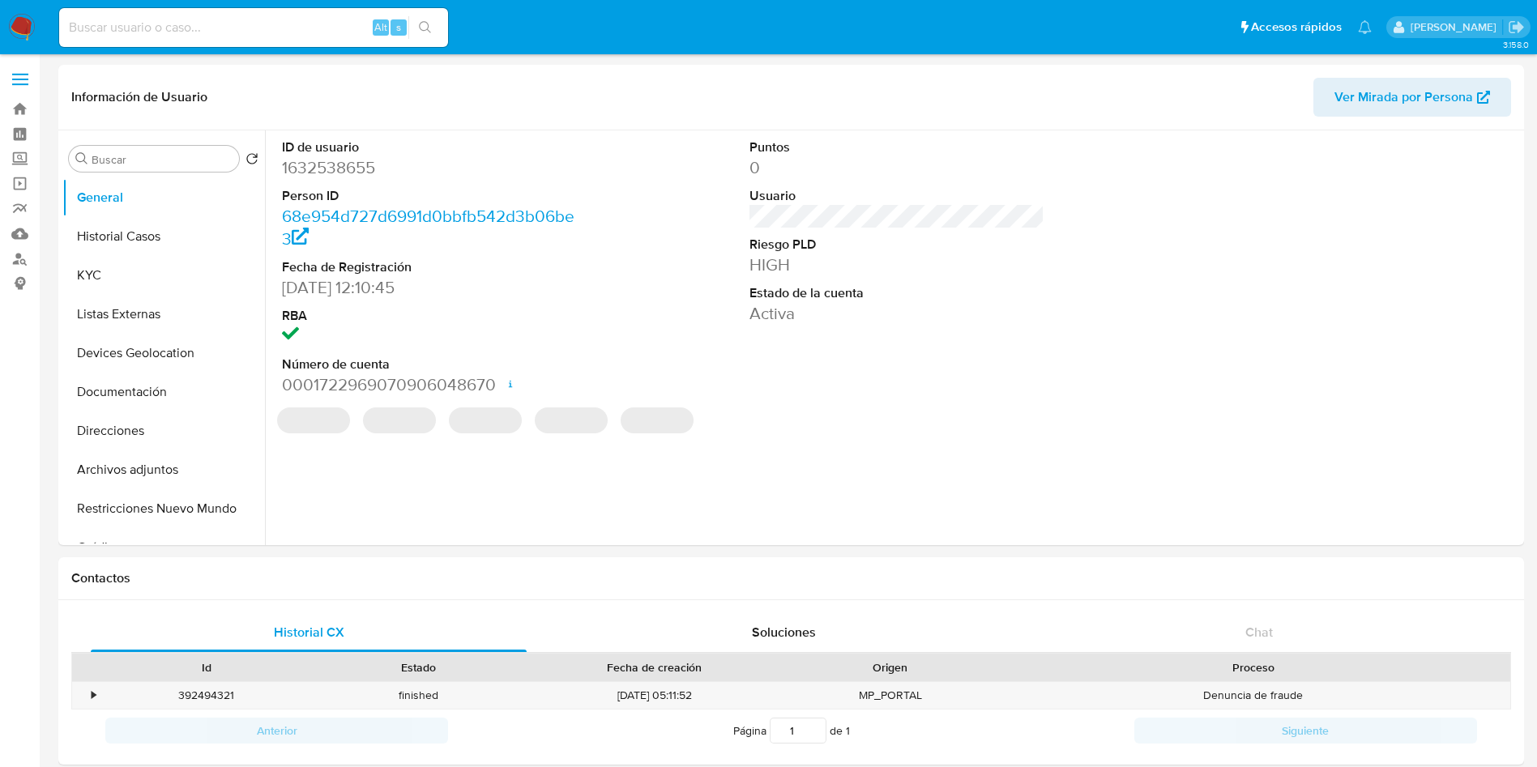
select select "10"
drag, startPoint x: 1239, startPoint y: 452, endPoint x: 1218, endPoint y: 442, distance: 23.2
click at [1226, 444] on div "ID de usuario 1632538655 Person ID 68e954d727d6991d0bbfb542d3b06be3 Fecha de Re…" at bounding box center [892, 337] width 1255 height 415
drag, startPoint x: 155, startPoint y: 429, endPoint x: 393, endPoint y: 415, distance: 238.6
click at [155, 429] on button "Direcciones" at bounding box center [163, 431] width 203 height 39
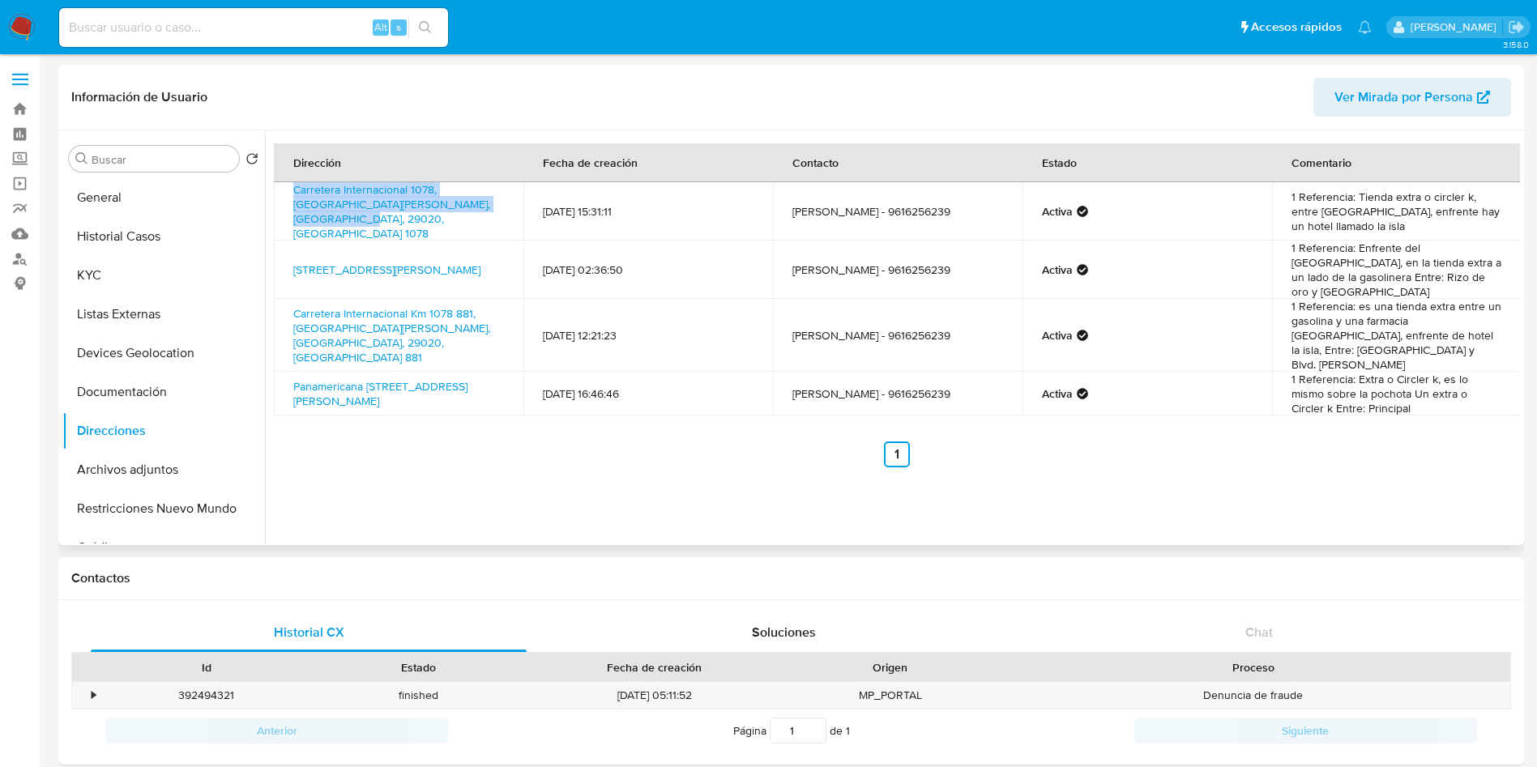
drag, startPoint x: 291, startPoint y: 189, endPoint x: 506, endPoint y: 215, distance: 217.1
click at [506, 215] on td "Carretera Internacional 1078, [GEOGRAPHIC_DATA][PERSON_NAME], [GEOGRAPHIC_DATA]…" at bounding box center [399, 211] width 250 height 58
copy link "Carretera Internacional 1078, [GEOGRAPHIC_DATA][PERSON_NAME], [GEOGRAPHIC_DATA]…"
drag, startPoint x: 497, startPoint y: 258, endPoint x: 280, endPoint y: 247, distance: 217.5
click at [280, 247] on td "[STREET_ADDRESS][PERSON_NAME]" at bounding box center [399, 270] width 250 height 58
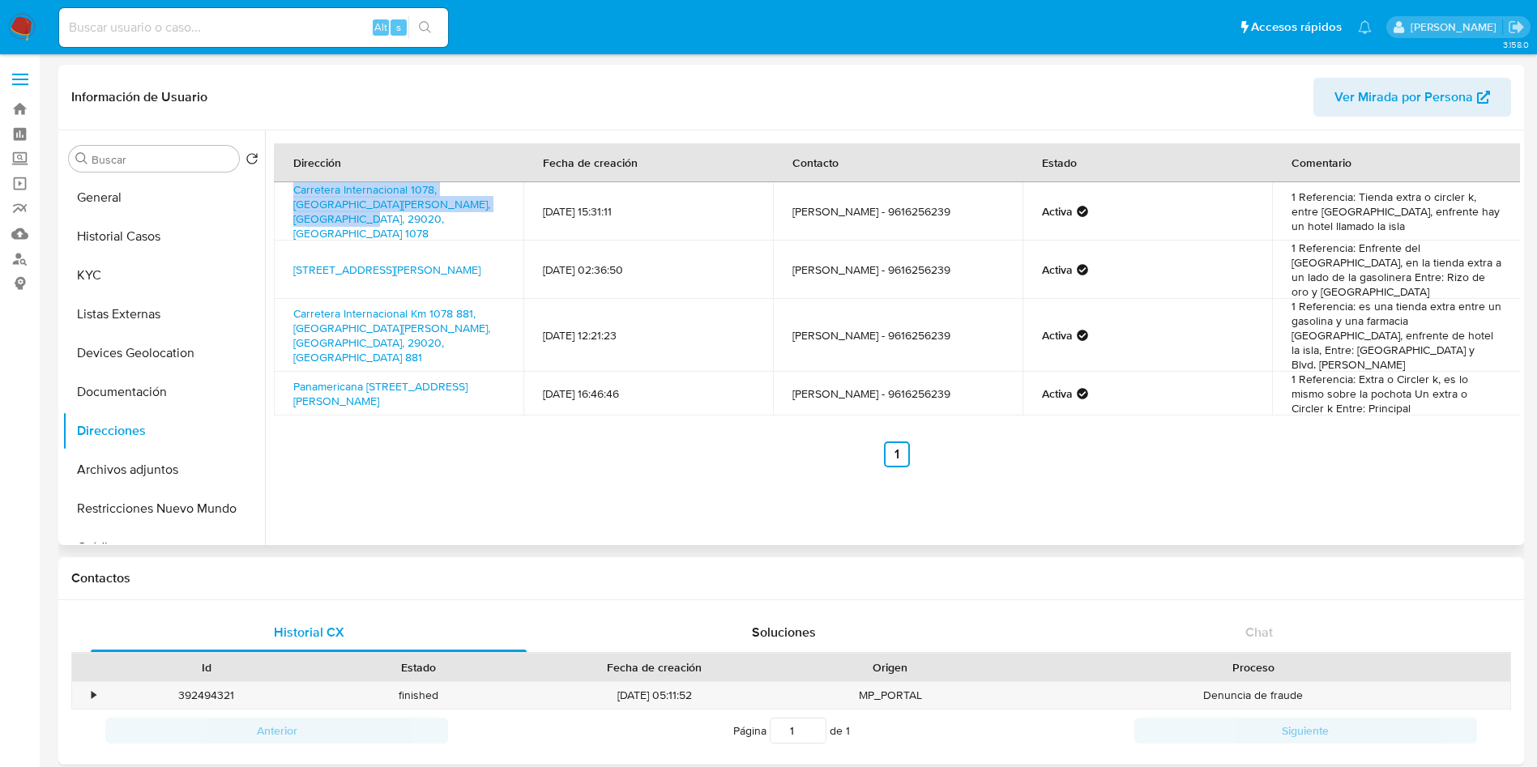
copy link "[STREET_ADDRESS][PERSON_NAME]"
click at [429, 207] on link "Carretera Internacional 1078, [GEOGRAPHIC_DATA][PERSON_NAME], [GEOGRAPHIC_DATA]…" at bounding box center [391, 212] width 197 height 60
click at [441, 262] on link "[STREET_ADDRESS][PERSON_NAME]" at bounding box center [386, 270] width 187 height 16
click at [469, 305] on link "Carretera Internacional Km 1078 881, [GEOGRAPHIC_DATA][PERSON_NAME], [GEOGRAPHI…" at bounding box center [391, 335] width 197 height 60
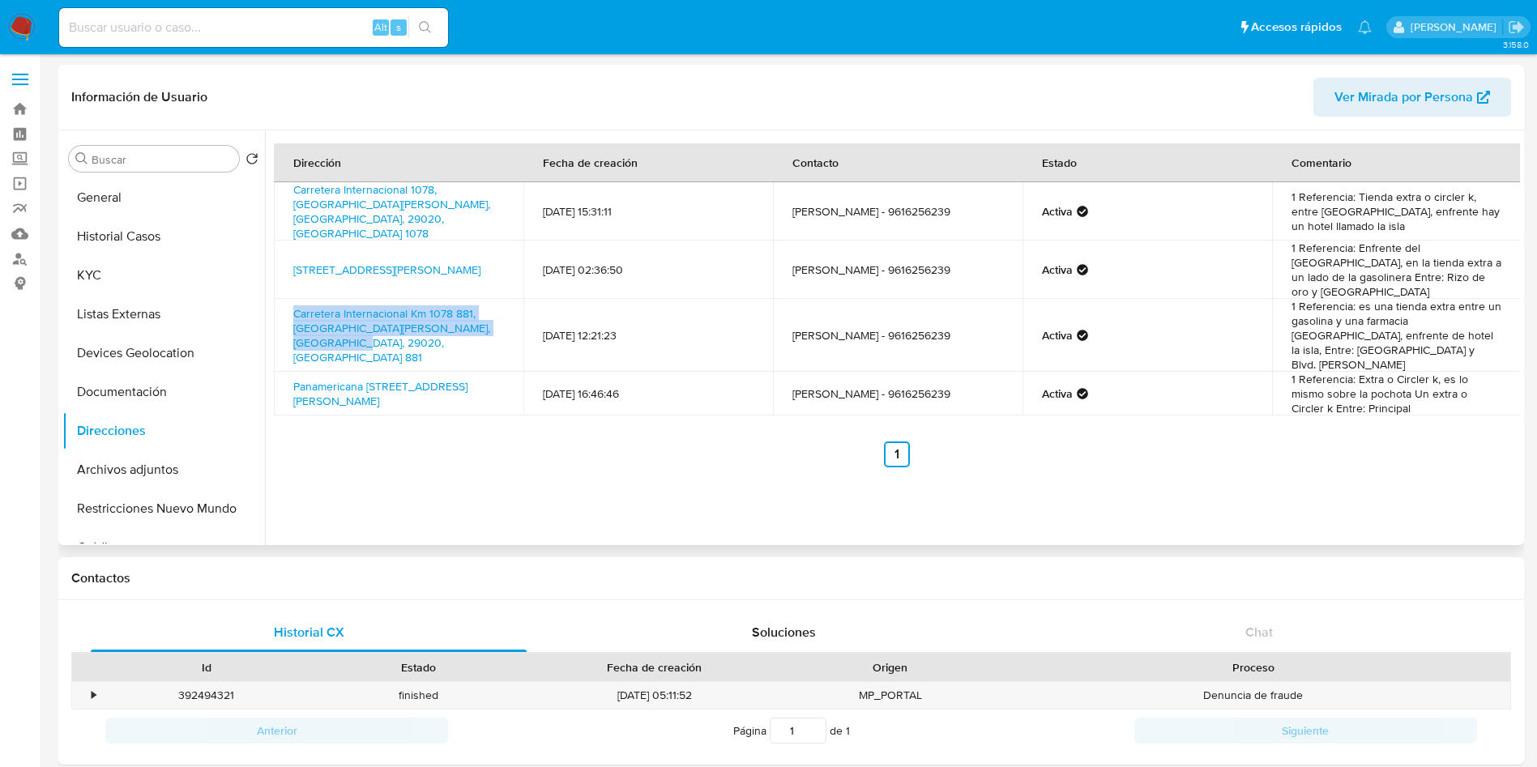
drag, startPoint x: 346, startPoint y: 313, endPoint x: 286, endPoint y: 280, distance: 68.6
click at [286, 299] on td "Carretera Internacional Km 1078 881, [GEOGRAPHIC_DATA][PERSON_NAME], [GEOGRAPHI…" at bounding box center [399, 335] width 250 height 73
copy link "Carretera Internacional Km 1078 881, [GEOGRAPHIC_DATA][PERSON_NAME], [GEOGRAPHI…"
drag, startPoint x: 1385, startPoint y: 338, endPoint x: 1431, endPoint y: 338, distance: 46.2
click at [1431, 372] on td "1 Referencia: Extra o Circler k, es lo mismo sobre la pochota Un extra o Circle…" at bounding box center [1397, 394] width 250 height 44
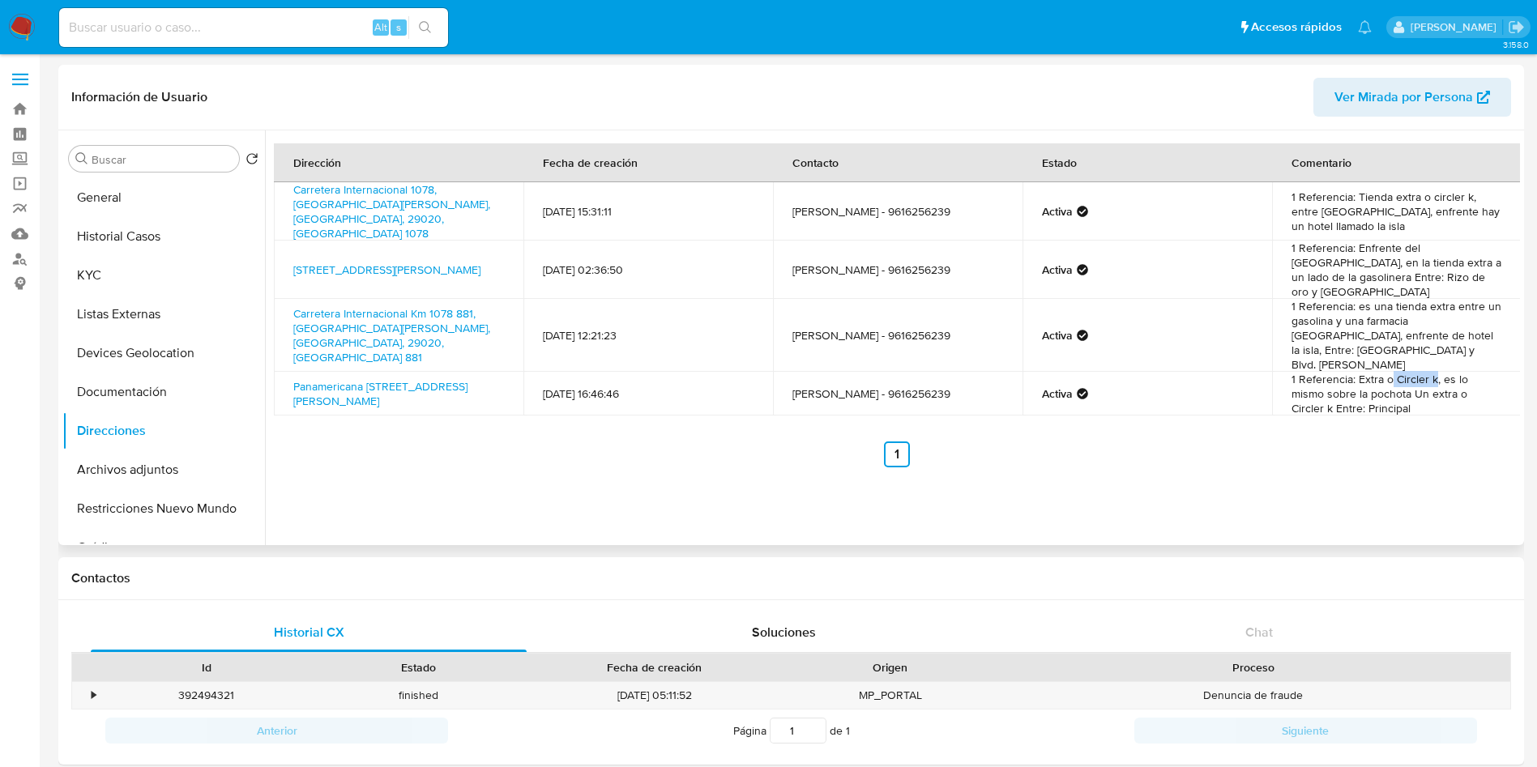
copy td "Circler k"
drag, startPoint x: 499, startPoint y: 212, endPoint x: 484, endPoint y: 212, distance: 15.4
click at [495, 212] on td "Carretera Internacional 1078, [GEOGRAPHIC_DATA][PERSON_NAME], [GEOGRAPHIC_DATA]…" at bounding box center [399, 211] width 250 height 58
drag, startPoint x: 285, startPoint y: 188, endPoint x: 503, endPoint y: 209, distance: 219.0
click at [503, 209] on td "Carretera Internacional 1078, [GEOGRAPHIC_DATA][PERSON_NAME], [GEOGRAPHIC_DATA]…" at bounding box center [399, 211] width 250 height 58
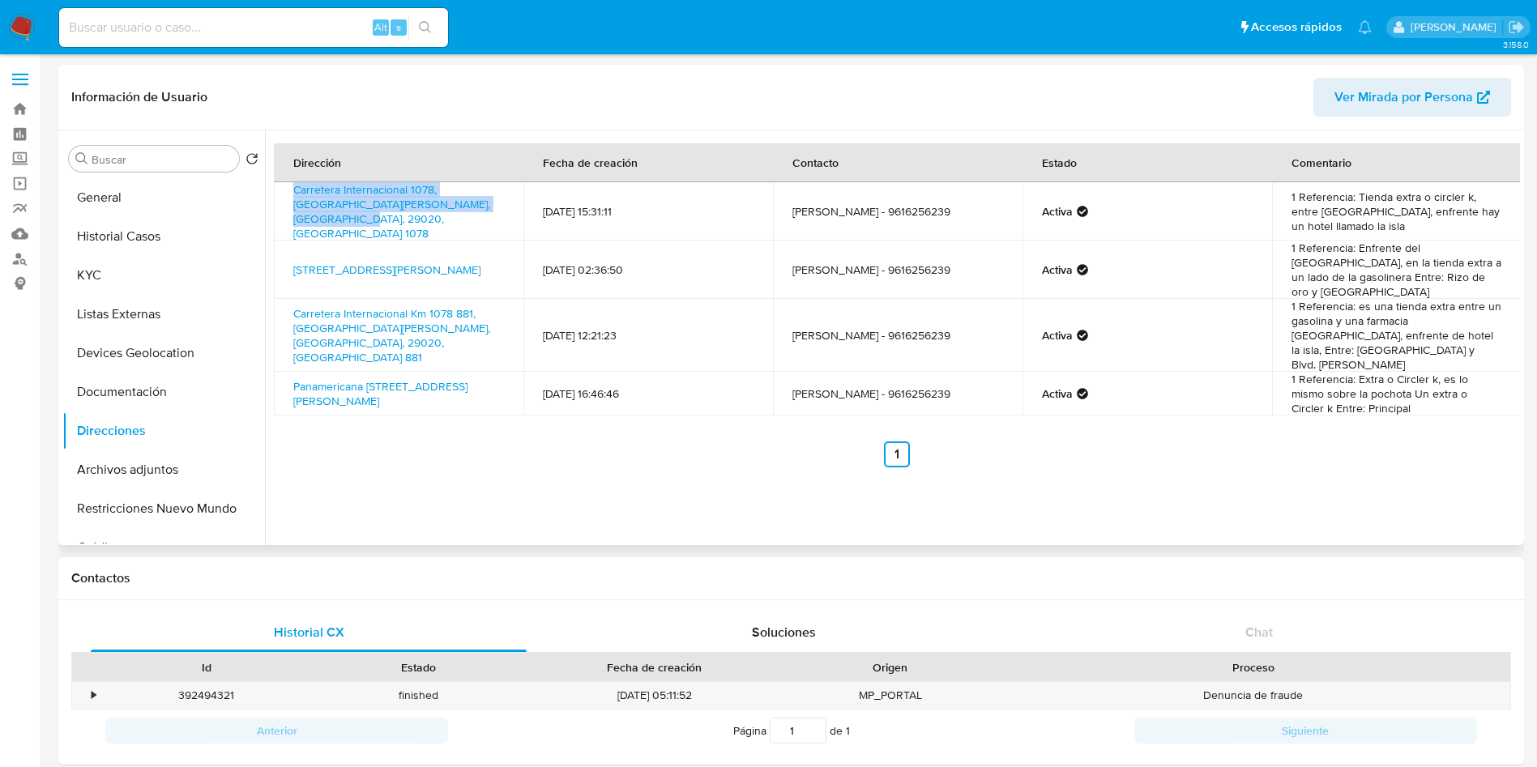
copy link "Carretera Internacional 1078, [GEOGRAPHIC_DATA][PERSON_NAME], [GEOGRAPHIC_DATA]…"
drag, startPoint x: 290, startPoint y: 237, endPoint x: 508, endPoint y: 250, distance: 218.4
click at [508, 250] on td "[STREET_ADDRESS][PERSON_NAME]" at bounding box center [399, 270] width 250 height 58
copy link "[STREET_ADDRESS][PERSON_NAME]"
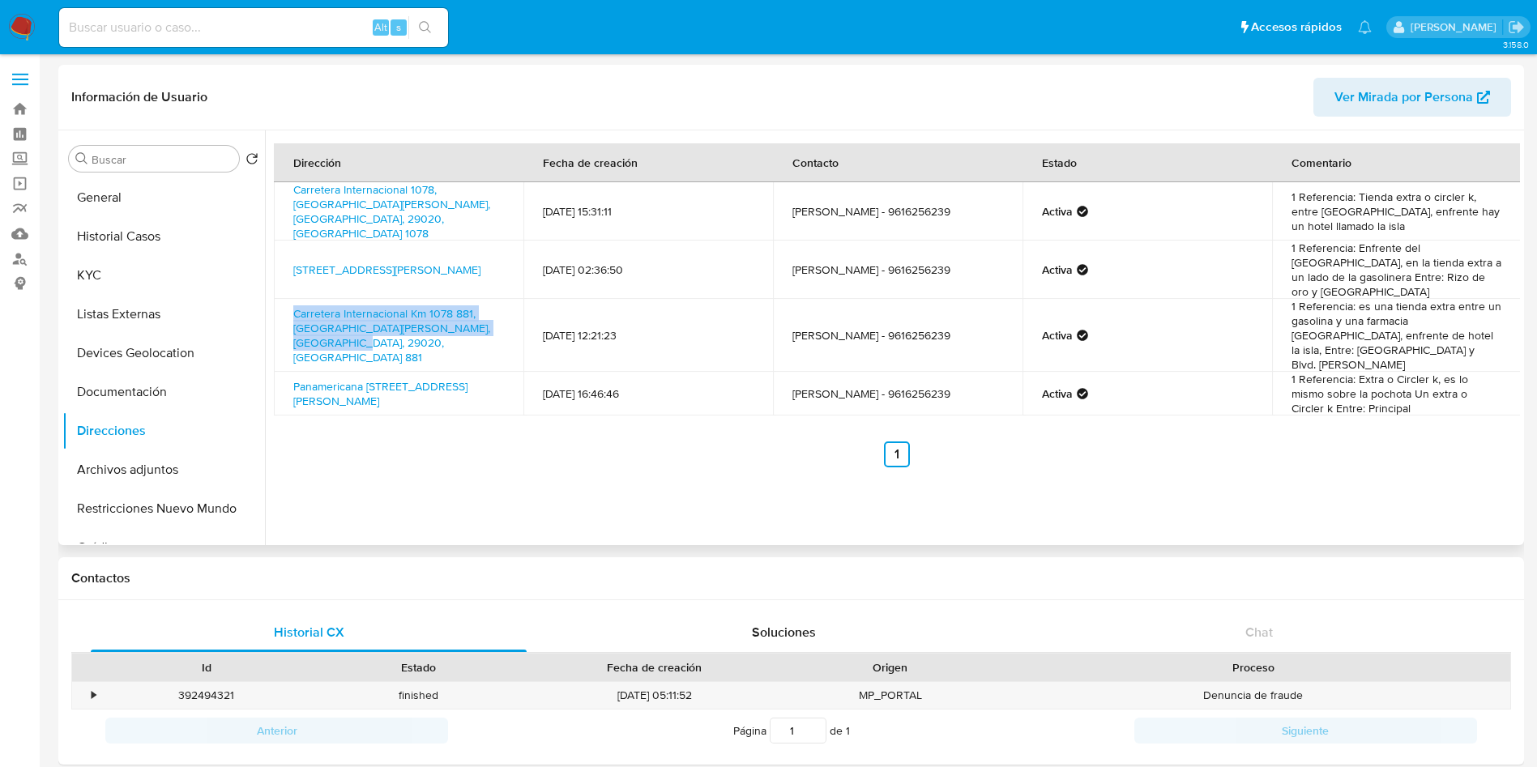
drag, startPoint x: 288, startPoint y: 279, endPoint x: 318, endPoint y: 312, distance: 44.2
click at [318, 312] on td "Carretera Internacional Km 1078 881, [GEOGRAPHIC_DATA][PERSON_NAME], [GEOGRAPHI…" at bounding box center [399, 335] width 250 height 73
copy link "Carretera Internacional Km 1078 881, [GEOGRAPHIC_DATA][PERSON_NAME], [GEOGRAPHI…"
click at [609, 204] on td "[DATE] 15:31:11" at bounding box center [648, 211] width 250 height 58
drag, startPoint x: 562, startPoint y: 199, endPoint x: 641, endPoint y: 207, distance: 78.9
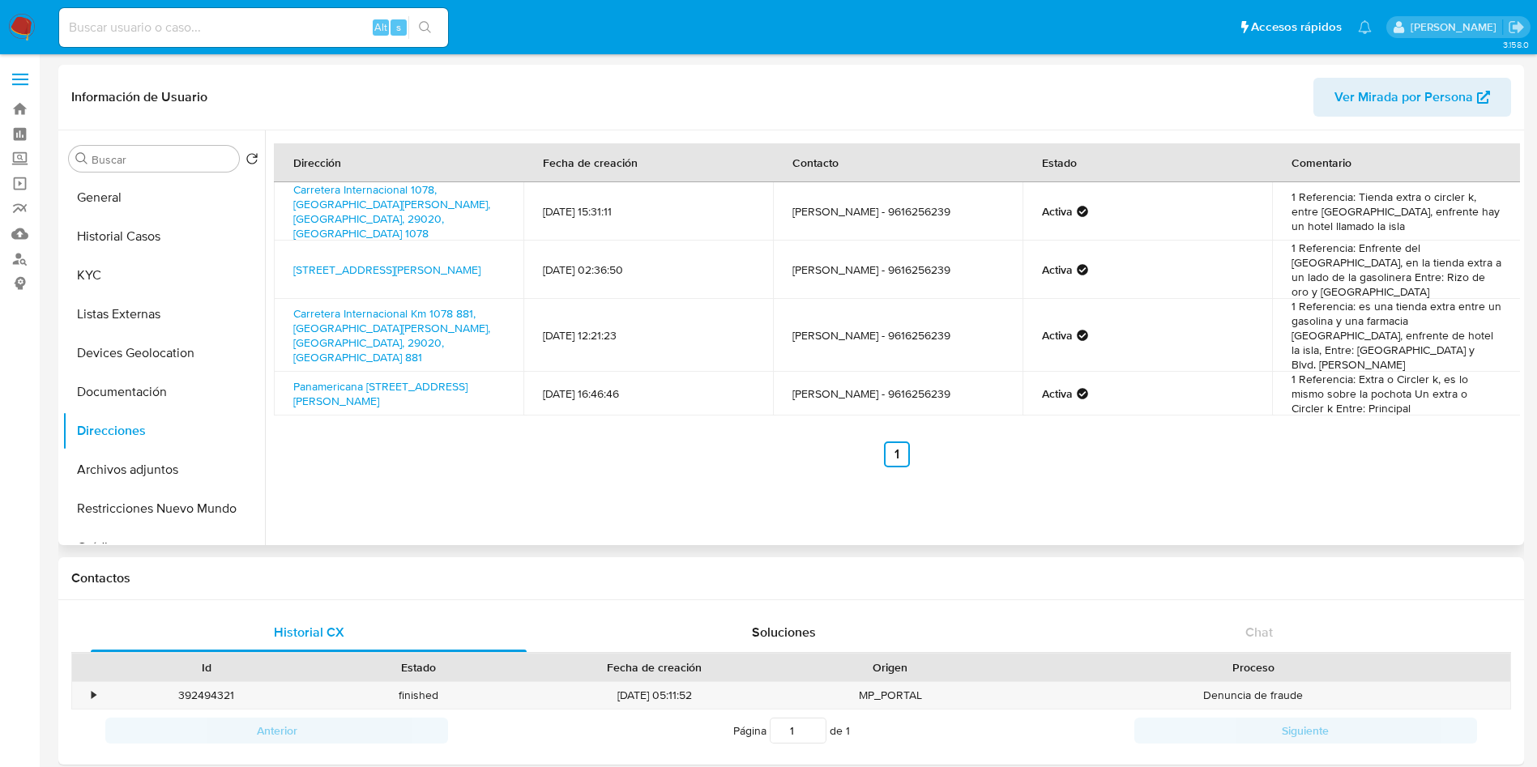
click at [641, 207] on td "[DATE] 15:31:11" at bounding box center [648, 211] width 250 height 58
click at [1425, 216] on td "1 Referencia: Tienda extra o circler k, entre [GEOGRAPHIC_DATA], enfrente hay u…" at bounding box center [1397, 211] width 250 height 58
click at [682, 505] on div "Dirección Fecha de creación Contacto Estado Comentario Carretera Internacional …" at bounding box center [892, 337] width 1255 height 415
click at [771, 484] on div "Dirección Fecha de creación Contacto Estado Comentario Carretera Internacional …" at bounding box center [892, 337] width 1255 height 415
